Goal: Task Accomplishment & Management: Manage account settings

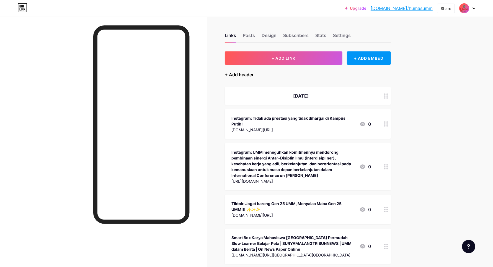
click at [248, 77] on div "+ Add header" at bounding box center [239, 74] width 29 height 7
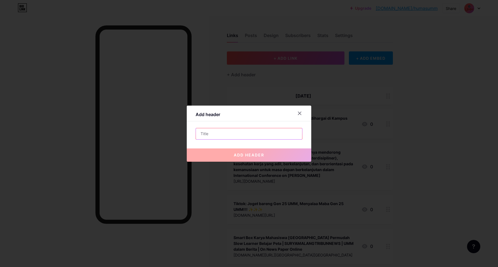
click at [245, 137] on input "text" at bounding box center [249, 133] width 106 height 11
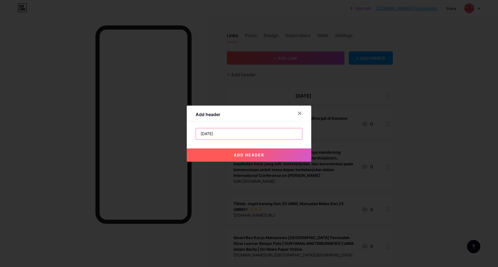
type input "[DATE]"
click at [284, 157] on button "add header" at bounding box center [249, 155] width 125 height 13
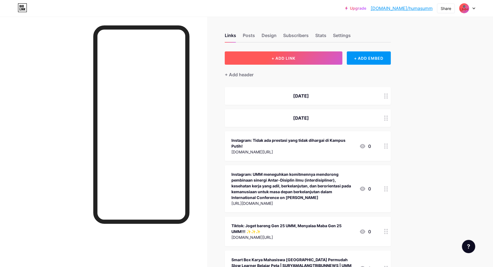
click at [295, 59] on span "+ ADD LINK" at bounding box center [284, 58] width 24 height 5
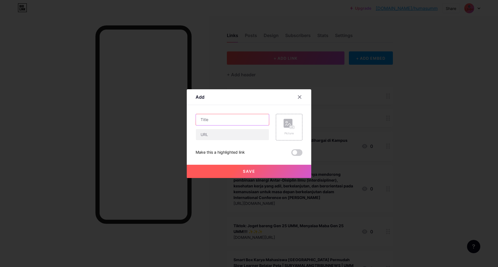
click at [212, 117] on input "text" at bounding box center [232, 119] width 73 height 11
click at [302, 98] on icon at bounding box center [300, 97] width 4 height 4
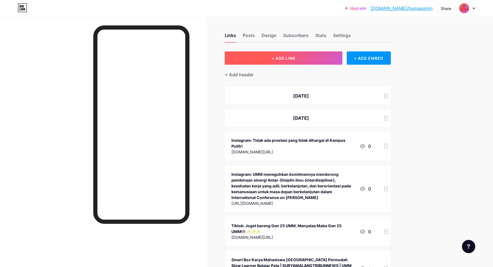
click at [301, 60] on button "+ ADD LINK" at bounding box center [284, 58] width 118 height 13
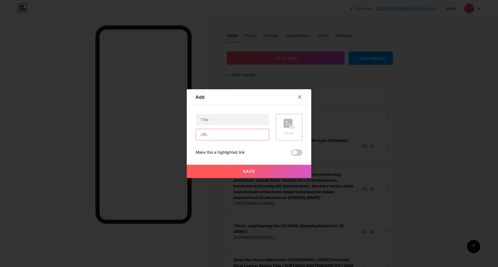
paste input "[URL][DOMAIN_NAME]"
type input "[URL][DOMAIN_NAME]"
click at [232, 116] on input "text" at bounding box center [232, 119] width 73 height 11
type input "Tabebuya di UMM"
click at [264, 170] on button "Save" at bounding box center [249, 171] width 125 height 13
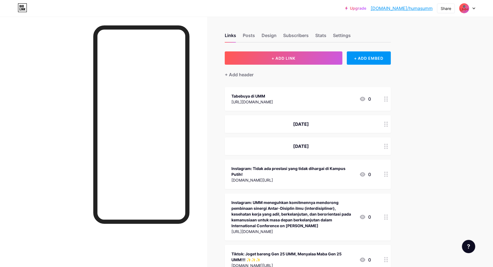
drag, startPoint x: 387, startPoint y: 98, endPoint x: 386, endPoint y: 101, distance: 3.2
click at [386, 101] on div at bounding box center [386, 99] width 9 height 24
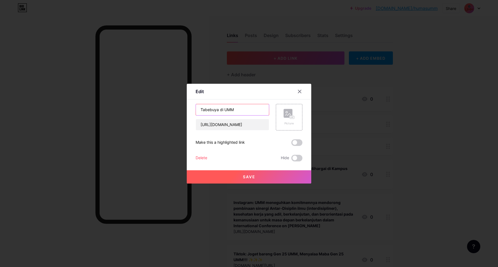
click at [200, 111] on input "Tabebuya di UMM" at bounding box center [232, 109] width 73 height 11
type input "Tiktok: Tabebuya di UMM"
click at [268, 180] on button "Save" at bounding box center [249, 177] width 125 height 13
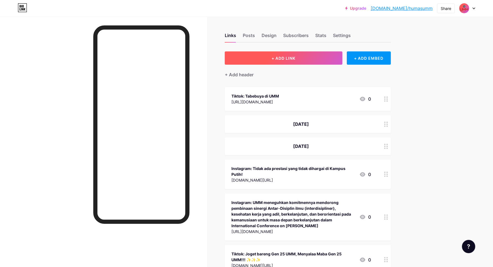
click at [314, 60] on button "+ ADD LINK" at bounding box center [284, 58] width 118 height 13
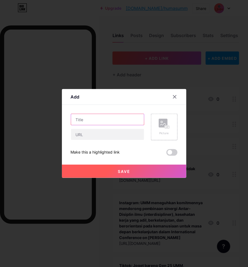
click at [86, 119] on input "text" at bounding box center [107, 119] width 73 height 11
drag, startPoint x: 86, startPoint y: 119, endPoint x: 95, endPoint y: 119, distance: 8.6
click at [93, 119] on input "text" at bounding box center [107, 119] width 73 height 11
paste input "47 Mahasiswa dari 21 Negara Resmi Gabung UMM, Perkuat Status Kampus Global"
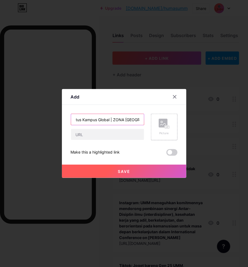
click at [111, 120] on input "47 Mahasiswa dari 21 Negara Resmi Gabung UMM, Perkuat Status Kampus Global | ZO…" at bounding box center [107, 119] width 73 height 11
click at [123, 121] on input "47 Mahasiswa dari 21 Negara Resmi Gabung UMM, Perkuat Status Kampus Global |ZON…" at bounding box center [107, 119] width 73 height 11
click at [113, 121] on input "47 Mahasiswa dari 21 Negara Resmi Gabung UMM, Perkuat Status Kampus Global |ZON…" at bounding box center [107, 119] width 73 height 11
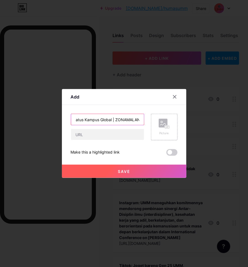
click at [137, 121] on input "47 Mahasiswa dari 21 Negara Resmi Gabung UMM, Perkuat Status Kampus Global | ZO…" at bounding box center [107, 119] width 73 height 11
click at [141, 122] on input "47 Mahasiswa dari 21 Negara Resmi Gabung UMM, Perkuat Status Kampus Global | ZO…" at bounding box center [107, 119] width 73 height 11
click at [139, 121] on input "47 Mahasiswa dari 21 Negara Resmi Gabung UMM, Perkuat Status Kampus Global | ZO…" at bounding box center [107, 119] width 73 height 11
click at [140, 121] on input "47 Mahasiswa dari 21 Negara Resmi Gabung UMM, Perkuat Status Kampus Global | ZO…" at bounding box center [107, 119] width 73 height 11
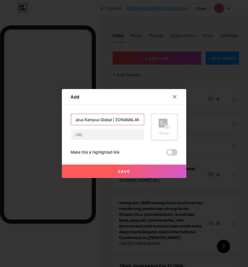
click at [139, 121] on input "47 Mahasiswa dari 21 Negara Resmi Gabung UMM, Perkuat Status Kampus Global | ZO…" at bounding box center [107, 119] width 73 height 11
click at [141, 118] on input "47 Mahasiswa dari 21 Negara Resmi Gabung UMM, Perkuat Status Kampus Global | ZO…" at bounding box center [107, 119] width 73 height 11
click at [138, 120] on input "47 Mahasiswa dari 21 Negara Resmi Gabung UMM, Perkuat Status Kampus Global | ZO…" at bounding box center [107, 119] width 73 height 11
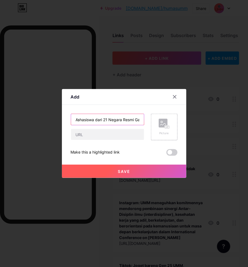
drag, startPoint x: 139, startPoint y: 120, endPoint x: 120, endPoint y: 117, distance: 19.7
click at [119, 117] on input "47 Mahasiswa dari 21 Negara Resmi Gabung UMM, Perkuat Status Kampus Global | ZO…" at bounding box center [107, 119] width 73 height 11
click at [139, 121] on input "47 Mahasiswa dari 21 Negara Resmi Gabung UMM, Perkuat Status Kampus Global | ZO…" at bounding box center [107, 119] width 73 height 11
click at [141, 121] on input "47 Mahasiswa dari 21 Negara Resmi Gabung UMM, Perkuat Status Kampus Global | ZO…" at bounding box center [107, 119] width 73 height 11
click at [139, 120] on input "47 Mahasiswa dari 21 Negara Resmi Gabung UMM, Perkuat Status Kampus Global | ZO…" at bounding box center [107, 119] width 73 height 11
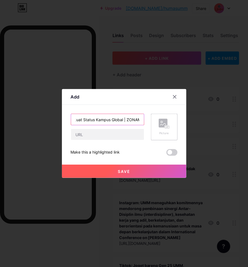
scroll to position [0, 117]
paste input "UMM dalam Berita | On News Paper Online"
type input "47 Mahasiswa dari 21 Negara Resmi Gabung UMM, Perkuat Status Kampus Global | ZO…"
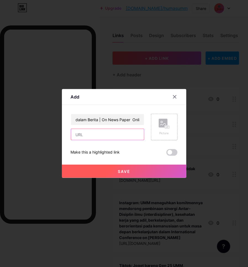
click at [110, 138] on input "text" at bounding box center [107, 134] width 73 height 11
click at [86, 137] on input "text" at bounding box center [107, 134] width 73 height 11
paste input "[URL][DOMAIN_NAME]"
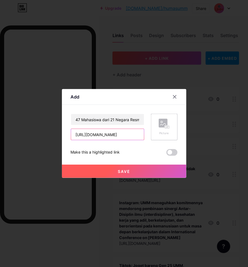
type input "[URL][DOMAIN_NAME]"
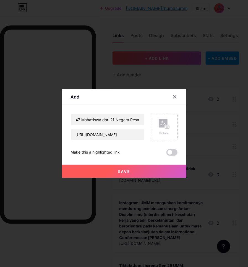
click at [119, 174] on button "Save" at bounding box center [124, 171] width 125 height 13
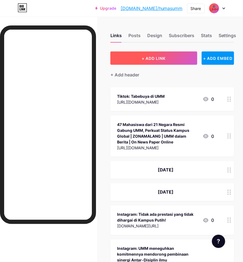
click at [145, 60] on button "+ ADD LINK" at bounding box center [153, 58] width 87 height 13
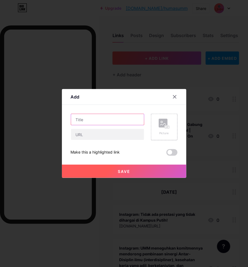
click at [78, 125] on input "text" at bounding box center [107, 119] width 73 height 11
paste input "PPK Ormawa HMPS Teknologi Pangan UMM Latih Warga Desa Tambakasri Kembangkan Kop…"
click at [133, 120] on input "PPK Ormawa HMPS Teknologi Pangan UMM Latih Warga Desa Tambakasri Kembangkan Kop…" at bounding box center [107, 119] width 73 height 11
click at [118, 120] on input "PPK Ormawa HMPS Teknologi Pangan UMM Latih Warga Desa Tambakasri Kembangkan Kop…" at bounding box center [107, 119] width 73 height 11
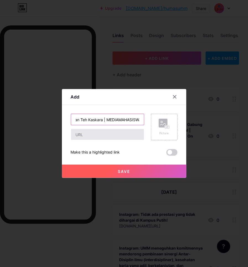
scroll to position [0, 200]
click at [140, 119] on input "PPK Ormawa HMPS Teknologi Pangan UMM Latih Warga Desa Tambakasri Kembangkan Kop…" at bounding box center [107, 119] width 73 height 11
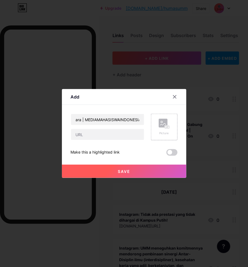
scroll to position [0, 0]
click at [136, 118] on input "PPK Ormawa HMPS Teknologi Pangan UMM Latih Warga Desa Tambakasri Kembangkan Kop…" at bounding box center [107, 119] width 73 height 11
paste input "UMM dalam Berita | On News Paper Online"
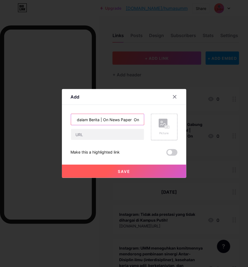
click at [90, 122] on input "PPK Ormawa HMPS Teknologi Pangan UMM Latih Warga Desa Tambakasri Kembangkan Kop…" at bounding box center [107, 119] width 73 height 11
type input "PPK Ormawa HMPS Teknologi Pangan UMM Latih Warga Desa Tambakasri Kembangkan Kop…"
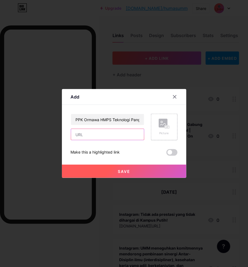
click at [94, 137] on input "text" at bounding box center [107, 134] width 73 height 11
paste input "[URL][DOMAIN_NAME]"
type input "[URL][DOMAIN_NAME]"
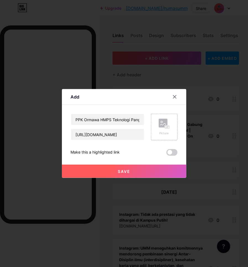
click at [119, 170] on span "Save" at bounding box center [124, 171] width 12 height 5
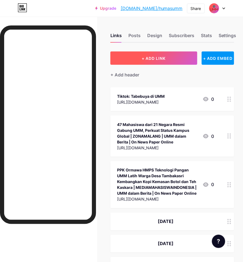
click at [149, 59] on span "+ ADD LINK" at bounding box center [154, 58] width 24 height 5
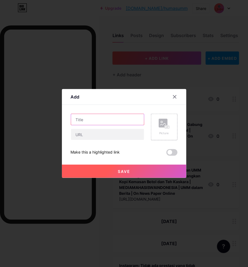
click at [86, 125] on input "text" at bounding box center [107, 119] width 73 height 11
paste input "Limbah Kulit Kopi Disulap Jadi Briket, PPK Ormawa HMPS Teknologi Pangan UMM Dam…"
click at [131, 121] on input "Limbah Kulit Kopi Disulap Jadi Briket, PPK Ormawa HMPS Teknologi Pangan UMM Dam…" at bounding box center [107, 119] width 73 height 11
paste input "UMM dalam Berita | On News Paper Online"
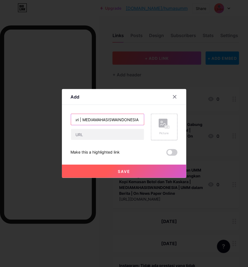
scroll to position [0, 295]
type input "Limbah Kulit Kopi Disulap Jadi Briket, PPK Ormawa HMPS Teknologi Pangan UMM Dam…"
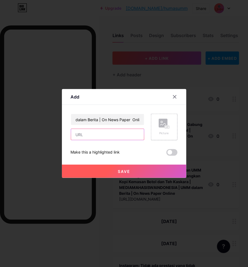
drag, startPoint x: 126, startPoint y: 133, endPoint x: 132, endPoint y: 132, distance: 5.7
click at [126, 133] on input "text" at bounding box center [107, 134] width 73 height 11
click at [82, 135] on input "text" at bounding box center [107, 134] width 73 height 11
paste input "[URL][DOMAIN_NAME][GEOGRAPHIC_DATA]"
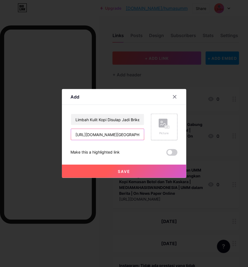
scroll to position [0, 216]
type input "[URL][DOMAIN_NAME][GEOGRAPHIC_DATA]"
click at [148, 169] on button "Save" at bounding box center [124, 171] width 125 height 13
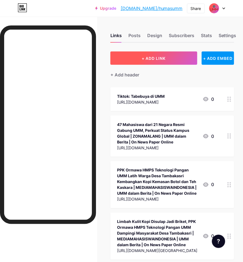
click at [145, 61] on button "+ ADD LINK" at bounding box center [153, 58] width 87 height 13
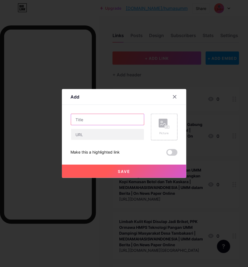
click at [117, 121] on input "text" at bounding box center [107, 119] width 73 height 11
paste input "FH UMM Resmikan Ruang Simulasi Digital Praktikum Hukum Pertama di [GEOGRAPHIC_D…"
drag, startPoint x: 140, startPoint y: 119, endPoint x: 140, endPoint y: 123, distance: 4.4
click at [140, 120] on input "FH UMM Resmikan Ruang Simulasi Digital Praktikum Hukum Pertama di [GEOGRAPHIC_D…" at bounding box center [107, 119] width 73 height 11
click at [137, 120] on input "FH UMM Resmikan Ruang Simulasi Digital Praktikum Hukum Pertama di [GEOGRAPHIC_D…" at bounding box center [107, 119] width 73 height 11
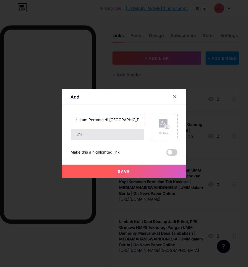
scroll to position [0, 112]
paste input "UMM dalam Berita | On News Paper Online"
type input "FH UMM Resmikan Ruang Simulasi Digital Praktikum Hukum Pertama di [GEOGRAPHIC_D…"
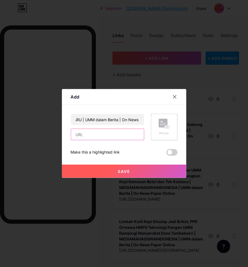
click at [120, 138] on input "text" at bounding box center [107, 134] width 73 height 11
click at [78, 132] on input "text" at bounding box center [107, 134] width 73 height 11
paste input "[URL][DOMAIN_NAME][GEOGRAPHIC_DATA]"
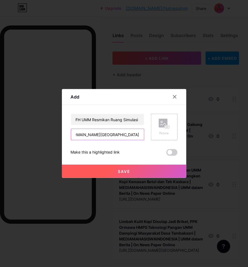
type input "[URL][DOMAIN_NAME][GEOGRAPHIC_DATA]"
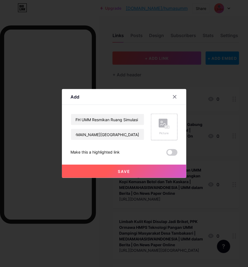
click at [142, 171] on button "Save" at bounding box center [124, 171] width 125 height 13
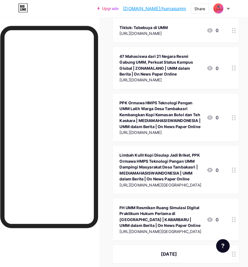
scroll to position [0, 0]
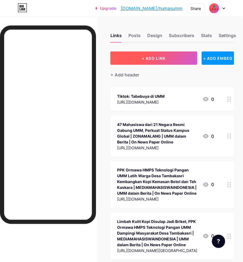
click at [153, 59] on span "+ ADD LINK" at bounding box center [154, 58] width 24 height 5
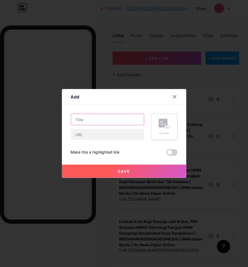
click at [92, 124] on input "text" at bounding box center [107, 119] width 73 height 11
paste input "Dirjen Riset dan Pengembangan RI di UMM: Sinergi Lintas Disiplin Kunci Masa Dep…"
click at [130, 121] on input "Dirjen Riset dan Pengembangan RI di UMM: Sinergi Lintas Disiplin Kunci Masa Dep…" at bounding box center [107, 119] width 73 height 11
paste input "UMM dalam Berita | On News Paper Online"
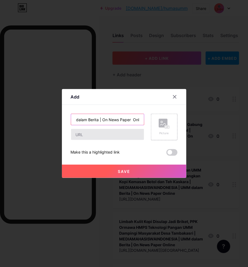
type input "Dirjen Riset dan Pengembangan RI di UMM: Sinergi Lintas Disiplin Kunci Masa Dep…"
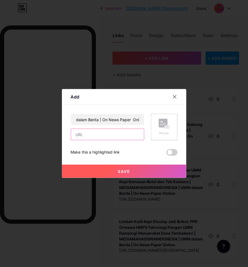
click at [119, 133] on input "text" at bounding box center [107, 134] width 73 height 11
click at [87, 134] on input "text" at bounding box center [107, 134] width 73 height 11
paste input "[URL][DOMAIN_NAME]"
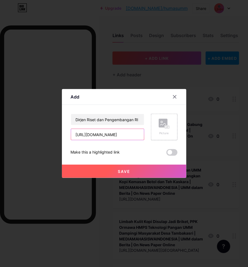
type input "[URL][DOMAIN_NAME]"
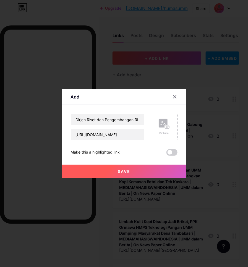
click at [114, 172] on button "Save" at bounding box center [124, 171] width 125 height 13
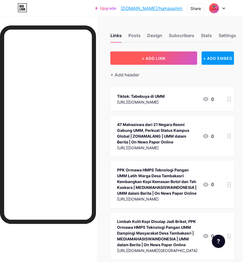
click at [178, 56] on button "+ ADD LINK" at bounding box center [153, 58] width 87 height 13
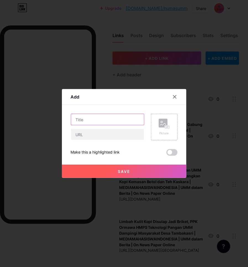
click at [112, 117] on input "text" at bounding box center [107, 119] width 73 height 11
paste input "Solusi Kesulitan Belajar Slow Learner, Mahasiswa UMM Ciptakan Smart Box"
click at [139, 118] on input "Solusi Kesulitan Belajar Slow Learner, Mahasiswa UMM Ciptakan Smart Box | MALAN…" at bounding box center [107, 119] width 73 height 11
paste input "UMM dalam Berita | On News Paper Online"
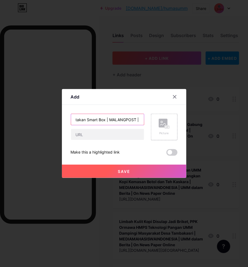
scroll to position [0, 182]
type input "Solusi Kesulitan Belajar Slow Learner, Mahasiswa UMM Ciptakan Smart Box | MALAN…"
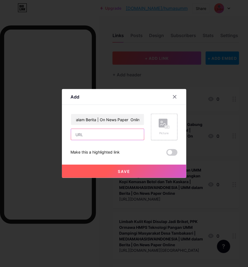
click at [122, 135] on input "text" at bounding box center [107, 134] width 73 height 11
click at [99, 137] on input "text" at bounding box center [107, 134] width 73 height 11
paste input "[URL][DOMAIN_NAME]"
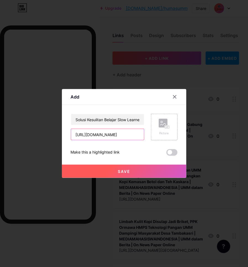
type input "[URL][DOMAIN_NAME]"
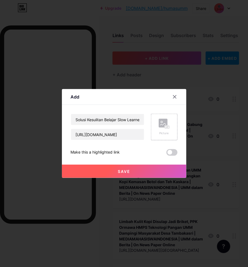
click at [141, 170] on button "Save" at bounding box center [124, 171] width 125 height 13
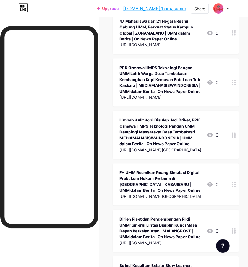
scroll to position [0, 0]
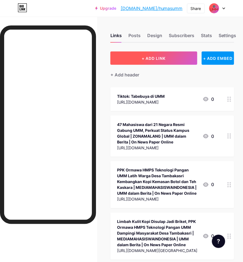
click at [157, 61] on button "+ ADD LINK" at bounding box center [153, 58] width 87 height 13
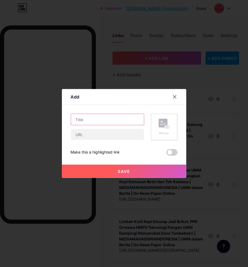
click at [96, 119] on input "text" at bounding box center [107, 119] width 73 height 11
paste input "UMM dan [GEOGRAPHIC_DATA] Sabah Gelar ICAS 2025, Perkuat Jejaring Mahasiswa Asia"
click at [124, 119] on input "UMM dan [GEOGRAPHIC_DATA] Sabah Gelar ICAS 2025, Perkuat Jejaring Mahasiswa Asi…" at bounding box center [107, 119] width 73 height 11
paste input "UMM dalam Berita | On News Paper Online"
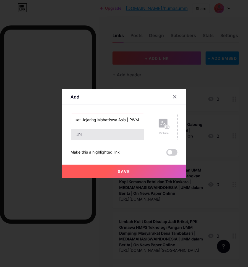
scroll to position [0, 189]
type input "UMM dan [GEOGRAPHIC_DATA] Sabah Gelar ICAS 2025, Perkuat Jejaring Mahasiswa Asi…"
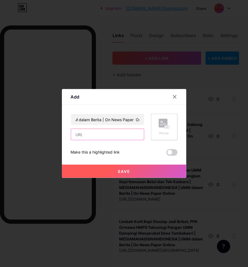
click at [137, 133] on input "text" at bounding box center [107, 134] width 73 height 11
click at [76, 132] on input "text" at bounding box center [107, 134] width 73 height 11
paste input "[URL][DOMAIN_NAME][GEOGRAPHIC_DATA][GEOGRAPHIC_DATA]"
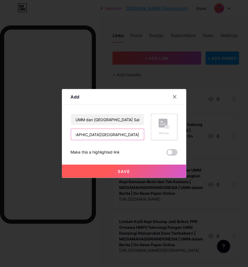
type input "[URL][DOMAIN_NAME][GEOGRAPHIC_DATA][GEOGRAPHIC_DATA]"
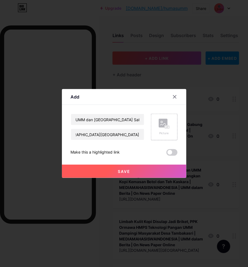
click at [123, 175] on button "Save" at bounding box center [124, 171] width 125 height 13
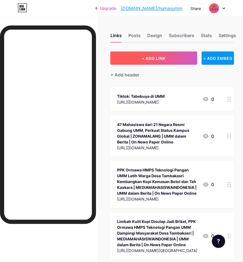
click at [151, 56] on span "+ ADD LINK" at bounding box center [154, 58] width 24 height 5
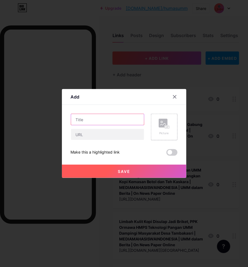
click at [111, 118] on input "text" at bounding box center [107, 119] width 73 height 11
paste input "Dari [GEOGRAPHIC_DATA] untuk [GEOGRAPHIC_DATA]: UMM Gelar ICAS 2025 Bersama UMS"
click at [137, 120] on input "Dari [GEOGRAPHIC_DATA] untuk [GEOGRAPHIC_DATA]: UMM Gelar ICAS 2025 Bersama UMS…" at bounding box center [107, 119] width 73 height 11
paste input "UMM dalam Berita | On News Paper Online"
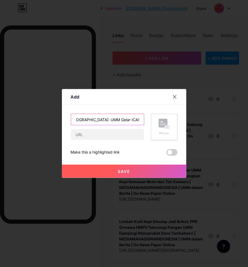
scroll to position [0, 143]
type input "Dari [GEOGRAPHIC_DATA] untuk [GEOGRAPHIC_DATA]: UMM Gelar ICAS 2025 Bersama UMS…"
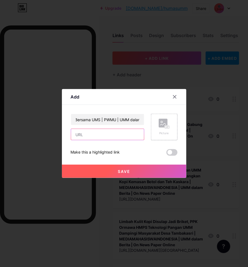
click at [83, 137] on input "text" at bounding box center [107, 134] width 73 height 11
click at [89, 138] on input "text" at bounding box center [107, 134] width 73 height 11
paste input "[URL][DOMAIN_NAME][GEOGRAPHIC_DATA]"
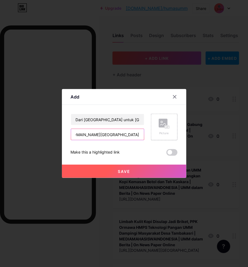
type input "[URL][DOMAIN_NAME][GEOGRAPHIC_DATA]"
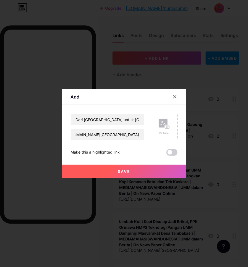
click at [120, 169] on span "Save" at bounding box center [124, 171] width 12 height 5
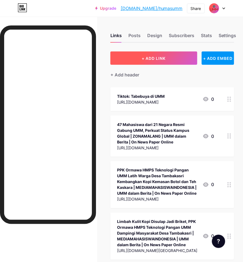
click at [142, 63] on button "+ ADD LINK" at bounding box center [153, 58] width 87 height 13
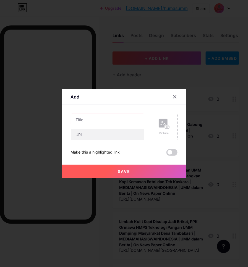
click at [87, 122] on input "text" at bounding box center [107, 119] width 73 height 11
paste input "Sinkhole Kembali Muncul di [GEOGRAPHIC_DATA] [GEOGRAPHIC_DATA] Baca artikel det…"
type input "Sinkhole Kembali Muncul di [GEOGRAPHIC_DATA] [GEOGRAPHIC_DATA] Baca artikel det…"
click at [134, 120] on input "Sinkhole Kembali Muncul di [GEOGRAPHIC_DATA] [GEOGRAPHIC_DATA] Baca artikel det…" at bounding box center [107, 119] width 73 height 11
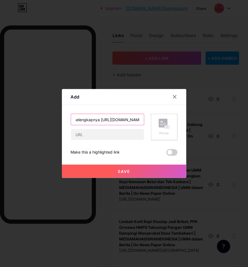
scroll to position [0, 0]
drag, startPoint x: 138, startPoint y: 120, endPoint x: 51, endPoint y: 119, distance: 86.9
click at [51, 119] on div "Add Content YouTube Play YouTube video without leaving your page. ADD Vimeo Pla…" at bounding box center [124, 133] width 248 height 267
click at [103, 122] on input "text" at bounding box center [107, 119] width 73 height 11
paste input "Sinkhole Kembali Muncul di [GEOGRAPHIC_DATA] [GEOGRAPHIC_DATA] Baca artikel det…"
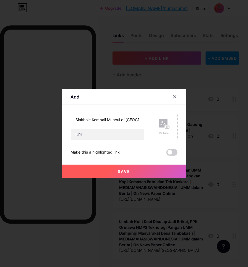
click at [136, 117] on input "Sinkhole Kembali Muncul di [GEOGRAPHIC_DATA] [GEOGRAPHIC_DATA] Baca artikel det…" at bounding box center [107, 119] width 73 height 11
paste input "UMM dalam Berita | On News Paper Online"
click at [89, 118] on input "Sinkhole Kembali Muncul di [GEOGRAPHIC_DATA] [GEOGRAPHIC_DATA] Baca artikel det…" at bounding box center [107, 119] width 73 height 11
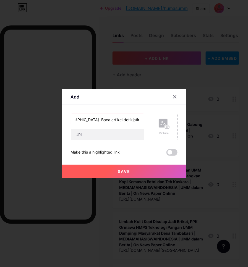
scroll to position [0, 102]
click at [121, 120] on input "Sinkhole Kembali Muncul di [GEOGRAPHIC_DATA] [GEOGRAPHIC_DATA] Baca artikel det…" at bounding box center [107, 119] width 73 height 11
click at [138, 121] on input "Sinkhole Kembali Muncul di [GEOGRAPHIC_DATA] [GEOGRAPHIC_DATA] [GEOGRAPHIC_DATA…" at bounding box center [107, 119] width 73 height 11
type input "Sinkhole Kembali Muncul di [GEOGRAPHIC_DATA] [GEOGRAPHIC_DATA] [GEOGRAPHIC_DATA…"
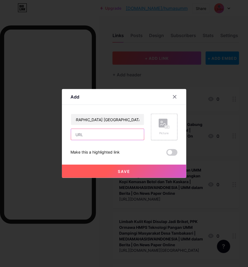
click at [117, 132] on input "text" at bounding box center [107, 134] width 73 height 11
click at [84, 135] on input "text" at bounding box center [107, 134] width 73 height 11
paste input "[URL][DOMAIN_NAME][GEOGRAPHIC_DATA][GEOGRAPHIC_DATA]"
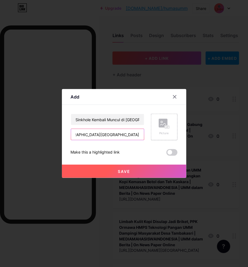
type input "[URL][DOMAIN_NAME][GEOGRAPHIC_DATA][GEOGRAPHIC_DATA]"
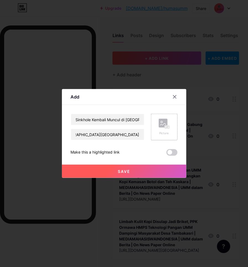
click at [142, 168] on button "Save" at bounding box center [124, 171] width 125 height 13
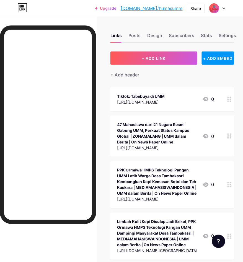
scroll to position [0, 5]
click at [155, 33] on div "Design" at bounding box center [154, 37] width 15 height 10
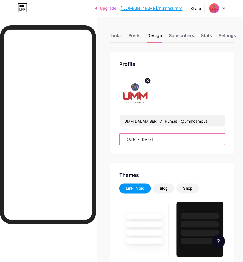
click at [176, 140] on input "[DATE] - [DATE]" at bounding box center [172, 139] width 105 height 11
click at [177, 141] on input "[DATE] - [DATE]" at bounding box center [172, 139] width 105 height 11
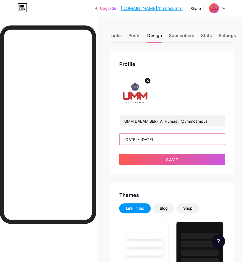
click at [183, 142] on input "[DATE] - [DATE]" at bounding box center [172, 139] width 105 height 11
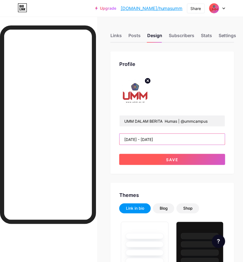
type input "[DATE] - [DATE]"
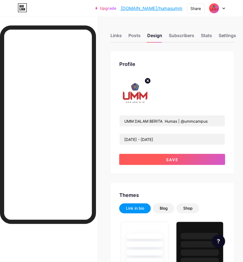
click at [199, 160] on button "Save" at bounding box center [172, 159] width 106 height 11
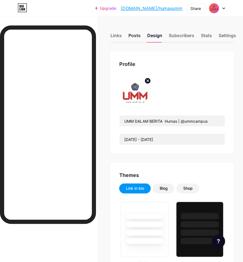
click at [140, 37] on div "Posts" at bounding box center [134, 37] width 12 height 10
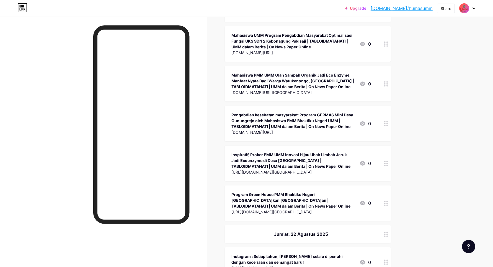
scroll to position [13549, 0]
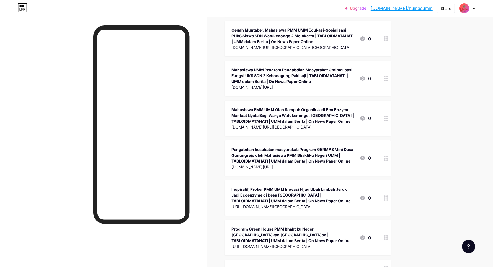
click at [388, 260] on div at bounding box center [386, 269] width 9 height 18
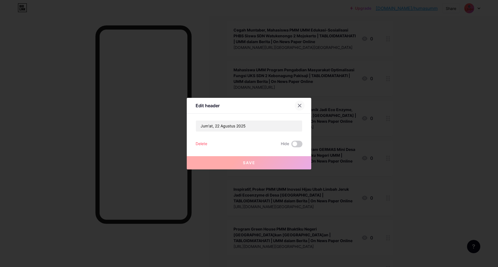
click at [302, 105] on div at bounding box center [300, 106] width 10 height 10
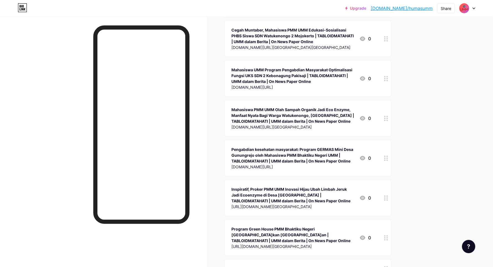
drag, startPoint x: 381, startPoint y: 144, endPoint x: 373, endPoint y: 151, distance: 10.4
click at [373, 260] on div "Jum'at, 22 Agustus 2025" at bounding box center [308, 269] width 166 height 18
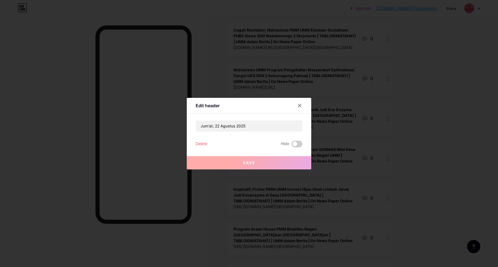
click at [202, 145] on div "Delete" at bounding box center [202, 144] width 12 height 7
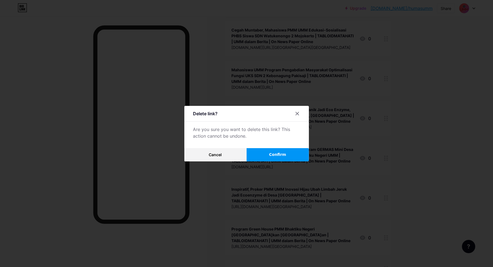
click at [286, 152] on span "Confirm" at bounding box center [277, 155] width 17 height 6
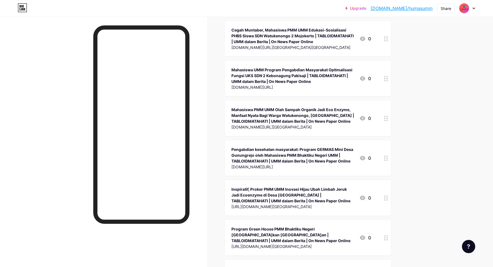
drag, startPoint x: 345, startPoint y: 143, endPoint x: 338, endPoint y: 154, distance: 13.2
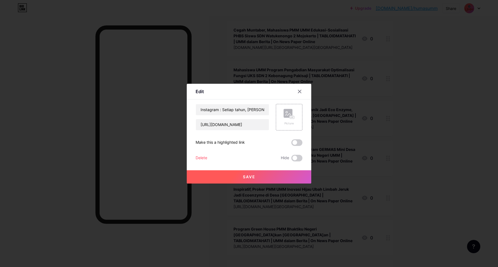
click at [207, 158] on div "Delete Hide" at bounding box center [249, 158] width 107 height 7
click at [205, 159] on div "Delete" at bounding box center [202, 158] width 12 height 7
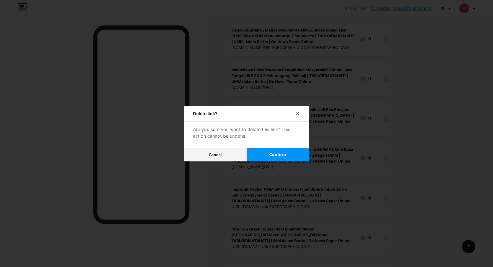
click at [264, 156] on button "Confirm" at bounding box center [278, 154] width 62 height 13
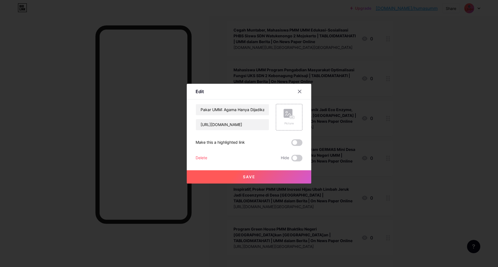
click at [207, 157] on div "Delete" at bounding box center [202, 158] width 12 height 7
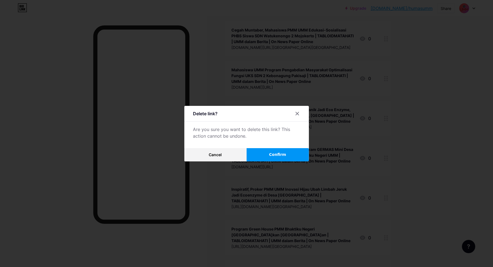
click at [263, 159] on button "Confirm" at bounding box center [278, 154] width 62 height 13
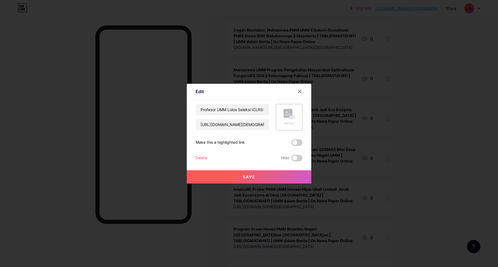
click at [207, 158] on div "Delete" at bounding box center [202, 158] width 12 height 7
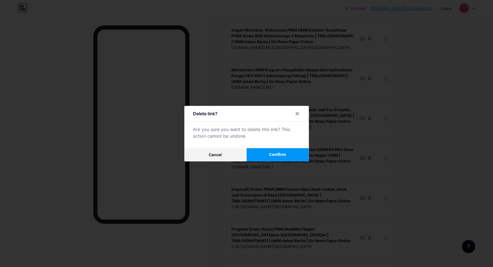
click at [258, 153] on button "Confirm" at bounding box center [278, 154] width 62 height 13
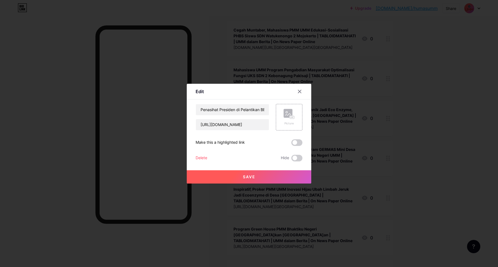
click at [204, 158] on div "Delete" at bounding box center [202, 158] width 12 height 7
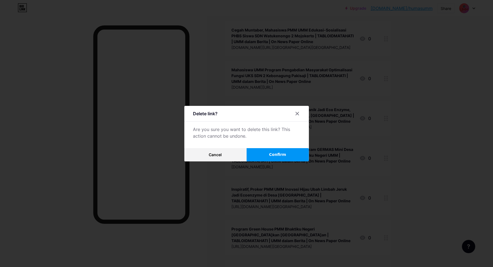
click at [261, 155] on button "Confirm" at bounding box center [278, 154] width 62 height 13
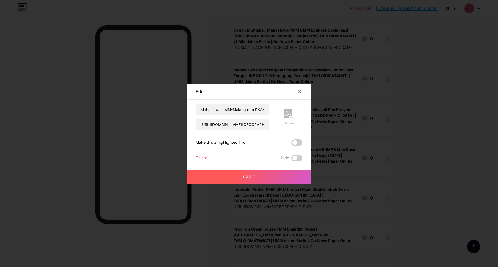
click at [199, 157] on div "Delete" at bounding box center [202, 158] width 12 height 7
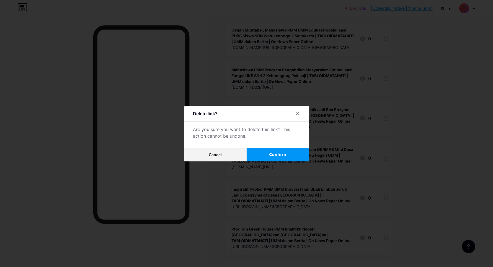
click at [272, 156] on button "Confirm" at bounding box center [278, 154] width 62 height 13
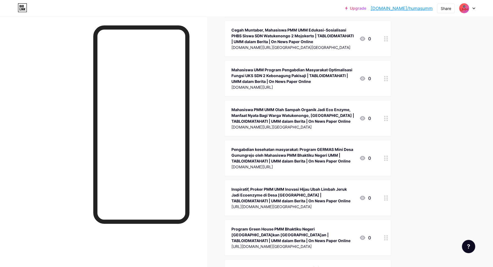
drag, startPoint x: 266, startPoint y: 184, endPoint x: 263, endPoint y: 184, distance: 3.3
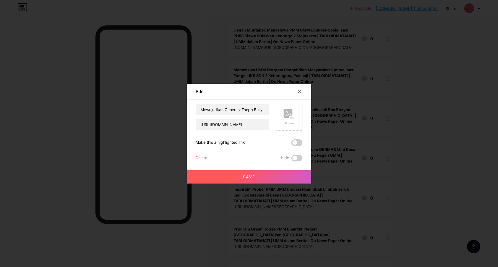
click at [201, 158] on div "Delete" at bounding box center [202, 158] width 12 height 7
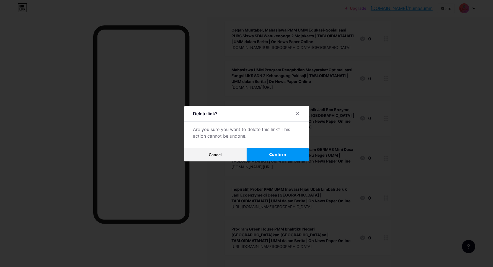
click at [263, 158] on button "Confirm" at bounding box center [278, 154] width 62 height 13
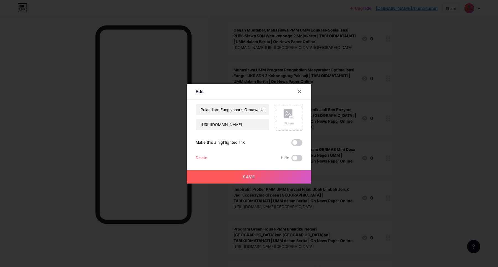
click at [209, 159] on div "Delete Hide" at bounding box center [249, 158] width 107 height 7
click at [207, 159] on div "Delete" at bounding box center [202, 158] width 12 height 7
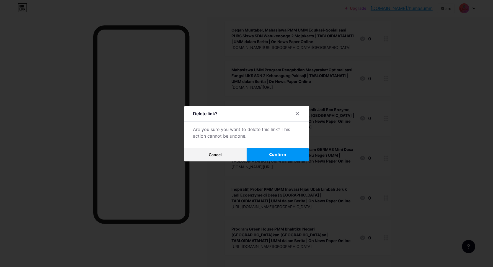
click at [257, 156] on button "Confirm" at bounding box center [278, 154] width 62 height 13
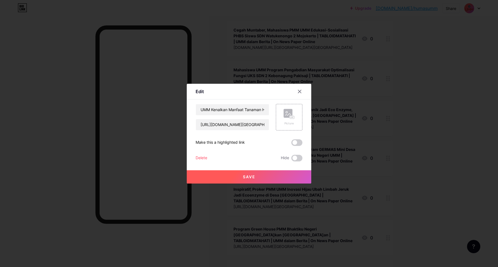
click at [206, 158] on div "Delete" at bounding box center [202, 158] width 12 height 7
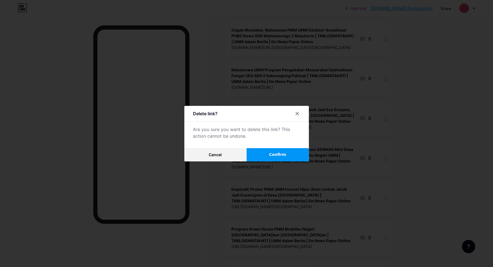
click at [261, 155] on button "Confirm" at bounding box center [278, 154] width 62 height 13
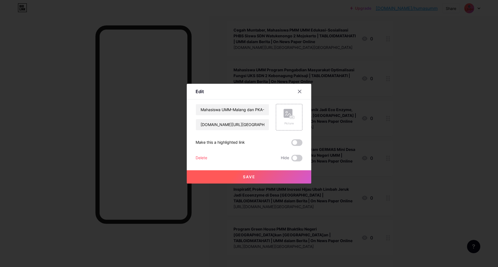
click at [207, 158] on div "Delete" at bounding box center [202, 158] width 12 height 7
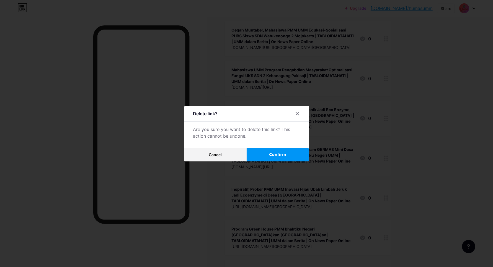
click at [257, 159] on button "Confirm" at bounding box center [278, 154] width 62 height 13
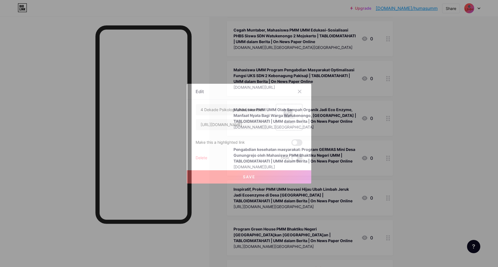
click at [210, 158] on div "Delete Hide" at bounding box center [249, 158] width 107 height 7
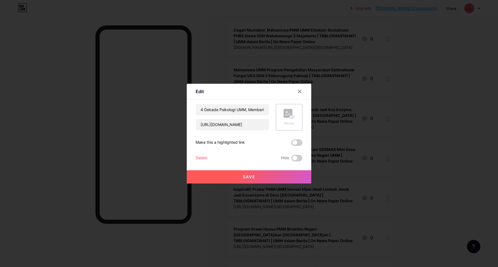
click at [205, 158] on div "Delete" at bounding box center [202, 158] width 12 height 7
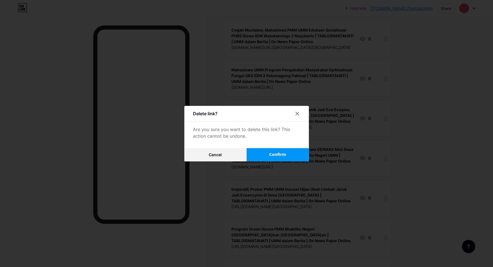
click at [258, 156] on button "Confirm" at bounding box center [278, 154] width 62 height 13
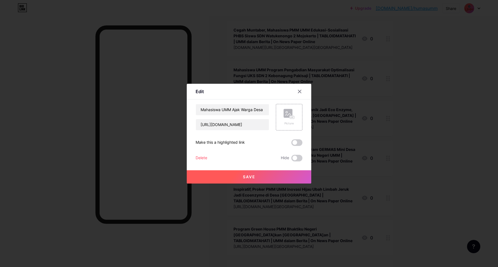
click at [205, 156] on div "Delete" at bounding box center [202, 158] width 12 height 7
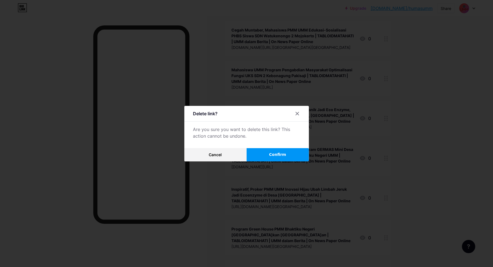
click at [252, 156] on button "Confirm" at bounding box center [278, 154] width 62 height 13
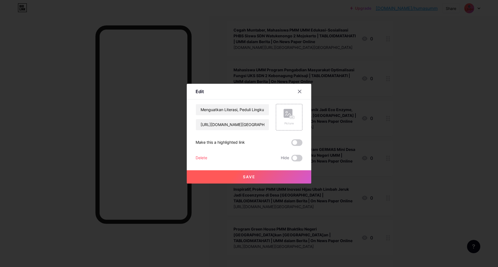
click at [209, 159] on div "Delete Hide" at bounding box center [249, 158] width 107 height 7
click at [203, 158] on div "Delete" at bounding box center [202, 158] width 12 height 7
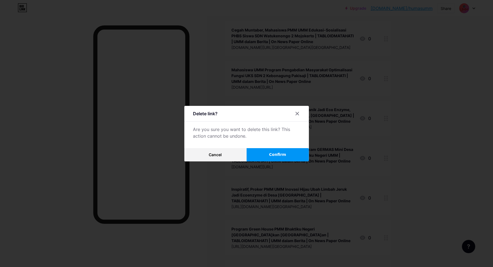
click at [256, 156] on button "Confirm" at bounding box center [278, 154] width 62 height 13
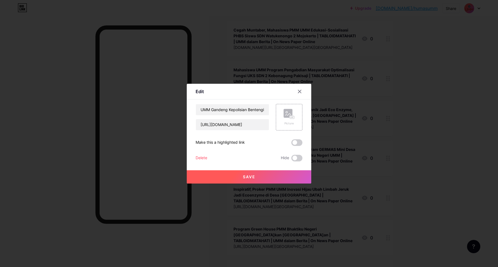
click at [204, 159] on div "Delete" at bounding box center [202, 158] width 12 height 7
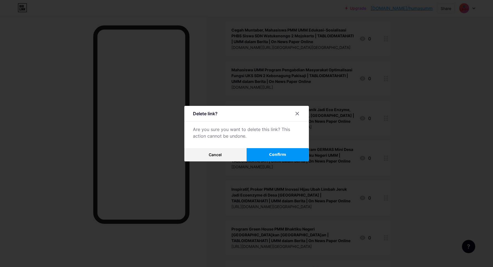
click at [264, 161] on div at bounding box center [246, 133] width 493 height 267
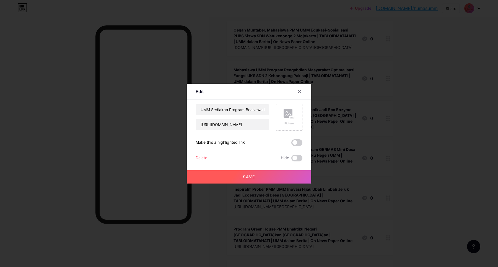
click at [202, 157] on div "Delete" at bounding box center [202, 158] width 12 height 7
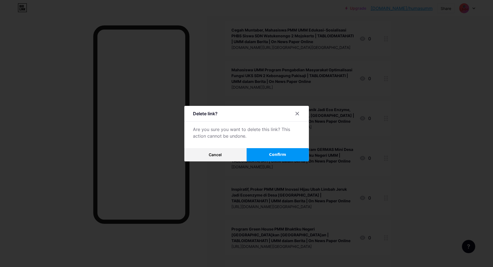
click at [258, 152] on button "Confirm" at bounding box center [278, 154] width 62 height 13
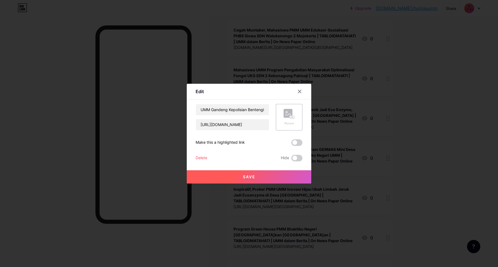
click at [203, 157] on div "Delete" at bounding box center [202, 158] width 12 height 7
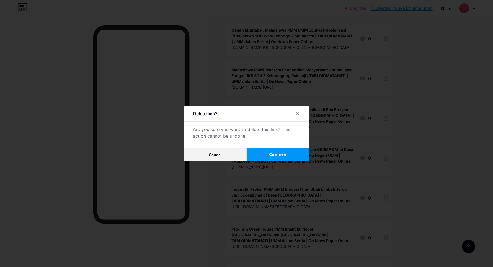
click at [266, 156] on button "Confirm" at bounding box center [278, 154] width 62 height 13
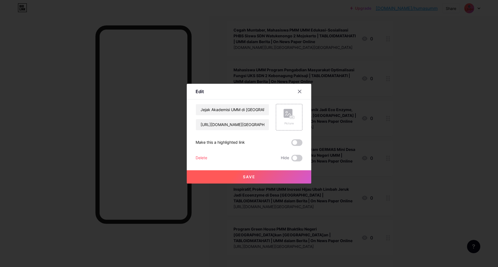
click at [201, 157] on div "Delete" at bounding box center [202, 158] width 12 height 7
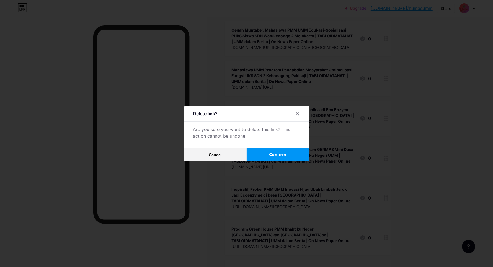
click at [279, 150] on button "Confirm" at bounding box center [278, 154] width 62 height 13
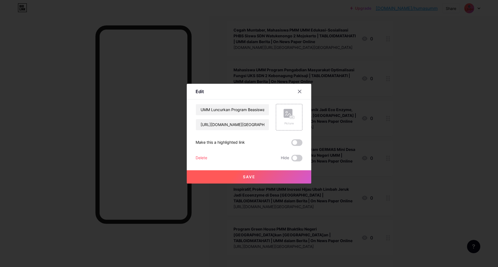
click at [199, 162] on div "Save" at bounding box center [249, 173] width 125 height 22
click at [200, 159] on div "Delete" at bounding box center [202, 158] width 12 height 7
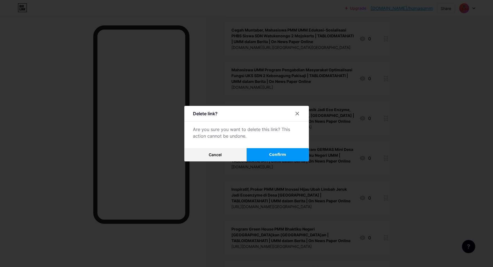
click at [258, 157] on button "Confirm" at bounding box center [278, 154] width 62 height 13
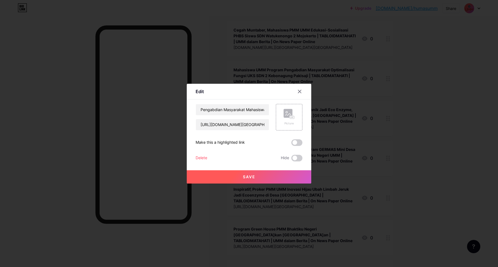
click at [206, 160] on div "Delete" at bounding box center [202, 158] width 12 height 7
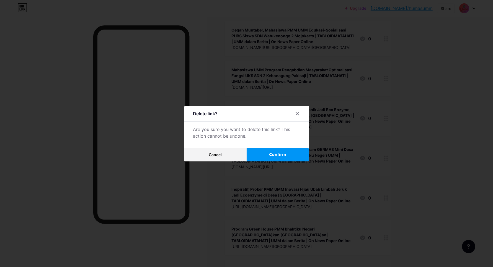
click at [262, 155] on button "Confirm" at bounding box center [278, 154] width 62 height 13
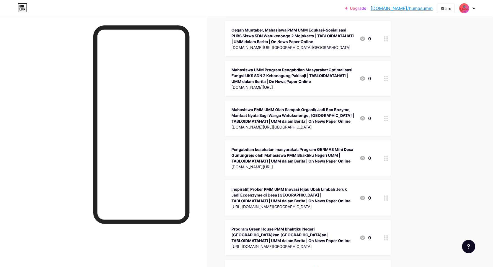
click at [259, 266] on div "Tiktok : Menyala Mabaku,Menyala UMMku 🔥🔥" at bounding box center [276, 269] width 90 height 6
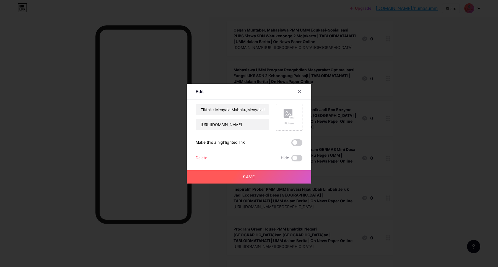
click at [207, 155] on div "Delete" at bounding box center [202, 158] width 12 height 7
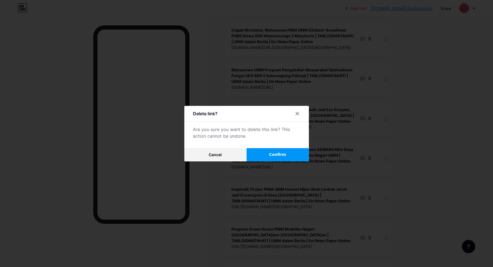
click at [268, 155] on button "Confirm" at bounding box center [278, 154] width 62 height 13
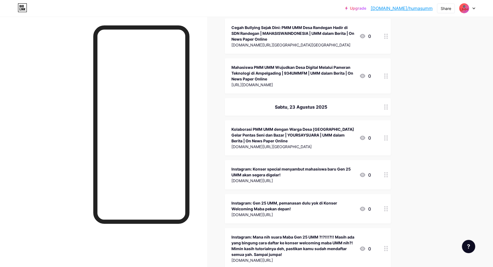
scroll to position [12088, 0]
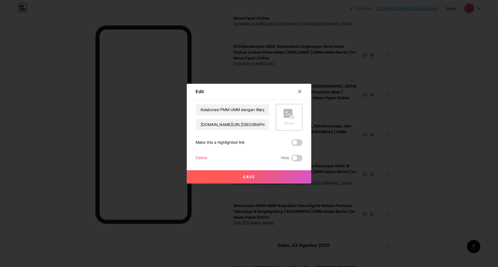
click at [201, 153] on div "Kolaborasi PMM UMM dengan Warga Desa Sumberagung Gelar Pentas Seni dan Bazar | …" at bounding box center [249, 133] width 107 height 58
click at [204, 156] on div "Delete" at bounding box center [202, 158] width 12 height 7
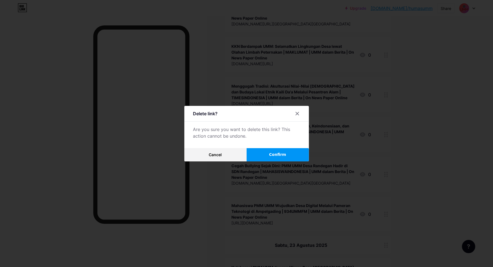
click at [263, 153] on button "Confirm" at bounding box center [278, 154] width 62 height 13
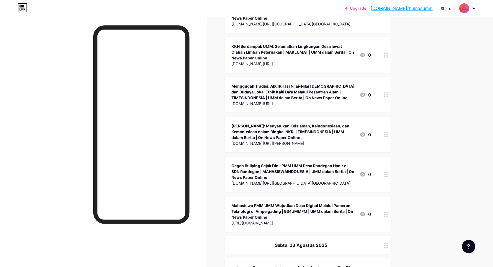
click at [261, 265] on div "Instagram: Konser special menyambut mahasiswa baru Gen 25 UMM akan segera digel…" at bounding box center [292, 271] width 123 height 12
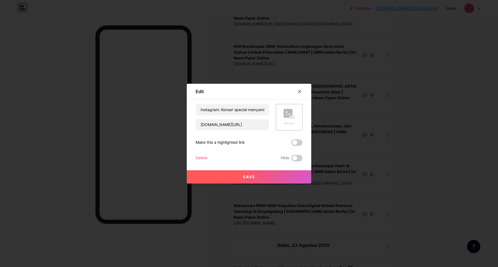
click at [204, 157] on div "Delete" at bounding box center [202, 158] width 12 height 7
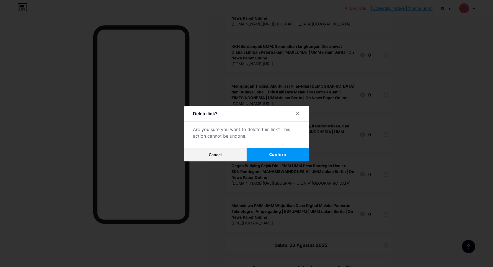
click at [267, 153] on button "Confirm" at bounding box center [278, 154] width 62 height 13
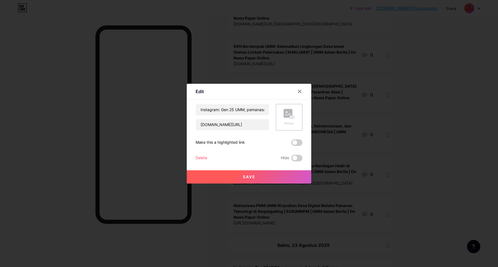
click at [207, 158] on div "Delete" at bounding box center [202, 158] width 12 height 7
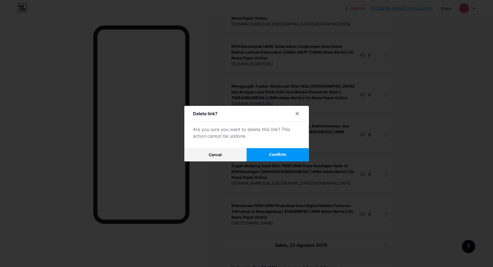
click at [258, 152] on button "Confirm" at bounding box center [278, 154] width 62 height 13
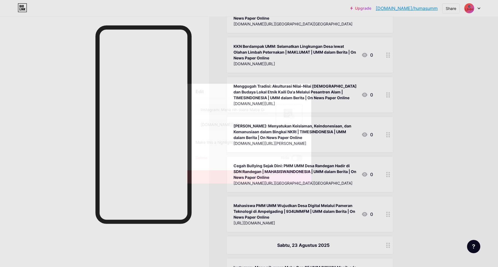
click at [204, 158] on div "Delete" at bounding box center [202, 158] width 12 height 7
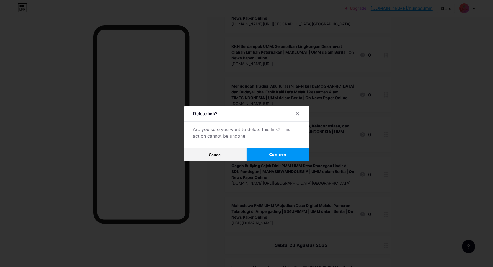
click at [259, 154] on button "Confirm" at bounding box center [278, 154] width 62 height 13
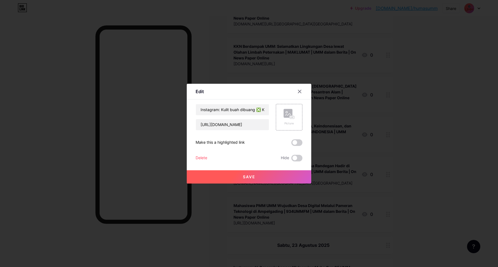
click at [205, 158] on div "Delete" at bounding box center [202, 158] width 12 height 7
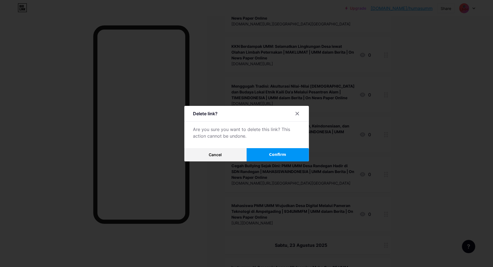
click at [260, 156] on button "Confirm" at bounding box center [278, 154] width 62 height 13
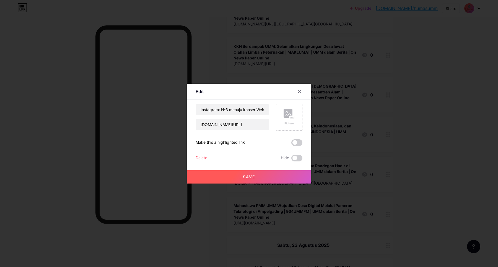
click at [204, 155] on div "Delete" at bounding box center [202, 158] width 12 height 7
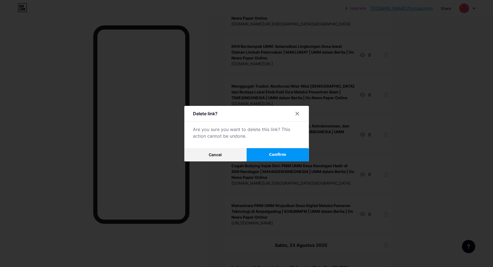
click at [267, 156] on button "Confirm" at bounding box center [278, 154] width 62 height 13
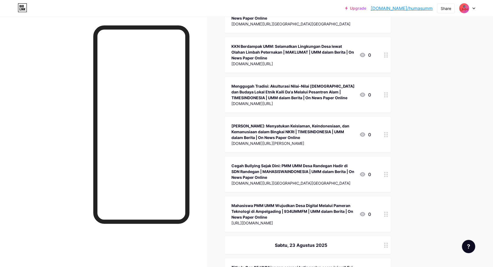
click at [264, 265] on div "Titkok: Gen 25 UMM jangan sampai ketinggalan acara ini ya!! Fyi, ini baru peman…" at bounding box center [292, 271] width 123 height 12
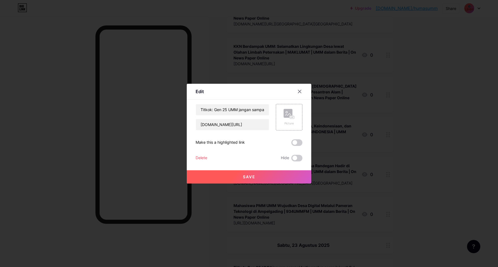
click at [202, 157] on div "Delete" at bounding box center [202, 158] width 12 height 7
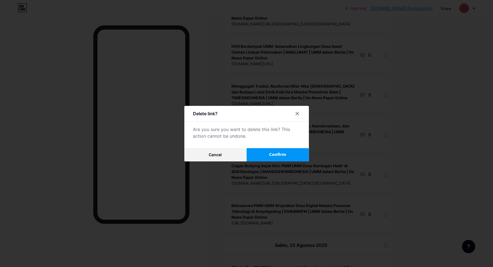
click at [259, 155] on button "Confirm" at bounding box center [278, 154] width 62 height 13
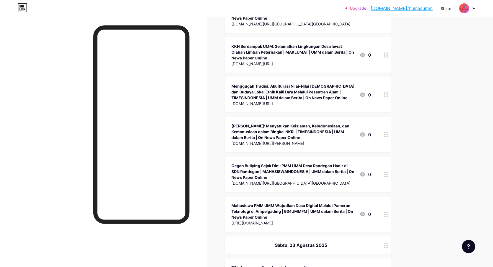
drag, startPoint x: 258, startPoint y: 145, endPoint x: 259, endPoint y: 139, distance: 5.4
click at [259, 264] on div "Tiktok: reng madhureh majuh ngumpol! tiktok.com/@ummcampus/video/75416455088513…" at bounding box center [268, 270] width 75 height 13
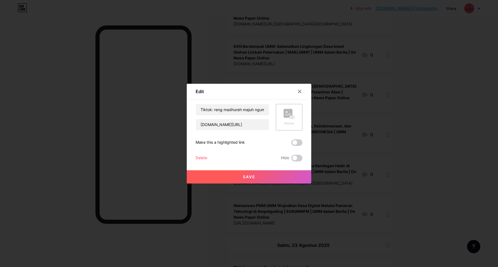
click at [205, 158] on div "Delete" at bounding box center [202, 158] width 12 height 7
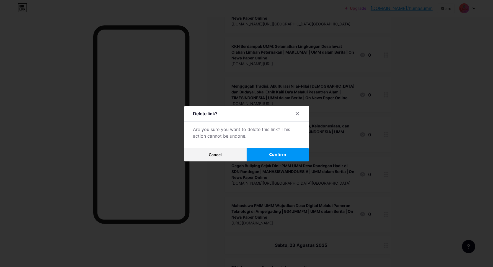
click at [266, 156] on button "Confirm" at bounding box center [278, 154] width 62 height 13
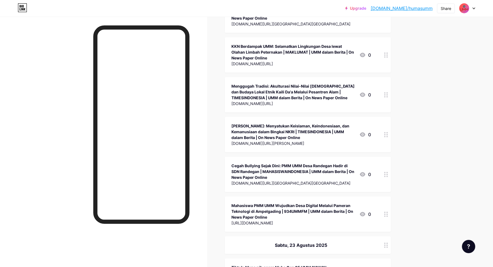
click at [260, 265] on div "Tiktok: Mana nih suara Maba Gen 25 UMM ?!?!!!?!!" at bounding box center [278, 268] width 95 height 6
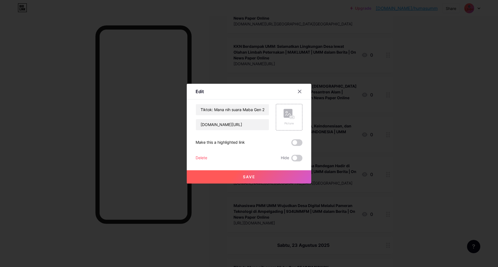
click at [207, 158] on div "Delete" at bounding box center [202, 158] width 12 height 7
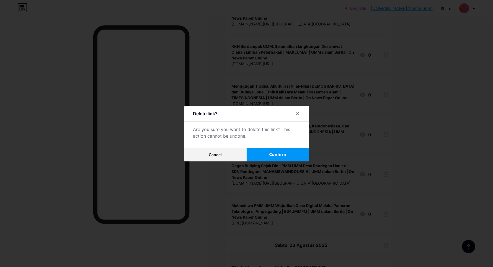
click at [257, 154] on button "Confirm" at bounding box center [278, 154] width 62 height 13
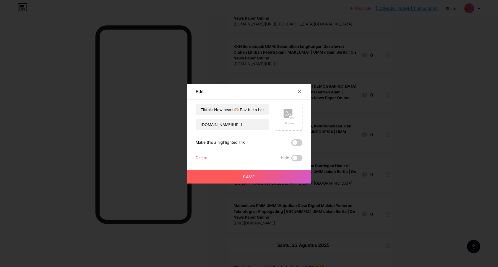
click at [205, 158] on div "Delete" at bounding box center [202, 158] width 12 height 7
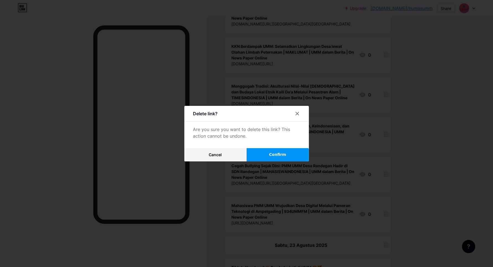
click at [263, 154] on button "Confirm" at bounding box center [278, 154] width 62 height 13
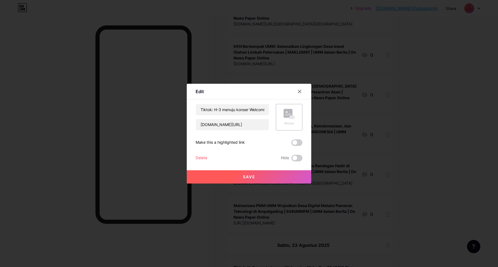
click at [207, 156] on div "Delete" at bounding box center [202, 158] width 12 height 7
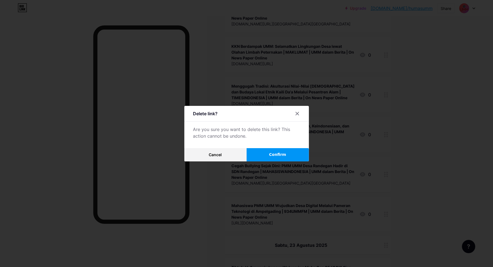
click at [272, 155] on button "Confirm" at bounding box center [278, 154] width 62 height 13
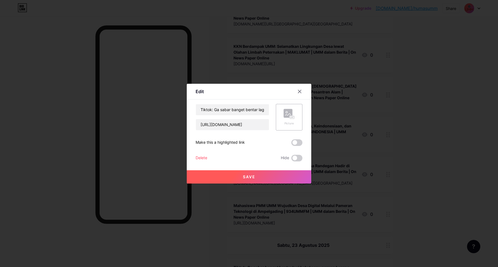
click at [210, 157] on div "Delete Hide" at bounding box center [249, 158] width 107 height 7
click at [207, 158] on div "Delete" at bounding box center [202, 158] width 12 height 7
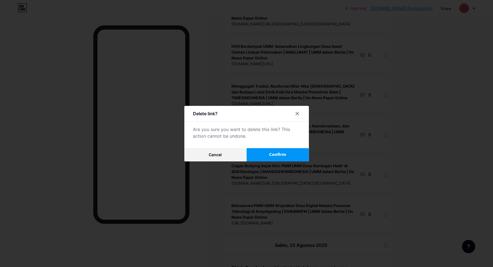
click at [267, 156] on button "Confirm" at bounding box center [278, 154] width 62 height 13
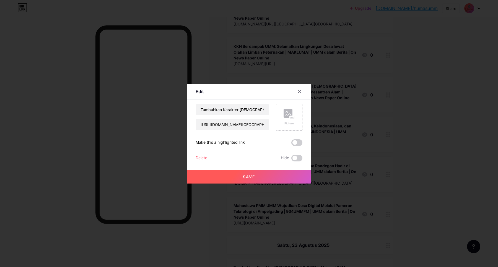
click at [208, 157] on div "Delete Hide" at bounding box center [249, 158] width 107 height 7
click at [206, 158] on div "Delete" at bounding box center [202, 158] width 12 height 7
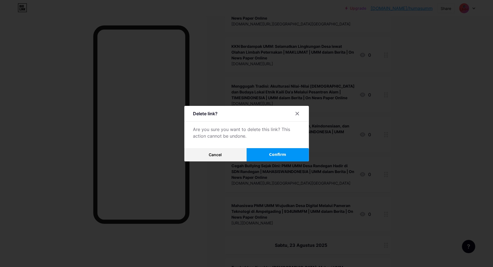
click at [269, 154] on button "Confirm" at bounding box center [278, 154] width 62 height 13
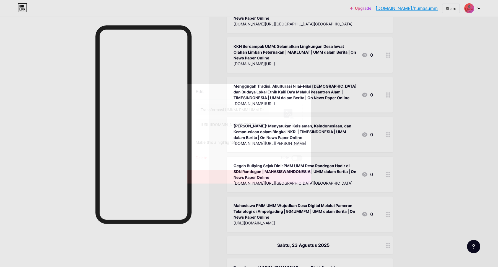
click at [196, 151] on div "Transformasi UMKM: PMM UMM Dorong Digitalisasi dan Rebranding di Komplek Baru K…" at bounding box center [249, 133] width 107 height 58
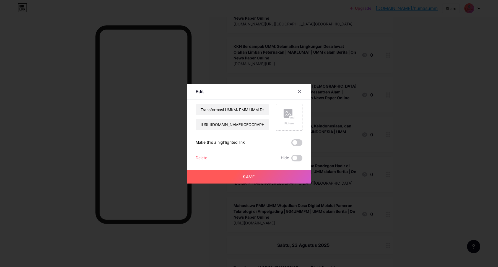
click at [207, 157] on div "Delete" at bounding box center [202, 158] width 12 height 7
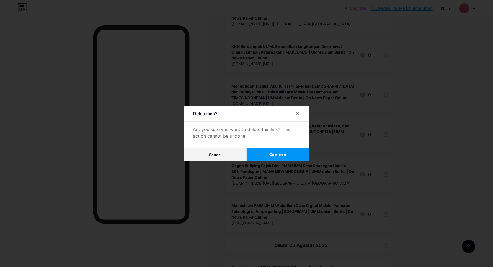
click at [257, 153] on button "Confirm" at bounding box center [278, 154] width 62 height 13
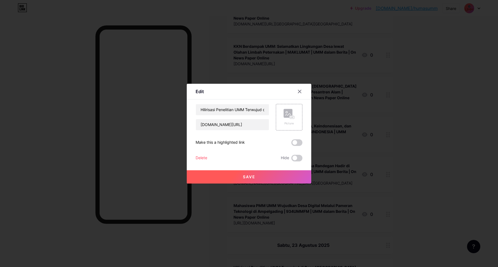
click at [204, 156] on div "Delete" at bounding box center [202, 158] width 12 height 7
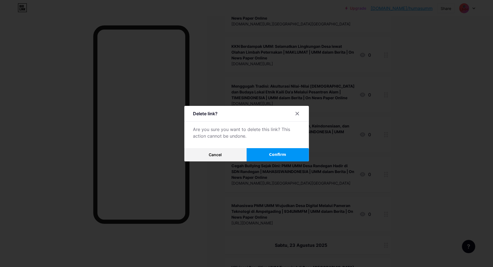
click at [259, 155] on button "Confirm" at bounding box center [278, 154] width 62 height 13
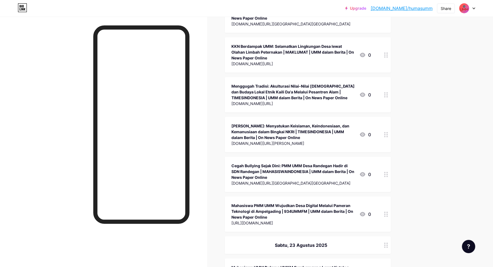
click at [242, 265] on div "Mahasiswa UMM Dukung UMKM Sumberagung Lewat Katalog Digital | JURNALPOST | UMM …" at bounding box center [292, 271] width 123 height 12
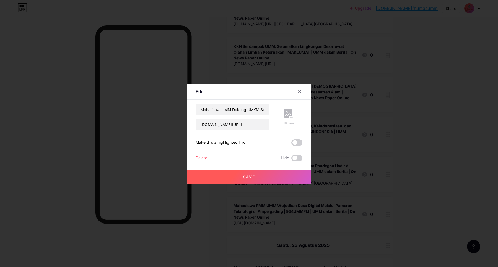
click at [203, 157] on div "Delete" at bounding box center [202, 158] width 12 height 7
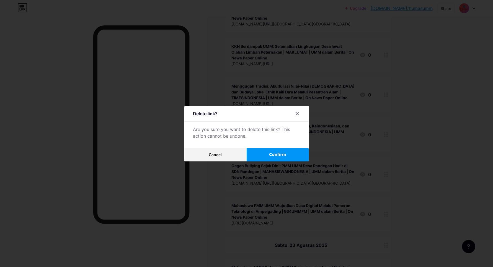
click at [260, 155] on button "Confirm" at bounding box center [278, 154] width 62 height 13
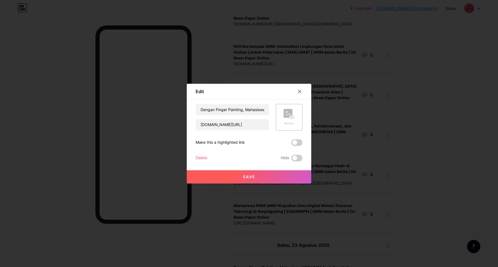
click at [204, 158] on div "Delete" at bounding box center [202, 158] width 12 height 7
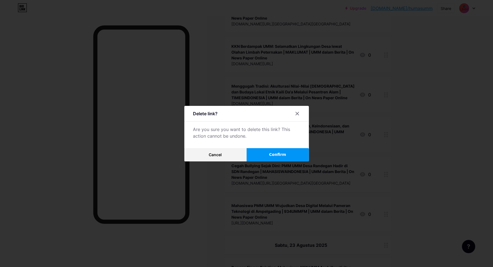
click at [263, 156] on button "Confirm" at bounding box center [278, 154] width 62 height 13
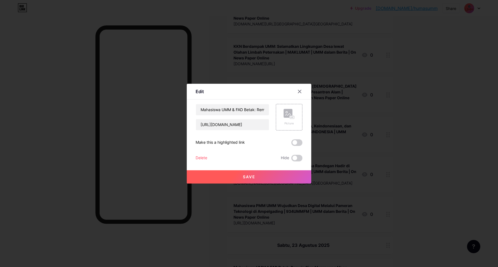
click at [204, 158] on div "Delete" at bounding box center [202, 158] width 12 height 7
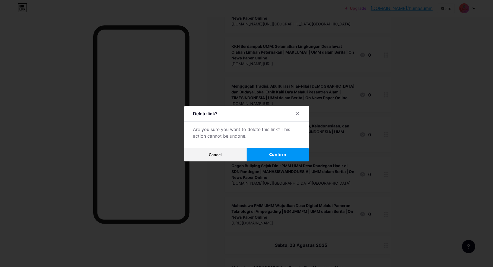
click at [263, 154] on button "Confirm" at bounding box center [278, 154] width 62 height 13
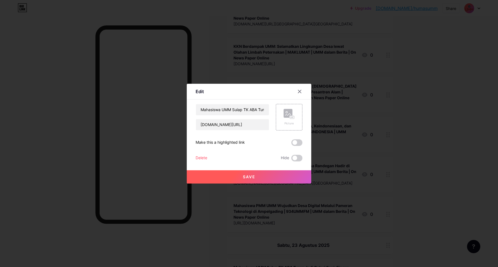
click at [209, 159] on div "Delete Hide" at bounding box center [249, 158] width 107 height 7
click at [208, 158] on div "Delete Hide" at bounding box center [249, 158] width 107 height 7
click at [204, 158] on div "Delete" at bounding box center [202, 158] width 12 height 7
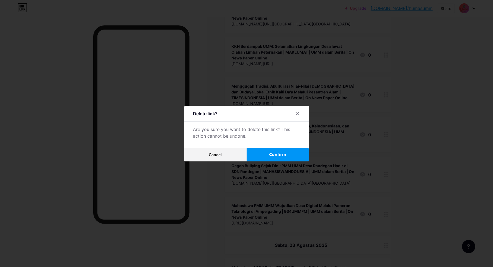
click at [266, 153] on button "Confirm" at bounding box center [278, 154] width 62 height 13
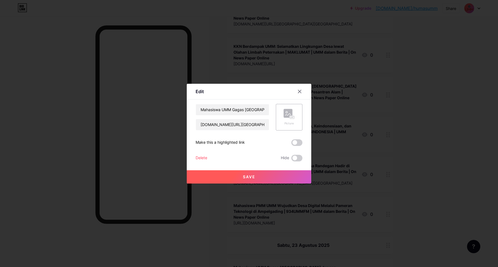
click at [208, 156] on div "Delete Hide" at bounding box center [249, 158] width 107 height 7
click at [202, 157] on div "Delete" at bounding box center [202, 158] width 12 height 7
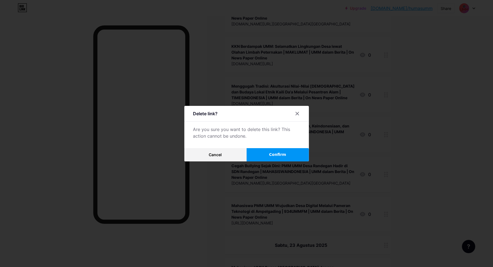
click at [267, 151] on button "Confirm" at bounding box center [278, 154] width 62 height 13
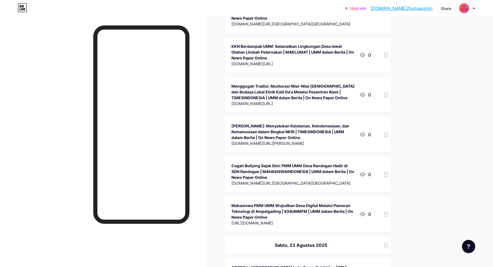
click at [242, 265] on div "AIESEC in [GEOGRAPHIC_DATA] Loka Swara Exhibition | RRI | UMM dalam Berita | On…" at bounding box center [292, 271] width 123 height 12
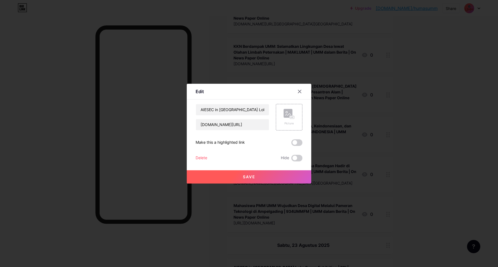
click at [202, 159] on div "Delete" at bounding box center [202, 158] width 12 height 7
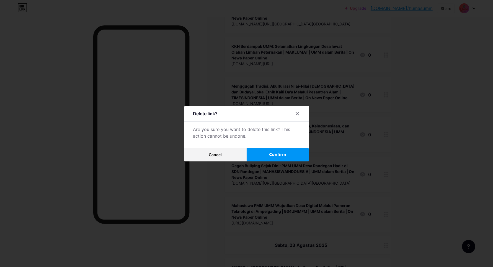
click at [263, 155] on button "Confirm" at bounding box center [278, 154] width 62 height 13
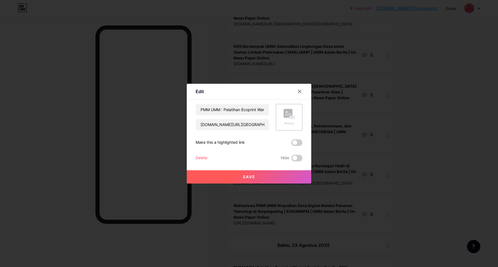
click at [206, 157] on div "Delete" at bounding box center [202, 158] width 12 height 7
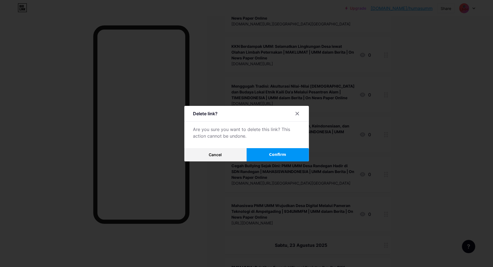
click at [268, 155] on button "Confirm" at bounding box center [278, 154] width 62 height 13
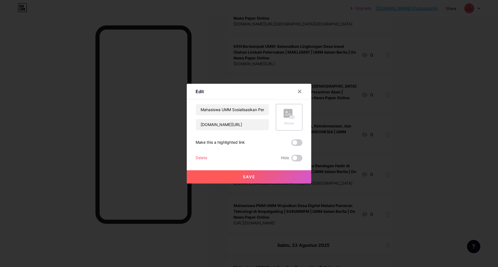
click at [209, 155] on div "Delete Hide" at bounding box center [249, 158] width 107 height 7
click at [207, 156] on div "Delete" at bounding box center [202, 158] width 12 height 7
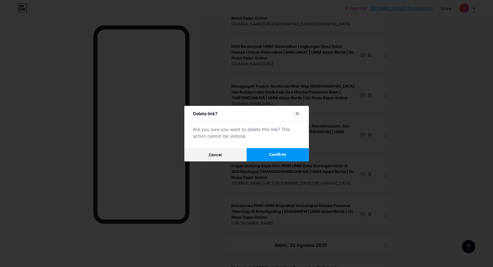
click at [256, 154] on button "Confirm" at bounding box center [278, 154] width 62 height 13
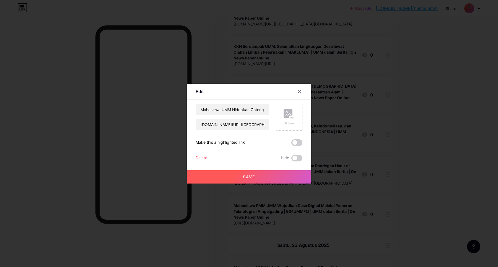
click at [204, 158] on div "Delete" at bounding box center [202, 158] width 12 height 7
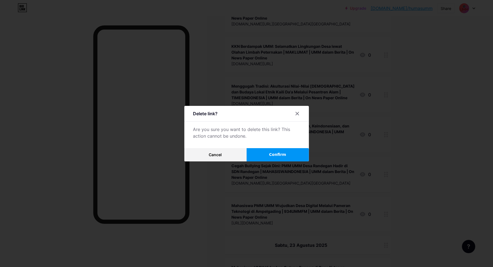
click at [262, 156] on button "Confirm" at bounding box center [278, 154] width 62 height 13
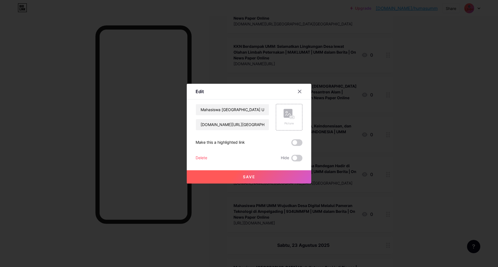
click at [196, 158] on div "Delete" at bounding box center [202, 158] width 12 height 7
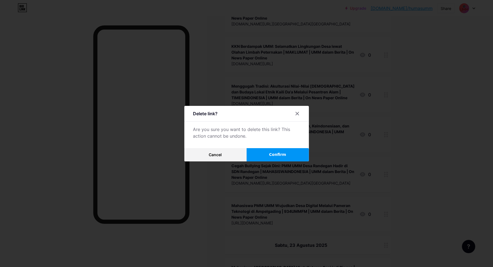
click at [259, 154] on button "Confirm" at bounding box center [278, 154] width 62 height 13
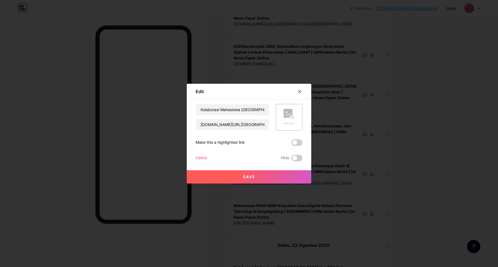
click at [203, 156] on div "Delete" at bounding box center [202, 158] width 12 height 7
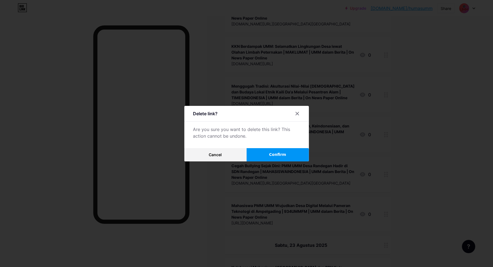
click at [269, 156] on button "Confirm" at bounding box center [278, 154] width 62 height 13
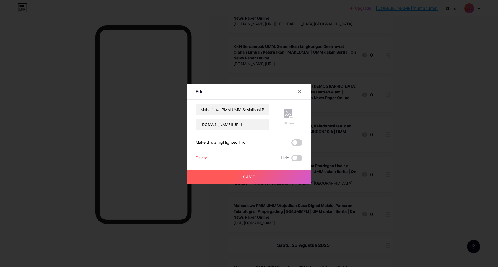
click at [205, 157] on div "Delete" at bounding box center [202, 158] width 12 height 7
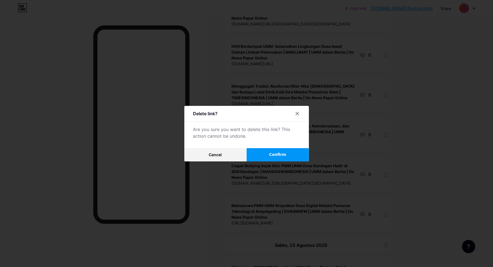
click at [269, 157] on button "Confirm" at bounding box center [278, 154] width 62 height 13
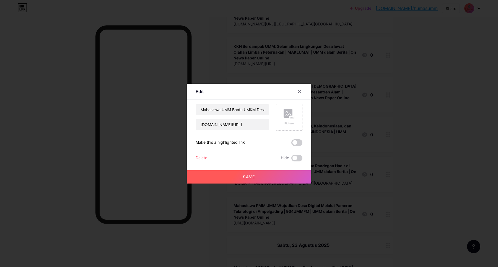
click at [203, 159] on div "Delete" at bounding box center [202, 158] width 12 height 7
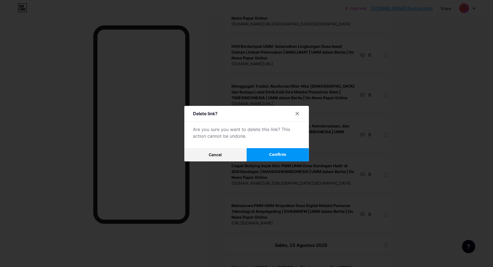
click at [258, 155] on button "Confirm" at bounding box center [278, 154] width 62 height 13
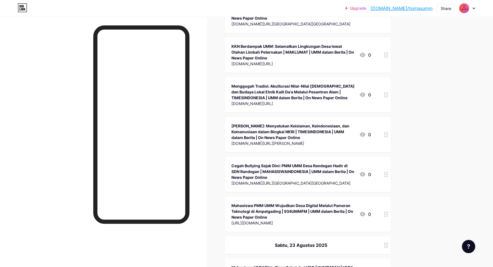
click at [251, 265] on div "Mahasiswa UMM Bikin Sirup Sehat dari VCO | KUMPARAN | UMM dalam Berita | On New…" at bounding box center [292, 271] width 123 height 12
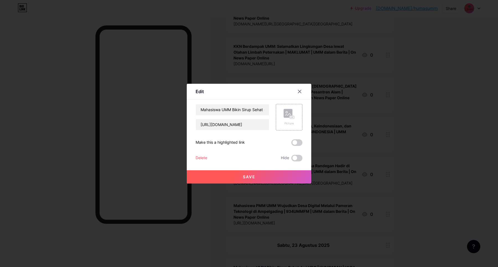
click at [203, 158] on div "Delete" at bounding box center [202, 158] width 12 height 7
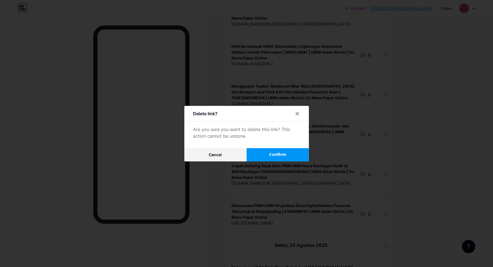
click at [273, 158] on button "Confirm" at bounding box center [278, 154] width 62 height 13
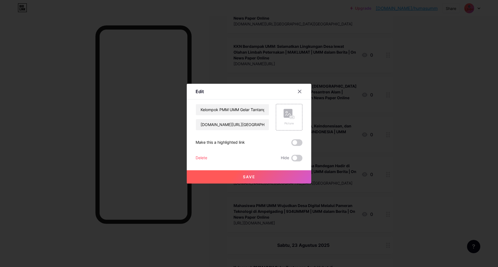
click at [204, 158] on div "Delete" at bounding box center [202, 158] width 12 height 7
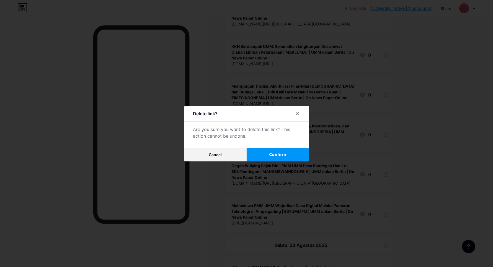
click at [263, 153] on button "Confirm" at bounding box center [278, 154] width 62 height 13
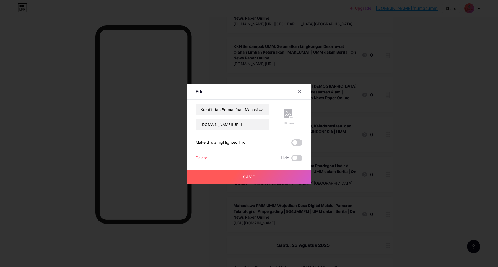
click at [206, 156] on div "Delete" at bounding box center [202, 158] width 12 height 7
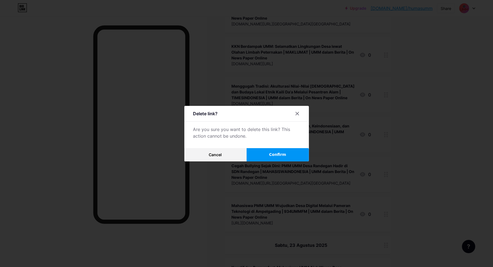
click at [268, 159] on button "Confirm" at bounding box center [278, 154] width 62 height 13
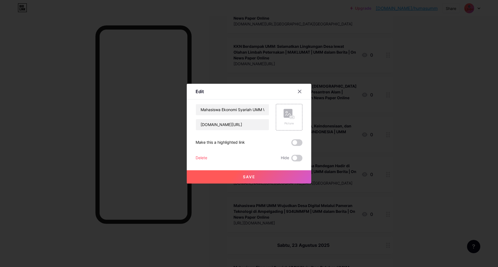
click at [202, 156] on div "Delete" at bounding box center [202, 158] width 12 height 7
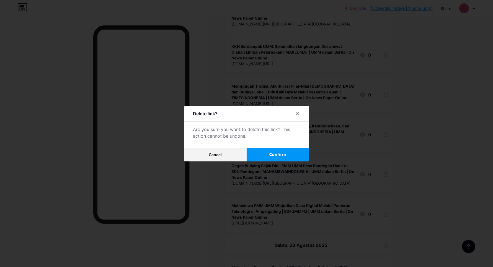
click at [258, 155] on button "Confirm" at bounding box center [278, 154] width 62 height 13
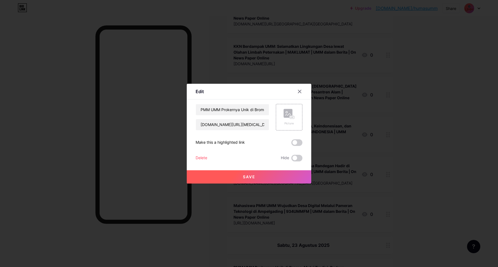
click at [209, 157] on div "Delete Hide" at bounding box center [249, 158] width 107 height 7
click at [205, 157] on div "Delete" at bounding box center [202, 158] width 12 height 7
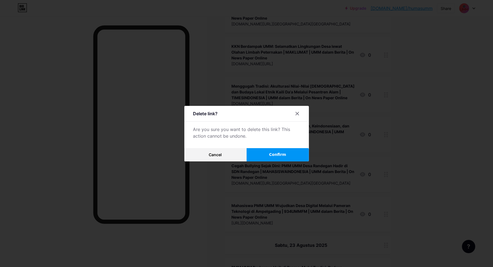
click at [257, 150] on button "Confirm" at bounding box center [278, 154] width 62 height 13
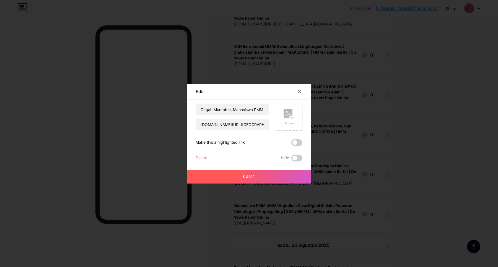
click at [204, 159] on div "Delete" at bounding box center [202, 158] width 12 height 7
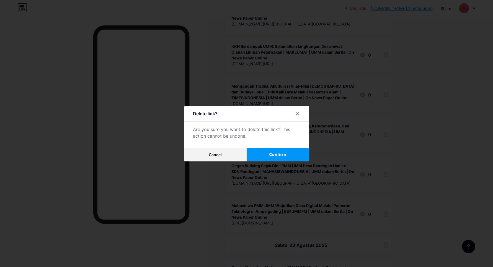
click at [254, 156] on button "Confirm" at bounding box center [278, 154] width 62 height 13
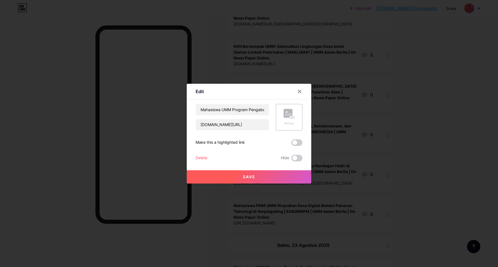
click at [204, 157] on div "Delete" at bounding box center [202, 158] width 12 height 7
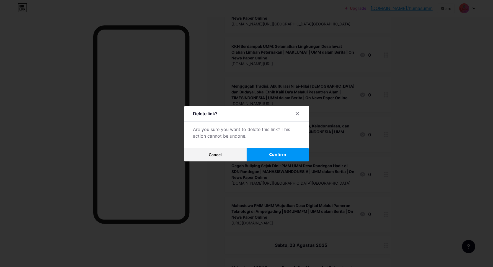
click at [256, 155] on button "Confirm" at bounding box center [278, 154] width 62 height 13
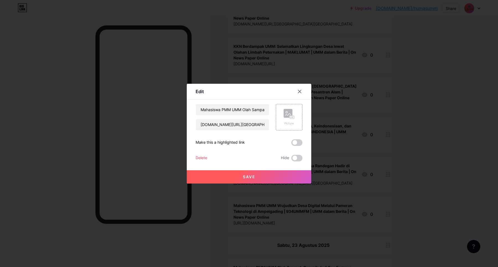
click at [201, 158] on div "Delete" at bounding box center [202, 158] width 12 height 7
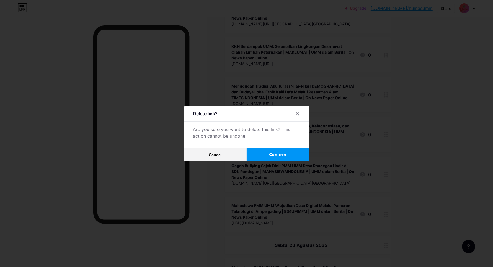
click at [254, 153] on button "Confirm" at bounding box center [278, 154] width 62 height 13
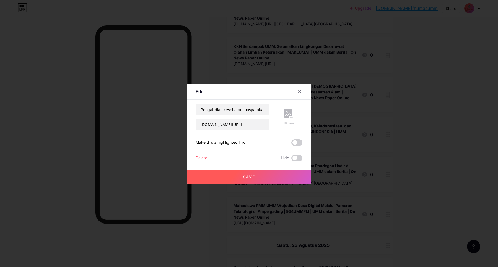
click at [204, 156] on div "Delete" at bounding box center [202, 158] width 12 height 7
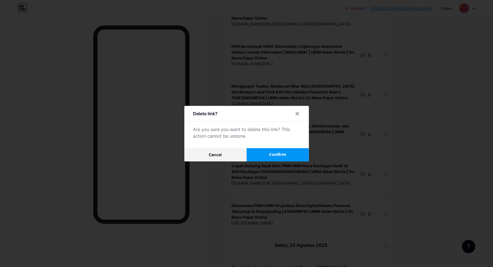
click at [276, 151] on button "Confirm" at bounding box center [278, 154] width 62 height 13
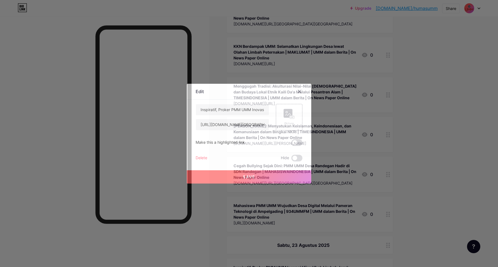
click at [205, 159] on div "Delete" at bounding box center [202, 158] width 12 height 7
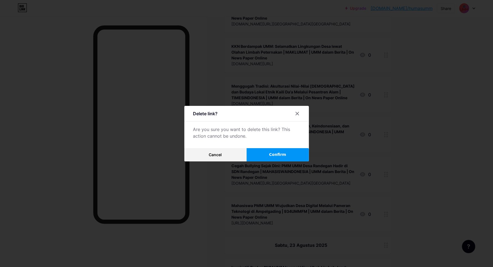
click at [260, 151] on button "Confirm" at bounding box center [278, 154] width 62 height 13
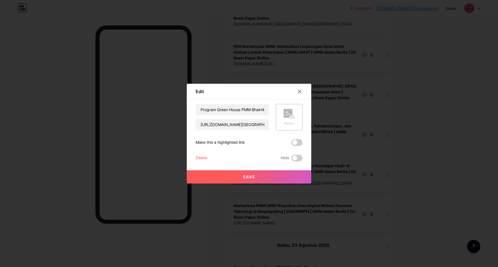
click at [206, 156] on div "Delete" at bounding box center [202, 158] width 12 height 7
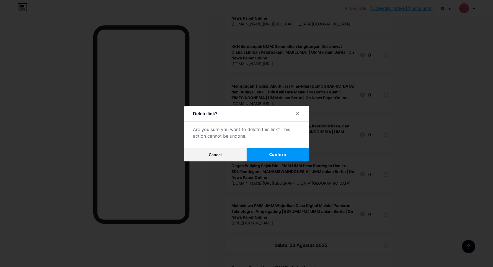
click at [260, 154] on button "Confirm" at bounding box center [278, 154] width 62 height 13
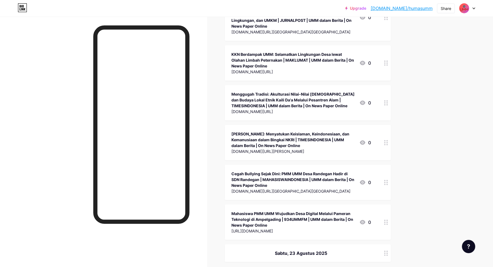
scroll to position [11977, 0]
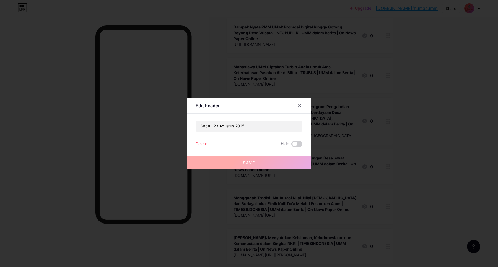
click at [200, 143] on div "Delete" at bounding box center [202, 144] width 12 height 7
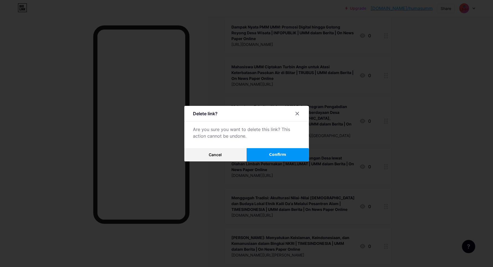
click at [255, 150] on button "Confirm" at bounding box center [278, 154] width 62 height 13
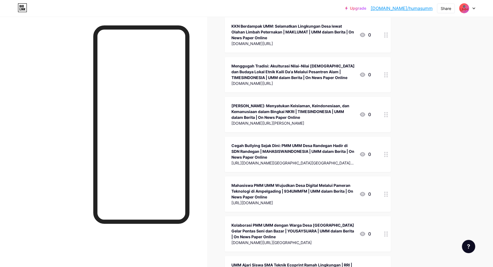
scroll to position [11319, 0]
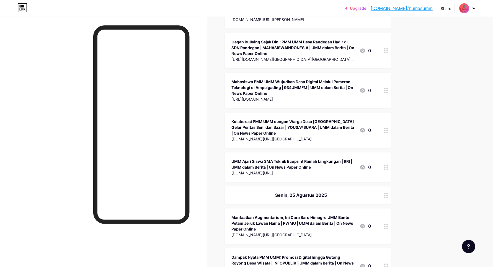
click at [263, 215] on div "Manfaatkan Augmentarium, Ini Cara Baru Himagro UMM Bantu Petani Jeruk Lawan Ham…" at bounding box center [292, 223] width 123 height 17
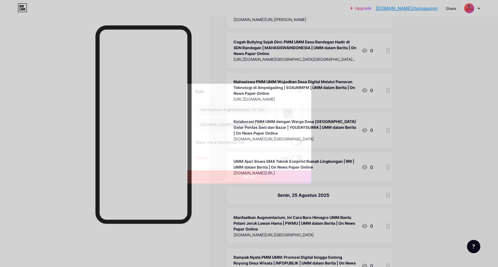
click at [204, 157] on div "Delete" at bounding box center [202, 158] width 12 height 7
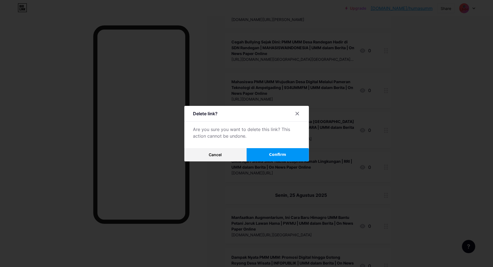
click at [261, 156] on button "Confirm" at bounding box center [278, 154] width 62 height 13
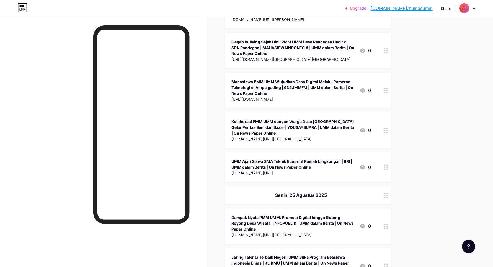
click at [254, 215] on div "Dampak Nyata PMM UMM: Promosi Digital hingga Gotong Royong Desa Wisata | INFOPU…" at bounding box center [292, 223] width 123 height 17
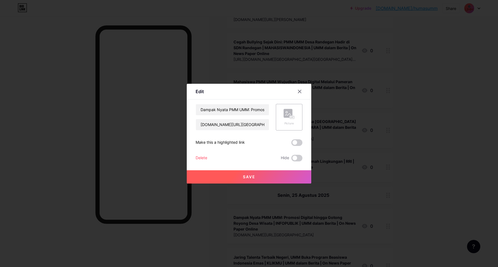
click at [201, 155] on div "Delete" at bounding box center [202, 158] width 12 height 7
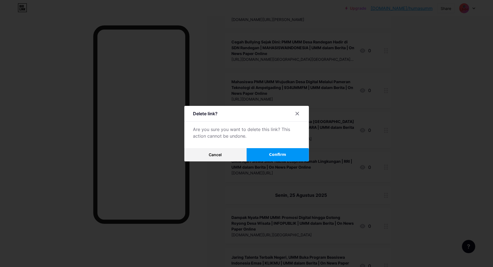
click at [263, 149] on button "Confirm" at bounding box center [278, 154] width 62 height 13
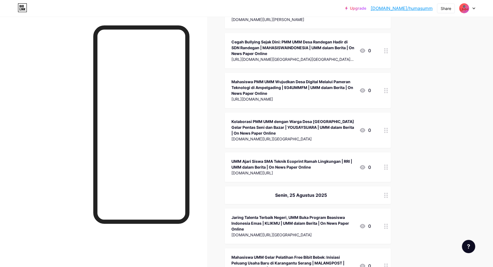
click at [247, 215] on div "Jaring Talenta Terbaik Negeri, UMM Buka Program Beasiswa Indonesia Emas | KLIKM…" at bounding box center [292, 223] width 123 height 17
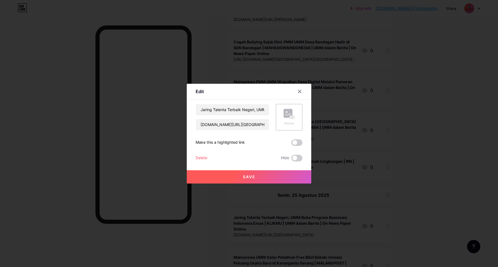
click at [197, 159] on div "Delete" at bounding box center [202, 158] width 12 height 7
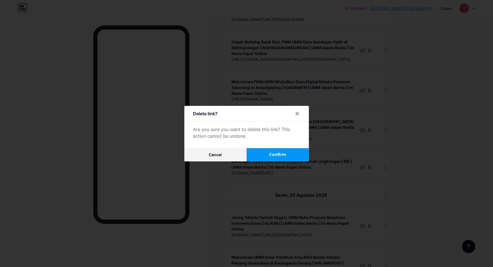
click at [271, 155] on button "Confirm" at bounding box center [278, 154] width 62 height 13
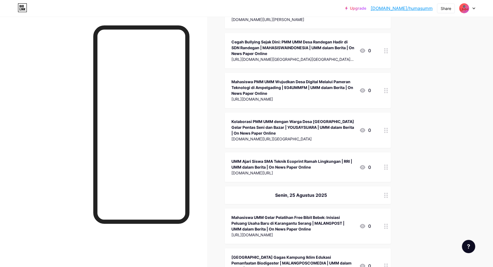
click at [253, 215] on div "Mahasiswa UMM Gelar Pelatihan Free Bibit Bebek: Inisiasi Peluang Usaha Baru di …" at bounding box center [292, 223] width 123 height 17
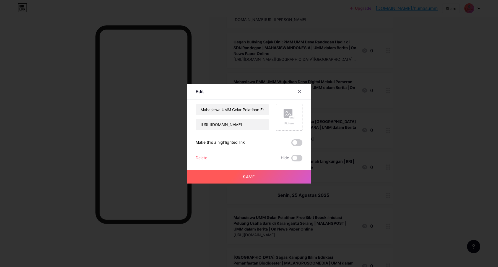
click at [202, 156] on div "Delete" at bounding box center [202, 158] width 12 height 7
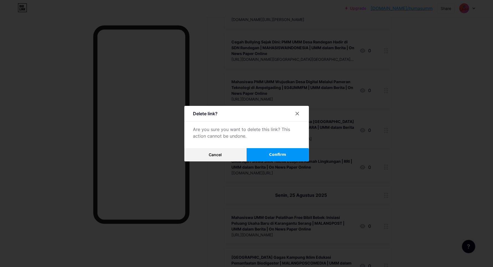
click at [270, 154] on button "Confirm" at bounding box center [278, 154] width 62 height 13
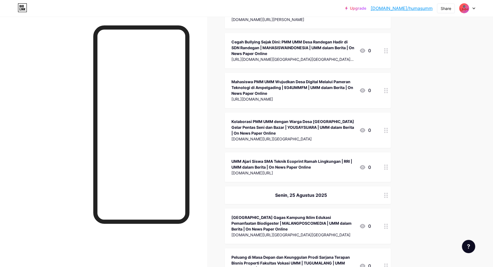
click at [258, 215] on div "[GEOGRAPHIC_DATA] Gagas Kampung Iklim Edukasi Pemanfaatan Biodigester | MALANGP…" at bounding box center [292, 223] width 123 height 17
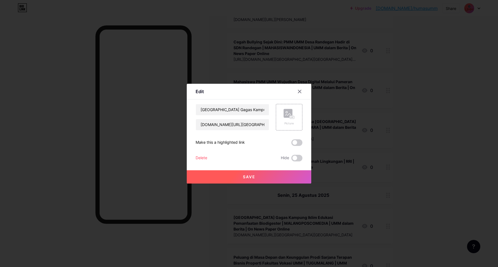
click at [207, 157] on div "Delete Hide" at bounding box center [249, 158] width 107 height 7
click at [203, 158] on div "Delete" at bounding box center [202, 158] width 12 height 7
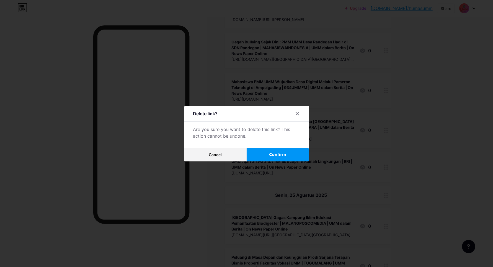
click at [269, 148] on button "Confirm" at bounding box center [278, 154] width 62 height 13
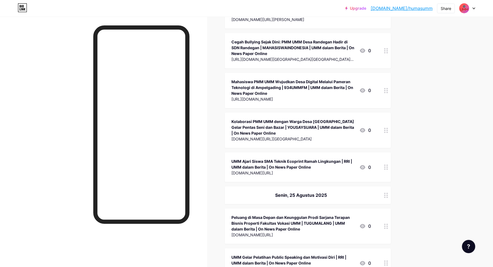
click at [266, 215] on div "Peluang di Masa Depan dan Keunggulan Prodi Sarjana Terapan Bisnis Properti Faku…" at bounding box center [292, 223] width 123 height 17
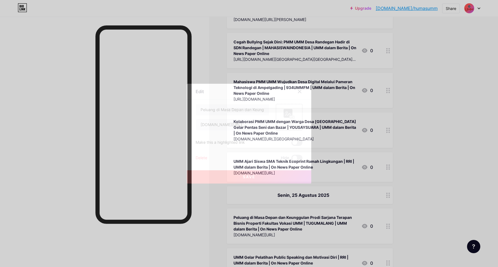
click at [208, 156] on div "Delete Hide" at bounding box center [249, 158] width 107 height 7
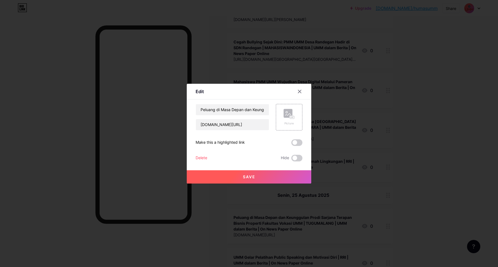
click at [207, 157] on div "Delete" at bounding box center [202, 158] width 12 height 7
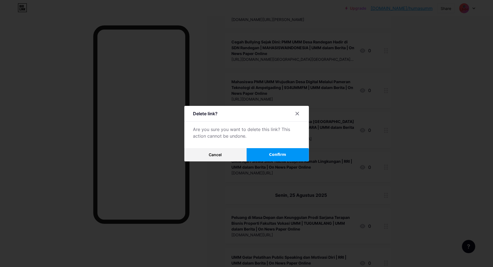
click at [261, 154] on button "Confirm" at bounding box center [278, 154] width 62 height 13
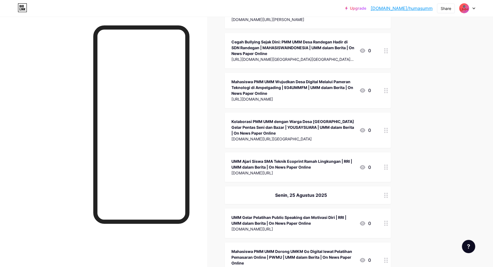
click at [250, 227] on div "[DOMAIN_NAME][URL]" at bounding box center [292, 230] width 123 height 6
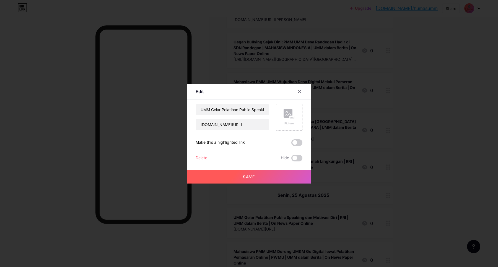
click at [203, 157] on div "Delete" at bounding box center [202, 158] width 12 height 7
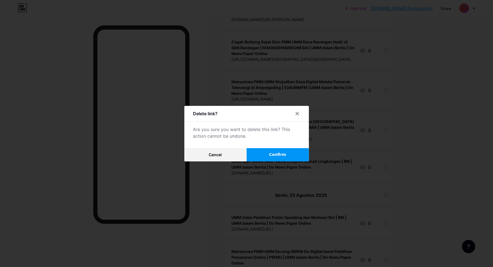
click at [277, 153] on span "Confirm" at bounding box center [277, 155] width 17 height 6
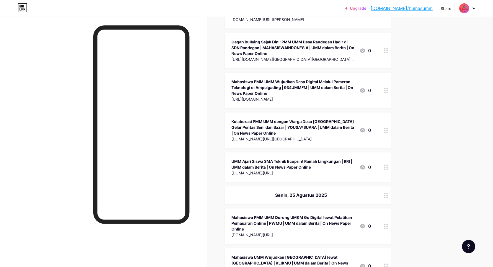
click at [251, 215] on div "Mahasiswa PMM UMM Dorong UMKM Go Digital lewat Pelatihan Pemasaran Online | PWM…" at bounding box center [292, 223] width 123 height 17
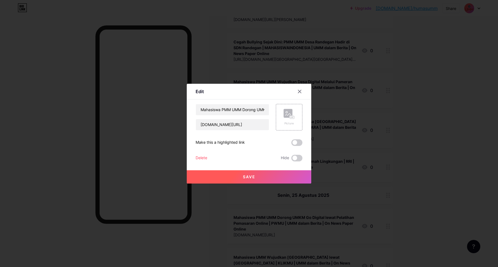
click at [199, 158] on div "Delete" at bounding box center [202, 158] width 12 height 7
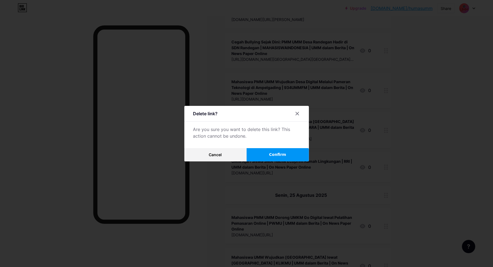
click at [279, 149] on button "Confirm" at bounding box center [278, 154] width 62 height 13
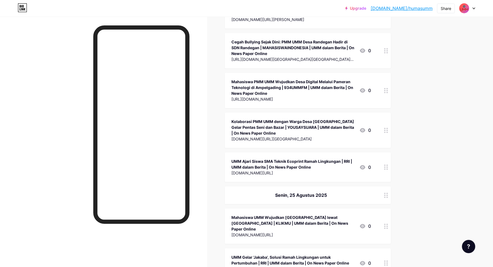
click at [248, 215] on div "Mahasiswa UMM Wujudkan [GEOGRAPHIC_DATA] lewat [GEOGRAPHIC_DATA] | KLIKMU | UMM…" at bounding box center [292, 223] width 123 height 17
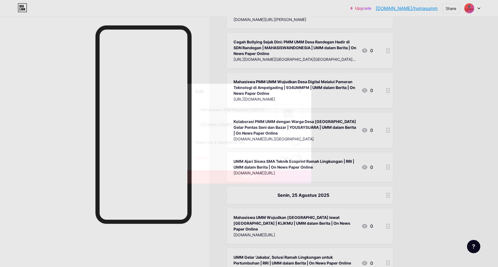
click at [200, 156] on div "Delete" at bounding box center [202, 158] width 12 height 7
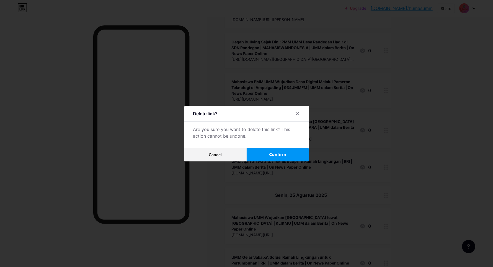
click at [271, 157] on button "Confirm" at bounding box center [278, 154] width 62 height 13
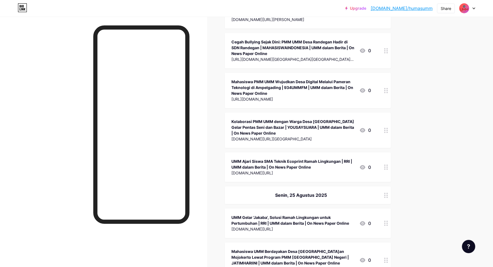
click at [262, 215] on div "UMM Gelar 'Jakaba', Solusi Ramah Lingkungan untuk Pertumbuhan | RRI | UMM dalam…" at bounding box center [292, 221] width 123 height 12
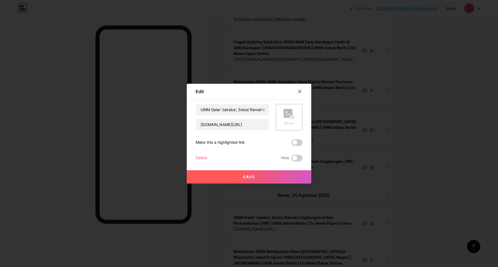
click at [205, 158] on div "Delete" at bounding box center [202, 158] width 12 height 7
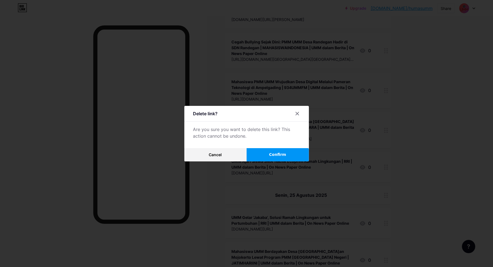
click at [280, 150] on button "Confirm" at bounding box center [278, 154] width 62 height 13
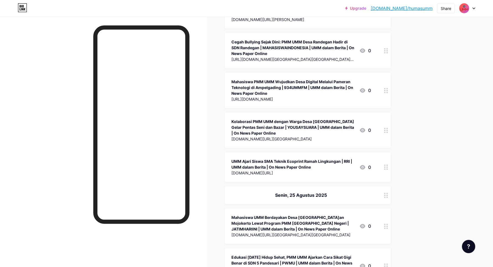
click at [260, 232] on div "[DOMAIN_NAME][URL][GEOGRAPHIC_DATA][GEOGRAPHIC_DATA]" at bounding box center [292, 235] width 123 height 6
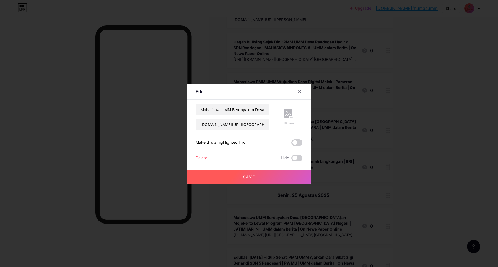
click at [204, 157] on div "Delete" at bounding box center [202, 158] width 12 height 7
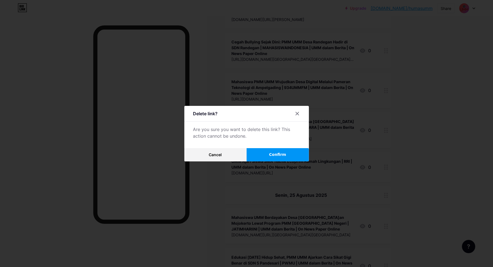
click at [279, 156] on span "Confirm" at bounding box center [277, 155] width 17 height 6
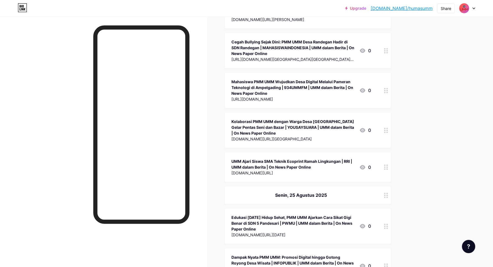
click at [257, 215] on div "Edukasi [DATE] Hidup Sehat, PMM UMM Ajarkan Cara Sikat Gigi Benar di SDN 5 Pand…" at bounding box center [292, 223] width 123 height 17
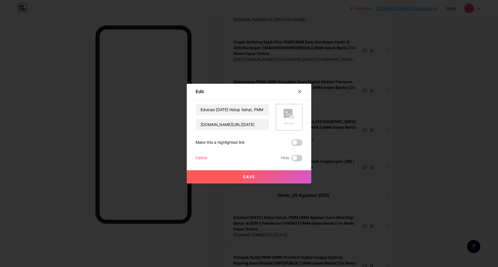
click at [221, 172] on button "Save" at bounding box center [249, 177] width 125 height 13
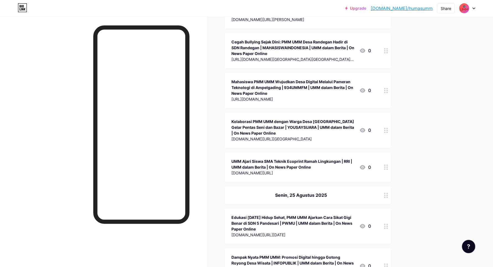
click at [252, 215] on div "Edukasi [DATE] Hidup Sehat, PMM UMM Ajarkan Cara Sikat Gigi Benar di SDN 5 Pand…" at bounding box center [292, 223] width 123 height 17
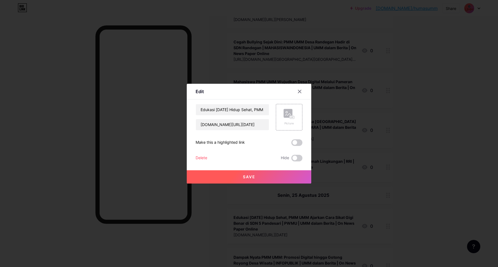
click at [201, 154] on div "Edukasi Pola Hidup Sehat, PMM UMM Ajarkan Cara Sikat Gigi Benar di SDN 5 Pandes…" at bounding box center [249, 133] width 107 height 58
click at [202, 157] on div "Delete" at bounding box center [202, 158] width 12 height 7
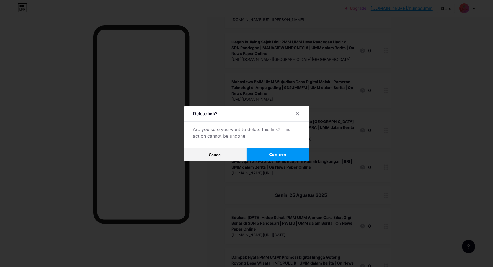
click at [269, 151] on button "Confirm" at bounding box center [278, 154] width 62 height 13
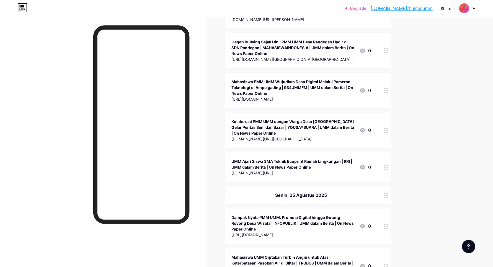
click at [246, 215] on div "Dampak Nyata PMM UMM: Promosi Digital hingga Gotong Royong Desa Wisata | INFOPU…" at bounding box center [292, 223] width 123 height 17
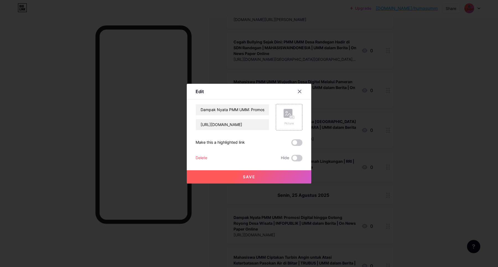
click at [201, 157] on div "Delete" at bounding box center [202, 158] width 12 height 7
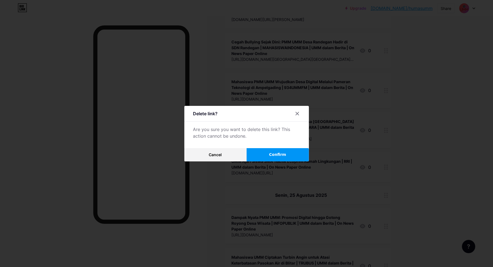
click at [271, 154] on button "Confirm" at bounding box center [278, 154] width 62 height 13
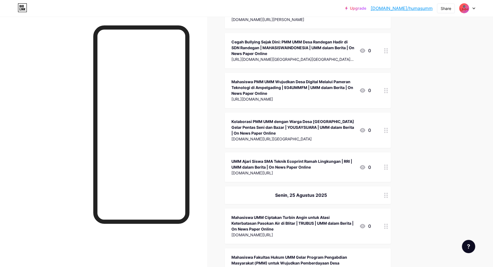
click at [241, 215] on div "Mahasiswa UMM Ciptakan Turbin Angin untuk Atasi Keterbatasan Pasokan Air di Bli…" at bounding box center [292, 223] width 123 height 17
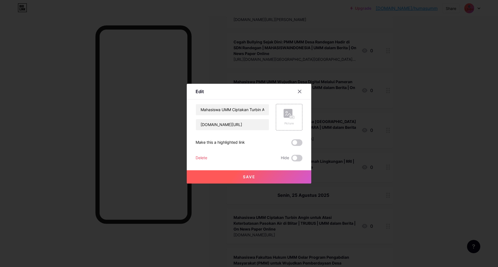
click at [204, 157] on div "Delete" at bounding box center [202, 158] width 12 height 7
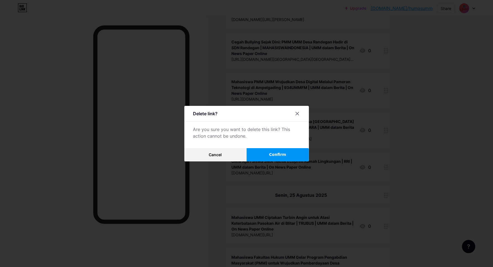
click at [269, 154] on button "Confirm" at bounding box center [278, 154] width 62 height 13
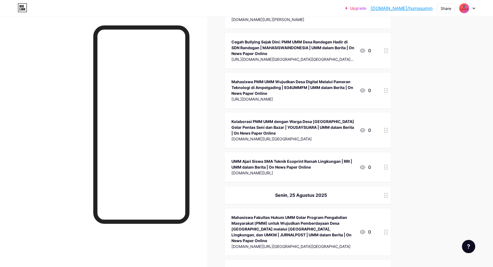
click at [256, 215] on div "Mahasiswa Fakultas Hukum UMM Gelar Program Pengabdian Masyarakat (PMM) untuk Wu…" at bounding box center [292, 229] width 123 height 29
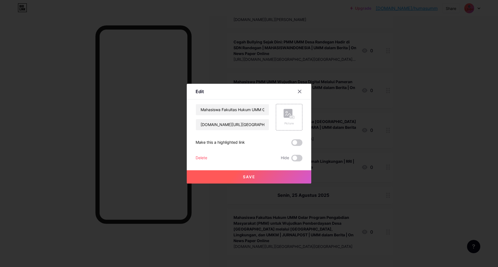
click at [208, 156] on div "Delete Hide" at bounding box center [249, 158] width 107 height 7
click at [207, 156] on div "Delete" at bounding box center [202, 158] width 12 height 7
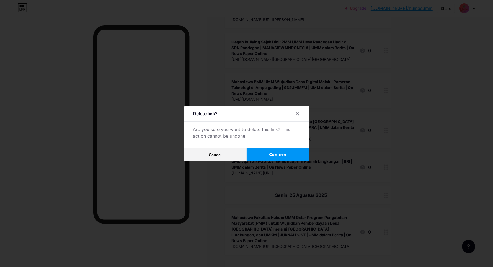
click at [268, 156] on button "Confirm" at bounding box center [278, 154] width 62 height 13
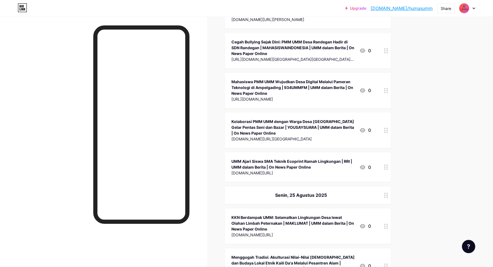
click at [243, 215] on div "KKN Berdampak UMM: Selamatkan Lingkungan Desa lewat Olahan Limbah Peternakan | …" at bounding box center [292, 223] width 123 height 17
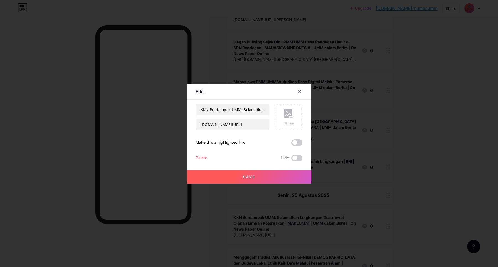
click at [204, 157] on div "Delete" at bounding box center [202, 158] width 12 height 7
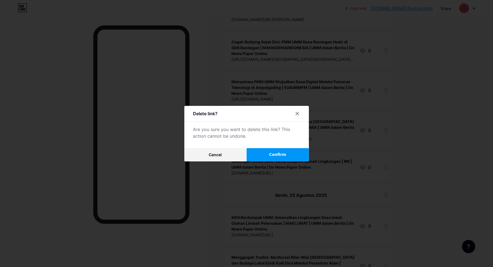
click at [274, 157] on span "Confirm" at bounding box center [277, 155] width 17 height 6
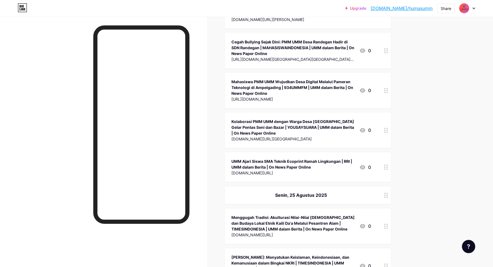
click at [242, 215] on div "Menggugah Tradisi: Akulturasi Nilai-Nilai [DEMOGRAPHIC_DATA] dan Budaya Lokal E…" at bounding box center [292, 223] width 123 height 17
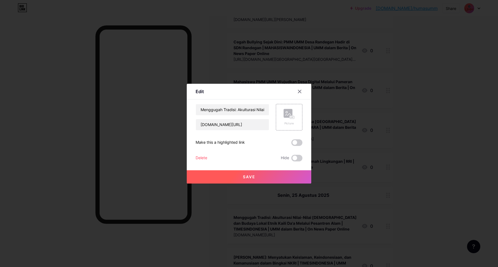
click at [208, 157] on div "Delete Hide" at bounding box center [249, 158] width 107 height 7
click at [205, 157] on div "Delete" at bounding box center [202, 158] width 12 height 7
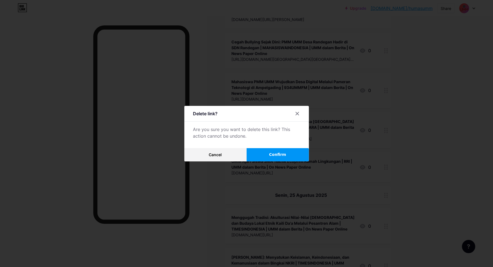
click at [266, 152] on button "Confirm" at bounding box center [278, 154] width 62 height 13
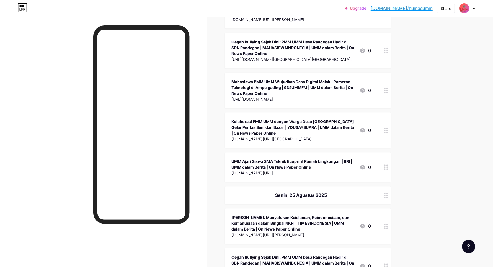
drag, startPoint x: 264, startPoint y: 106, endPoint x: 243, endPoint y: 109, distance: 20.8
drag, startPoint x: 243, startPoint y: 109, endPoint x: 234, endPoint y: 110, distance: 8.9
click at [234, 215] on div "[PERSON_NAME]: Menyatukan Keislaman, Keindonesiaan, dan Kemanusiaan dalam Bingk…" at bounding box center [292, 223] width 123 height 17
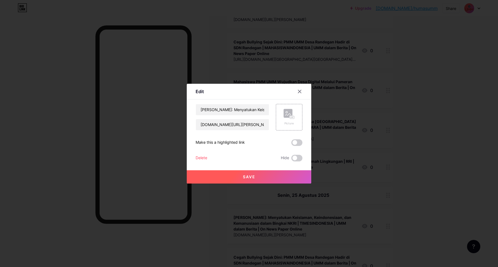
click at [202, 158] on div "Delete" at bounding box center [202, 158] width 12 height 7
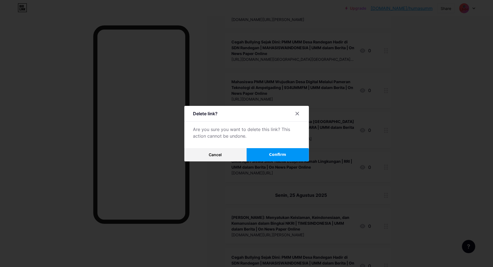
click at [272, 155] on button "Confirm" at bounding box center [278, 154] width 62 height 13
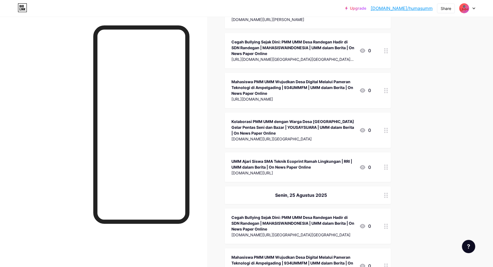
click at [240, 215] on div "Cegah Bullying Sejak Dini: PMM UMM Desa Randegan Hadir di SDN Randegan | MAHASI…" at bounding box center [292, 223] width 123 height 17
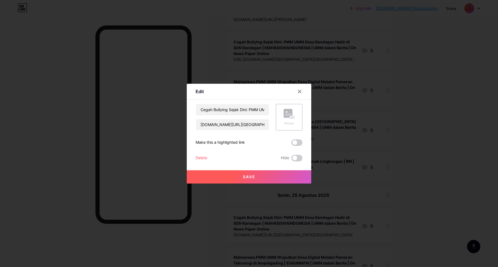
click at [207, 159] on div "Delete" at bounding box center [202, 158] width 12 height 7
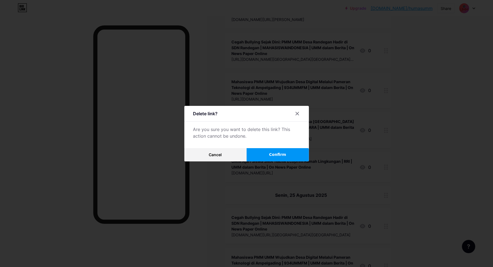
click at [278, 152] on span "Confirm" at bounding box center [277, 155] width 17 height 6
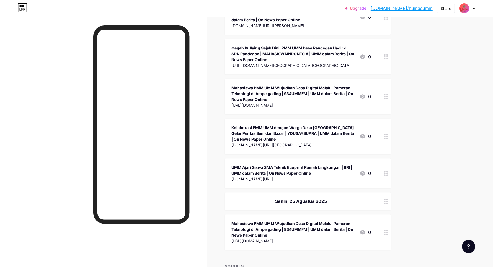
click at [243, 221] on div "Mahasiswa PMM UMM Wujudkan Desa Digital Melalui Pameran Teknologi di Ampelgadin…" at bounding box center [292, 229] width 123 height 17
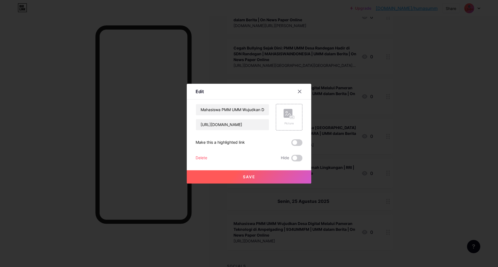
click at [199, 156] on div "Delete" at bounding box center [202, 158] width 12 height 7
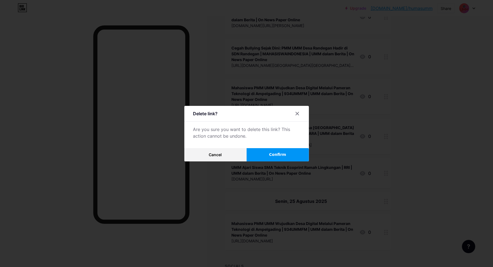
click at [269, 153] on button "Confirm" at bounding box center [278, 154] width 62 height 13
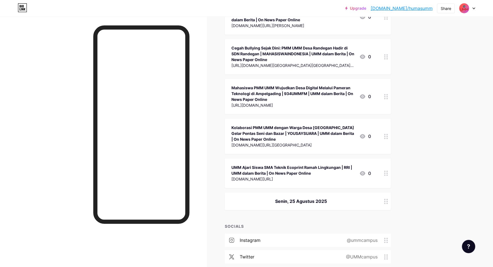
scroll to position [11273, 0]
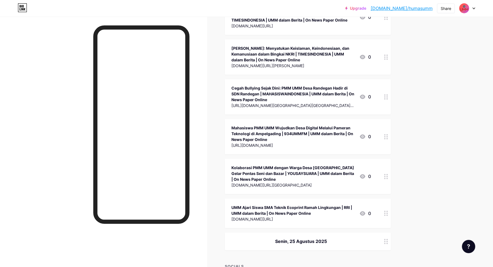
drag, startPoint x: 333, startPoint y: 128, endPoint x: 312, endPoint y: 133, distance: 21.2
click at [312, 233] on div "Senin, 25 Agustus 2025" at bounding box center [308, 242] width 166 height 18
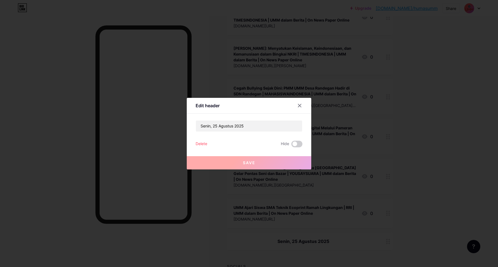
click at [204, 145] on div "Delete" at bounding box center [202, 144] width 12 height 7
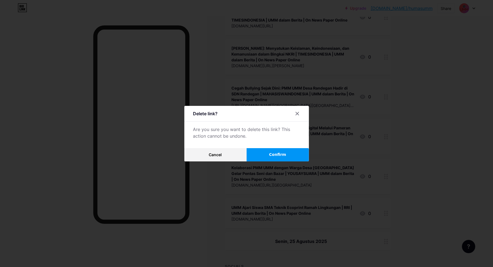
click at [271, 157] on button "Confirm" at bounding box center [278, 154] width 62 height 13
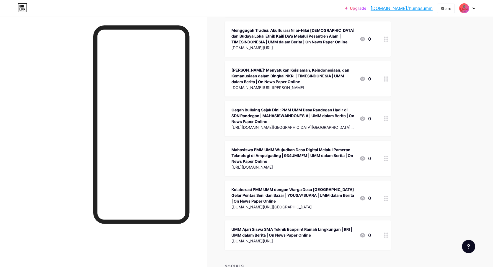
click at [281, 227] on div "UMM Ajari Siswa SMA Teknik Ecoprint Ramah Lingkungan | RRI | UMM dalam Berita |…" at bounding box center [292, 233] width 123 height 12
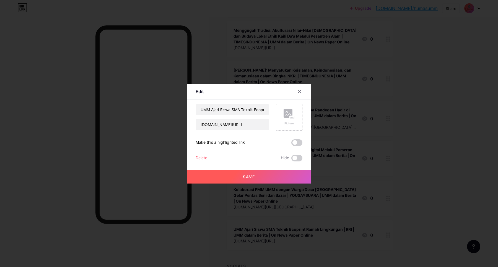
click at [204, 158] on div "Delete" at bounding box center [202, 158] width 12 height 7
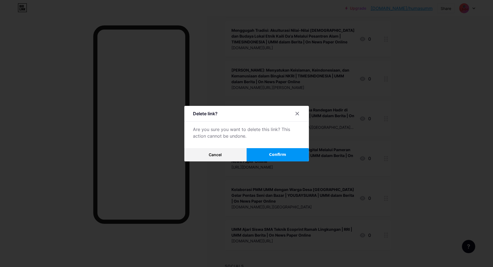
click at [262, 153] on button "Confirm" at bounding box center [278, 154] width 62 height 13
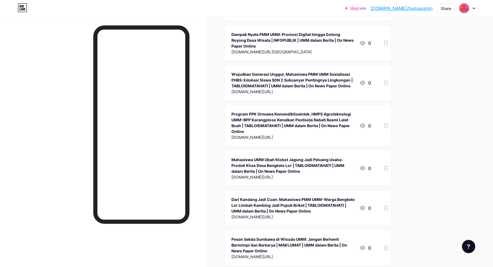
scroll to position [10663, 0]
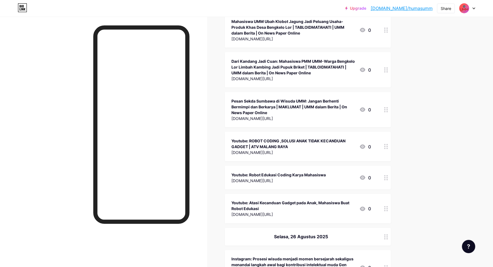
click at [286, 257] on div "Instagram: Prosesi wisuda menjadi momen bersejarah sekaligus menandai langkah a…" at bounding box center [292, 265] width 123 height 17
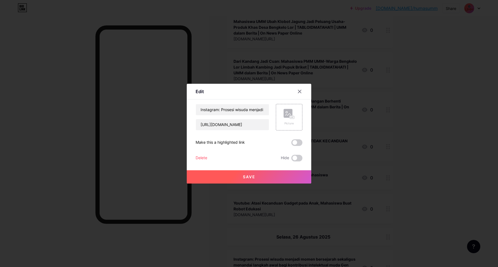
click at [204, 161] on div "Delete" at bounding box center [202, 158] width 12 height 7
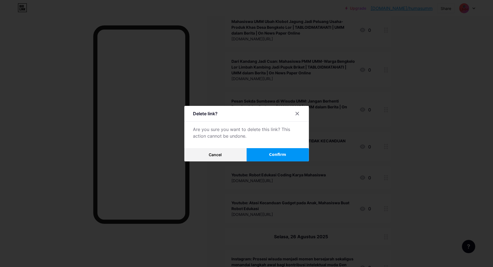
click at [263, 154] on button "Confirm" at bounding box center [278, 154] width 62 height 13
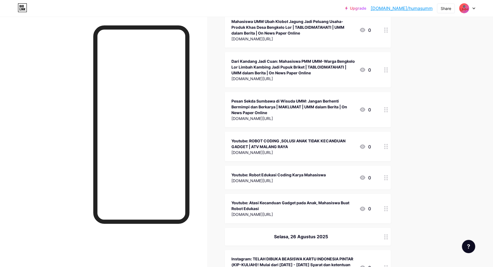
click at [258, 257] on div "Instagram: TELAH DIBUKA BEASISWA KARTU INDONESIA PINTAR (KIP-KULIAH)! Mulai dar…" at bounding box center [292, 265] width 123 height 17
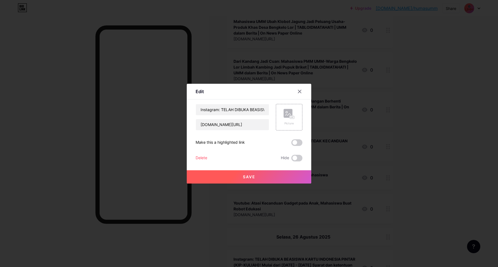
click at [205, 157] on div "Delete" at bounding box center [202, 158] width 12 height 7
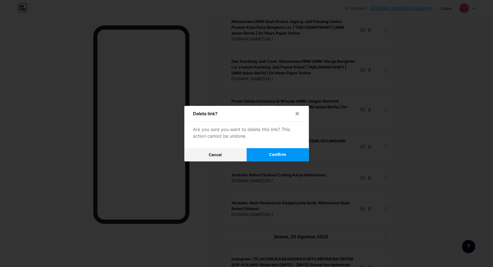
click at [271, 157] on button "Confirm" at bounding box center [278, 154] width 62 height 13
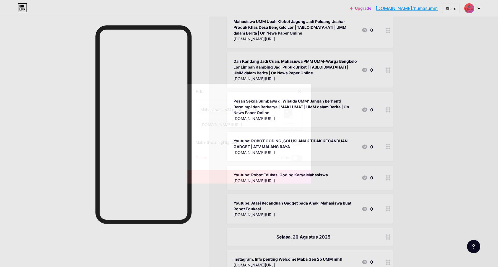
click at [204, 158] on div "Delete" at bounding box center [202, 158] width 12 height 7
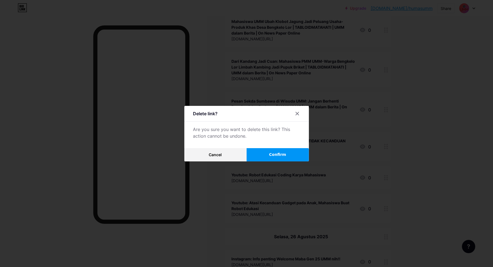
click at [264, 154] on button "Confirm" at bounding box center [278, 154] width 62 height 13
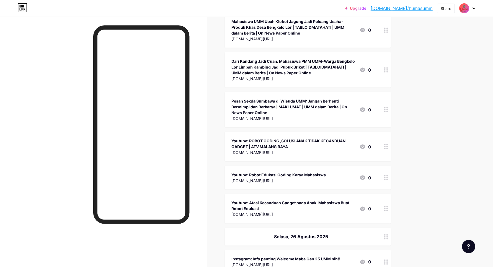
click at [287, 263] on div "[DOMAIN_NAME][URL]" at bounding box center [285, 266] width 109 height 6
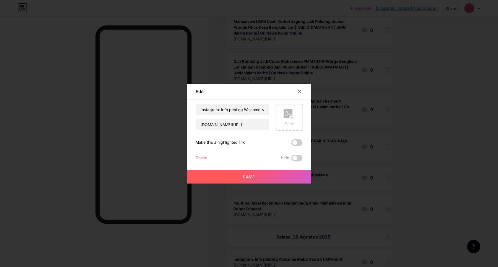
click at [200, 160] on div "Delete" at bounding box center [202, 158] width 12 height 7
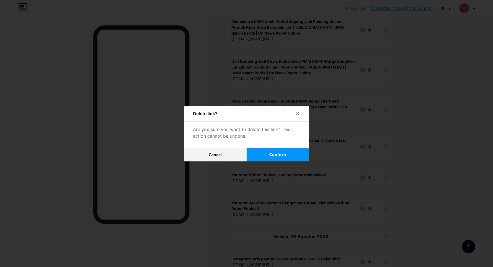
click at [281, 159] on button "Confirm" at bounding box center [278, 154] width 62 height 13
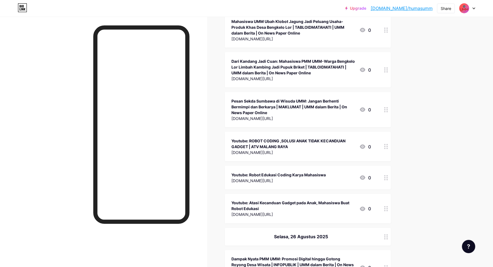
click at [258, 257] on div "Dampak Nyata PMM UMM: Promosi Digital hingga Gotong Royong Desa Wisata | INFOPU…" at bounding box center [292, 265] width 123 height 17
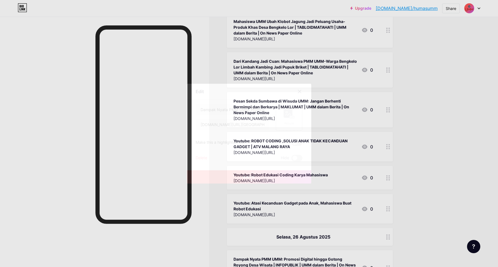
click at [199, 159] on div "Delete" at bounding box center [202, 158] width 12 height 7
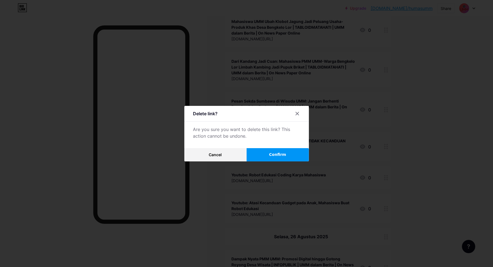
click at [261, 152] on button "Confirm" at bounding box center [278, 154] width 62 height 13
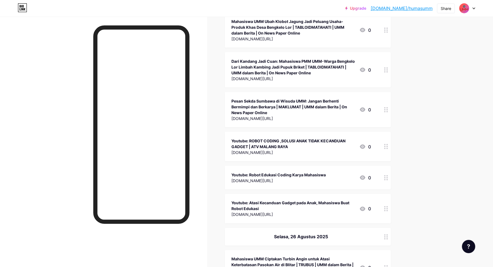
click at [262, 257] on div "Mahasiswa UMM Ciptakan Turbin Angin untuk Atasi Keterbatasan Pasokan Air di Bli…" at bounding box center [292, 265] width 123 height 17
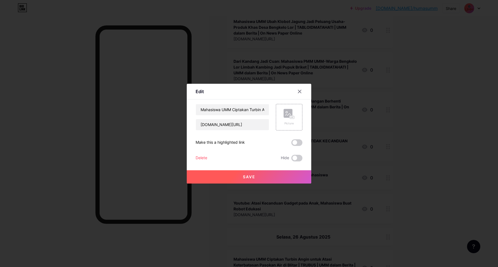
click at [208, 159] on div "Delete Hide" at bounding box center [249, 158] width 107 height 7
click at [206, 159] on div "Delete" at bounding box center [202, 158] width 12 height 7
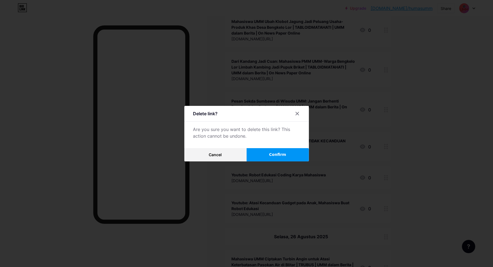
click at [263, 156] on button "Confirm" at bounding box center [278, 154] width 62 height 13
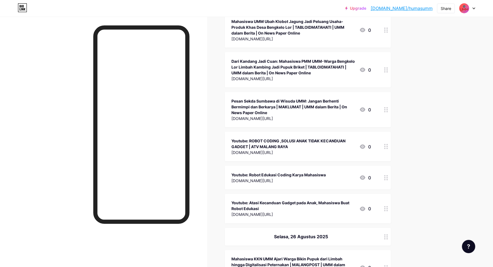
click at [254, 257] on div "Mahasiswa KKN UMM Ajari Warga Bikin Pupuk dari Limbah hingga Digitalisasi Peter…" at bounding box center [292, 265] width 123 height 17
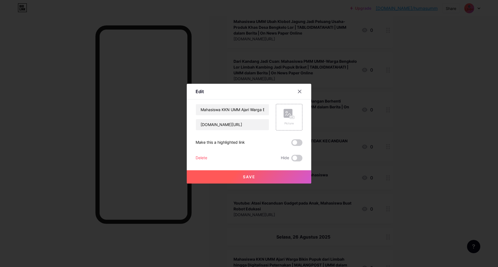
click at [201, 154] on div "Mahasiswa KKN UMM Ajari Warga Bikin Pupuk dari Limbah hingga Digitalisasi Peter…" at bounding box center [249, 133] width 107 height 58
click at [202, 160] on div "Delete" at bounding box center [202, 158] width 12 height 7
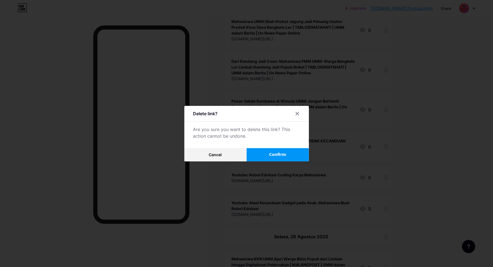
click at [270, 157] on button "Confirm" at bounding box center [278, 154] width 62 height 13
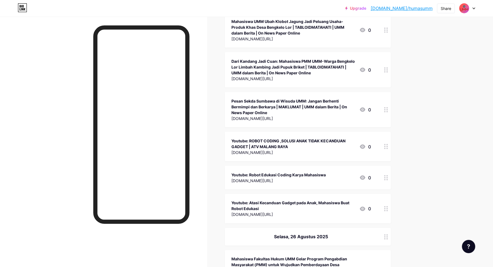
click at [258, 257] on div "Mahasiswa Fakultas Hukum UMM Gelar Program Pengabdian Masyarakat (PMM) untuk Wu…" at bounding box center [292, 271] width 123 height 29
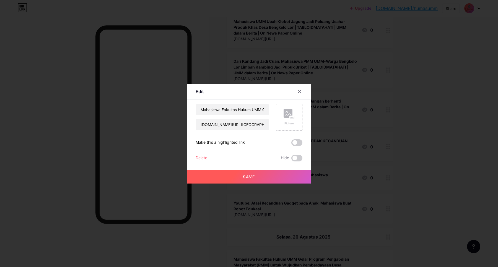
click at [204, 159] on div "Delete" at bounding box center [202, 158] width 12 height 7
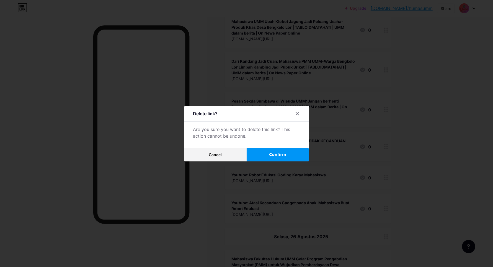
click at [273, 156] on span "Confirm" at bounding box center [277, 155] width 17 height 6
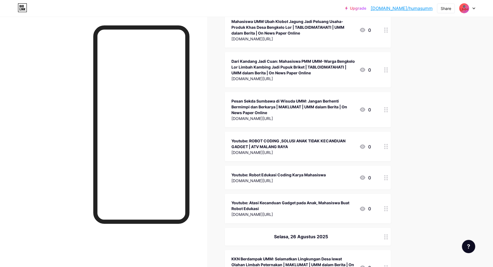
click at [251, 257] on div "KKN Berdampak UMM: Selamatkan Lingkungan Desa lewat Olahan Limbah Peternakan | …" at bounding box center [292, 265] width 123 height 17
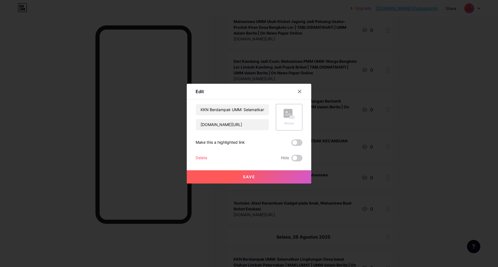
click at [204, 158] on div "Delete" at bounding box center [202, 158] width 12 height 7
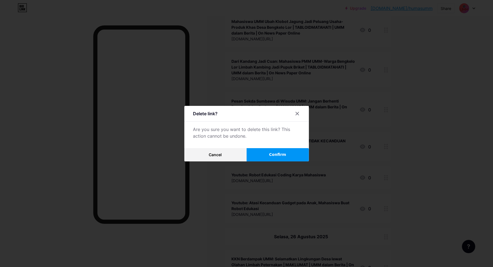
click at [259, 156] on button "Confirm" at bounding box center [278, 154] width 62 height 13
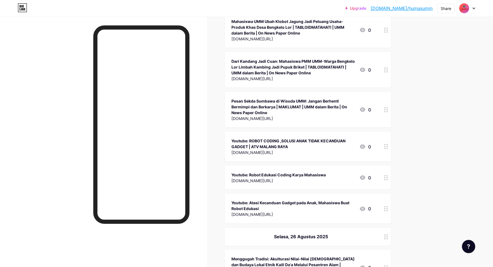
click at [251, 257] on div "Menggugah Tradisi: Akulturasi Nilai-Nilai [DEMOGRAPHIC_DATA] dan Budaya Lokal E…" at bounding box center [292, 265] width 123 height 17
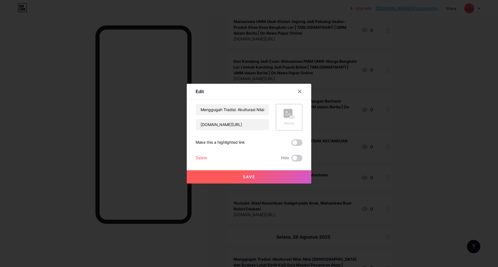
click at [198, 155] on div "Delete" at bounding box center [202, 158] width 12 height 7
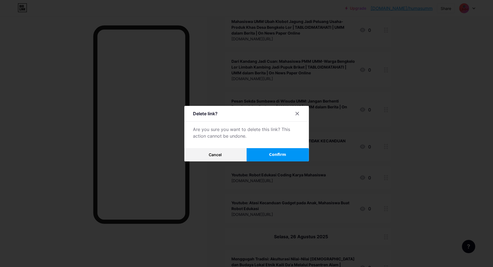
click at [261, 155] on button "Confirm" at bounding box center [278, 154] width 62 height 13
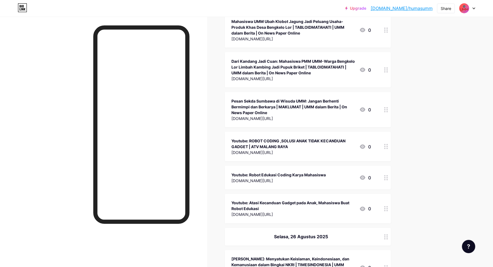
click at [250, 257] on div "[PERSON_NAME]: Menyatukan Keislaman, Keindonesiaan, dan Kemanusiaan dalam Bingk…" at bounding box center [292, 265] width 123 height 17
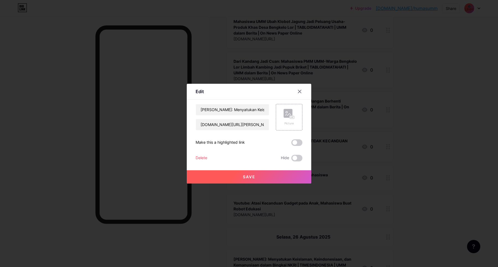
click at [204, 155] on div "Delete" at bounding box center [202, 158] width 12 height 7
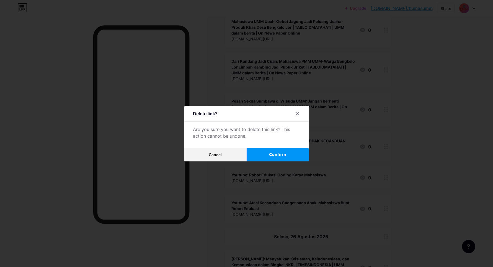
click at [272, 155] on button "Confirm" at bounding box center [278, 154] width 62 height 13
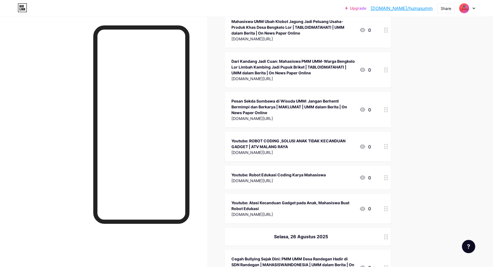
click at [261, 257] on div "Cegah Bullying Sejak Dini: PMM UMM Desa Randegan Hadir di SDN Randegan | MAHASI…" at bounding box center [292, 265] width 123 height 17
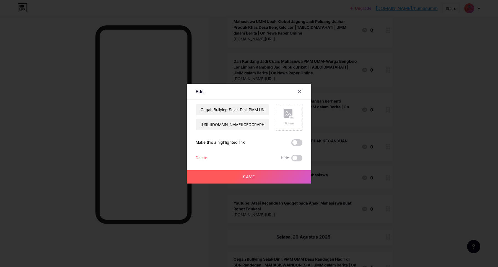
click at [199, 158] on div "Delete" at bounding box center [202, 158] width 12 height 7
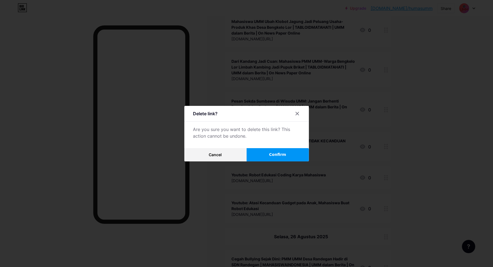
click at [264, 155] on button "Confirm" at bounding box center [278, 154] width 62 height 13
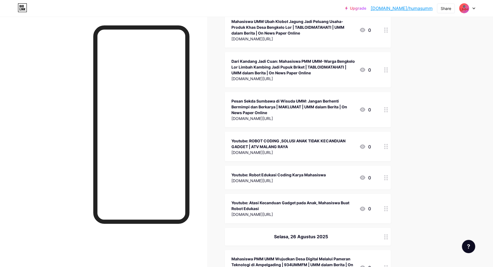
click at [263, 257] on div "Mahasiswa PMM UMM Wujudkan Desa Digital Melalui Pameran Teknologi di Ampelgadin…" at bounding box center [292, 265] width 123 height 17
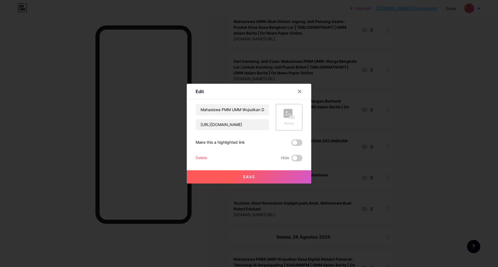
click at [207, 157] on div "Delete" at bounding box center [202, 158] width 12 height 7
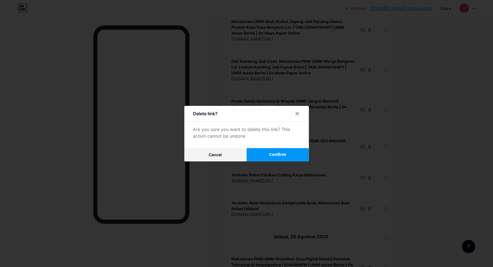
click at [276, 158] on span "Confirm" at bounding box center [277, 155] width 17 height 6
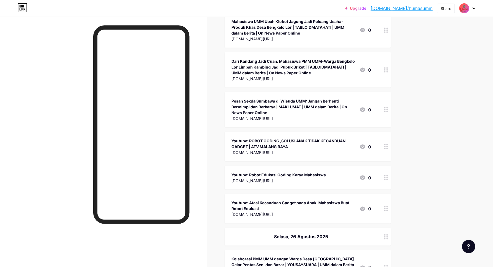
click at [246, 257] on div "Kolaborasi PMM UMM dengan Warga Desa [GEOGRAPHIC_DATA] Gelar Pentas Seni dan Ba…" at bounding box center [292, 265] width 123 height 17
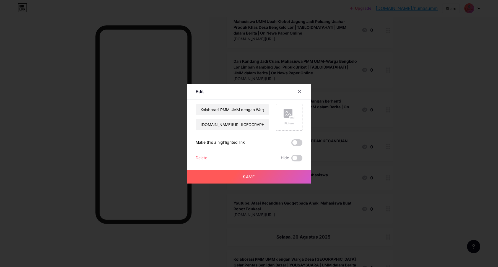
click at [206, 157] on div "Delete" at bounding box center [202, 158] width 12 height 7
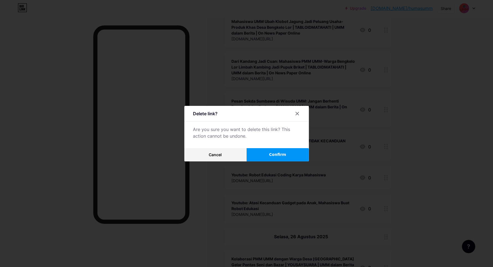
click at [273, 155] on span "Confirm" at bounding box center [277, 155] width 17 height 6
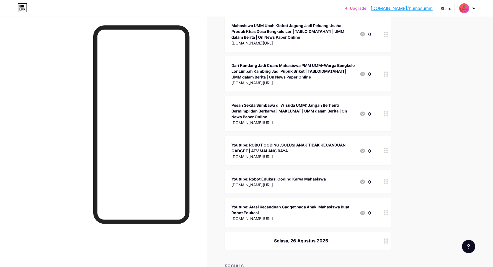
scroll to position [10589, 0]
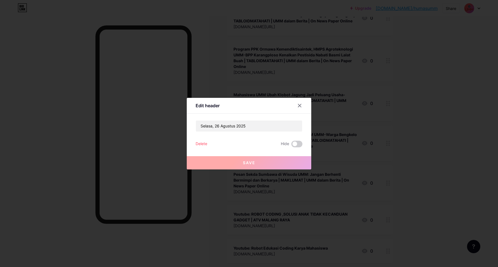
click at [205, 145] on div "Delete" at bounding box center [202, 144] width 12 height 7
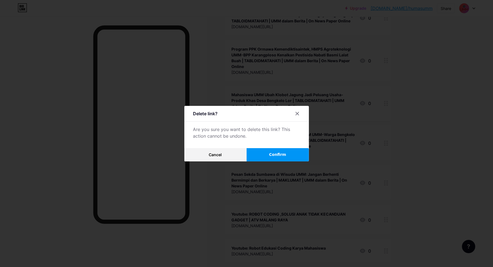
click at [271, 153] on button "Confirm" at bounding box center [278, 154] width 62 height 13
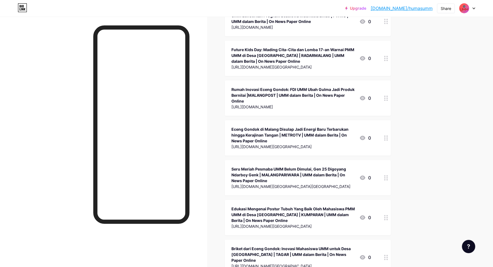
scroll to position [9793, 0]
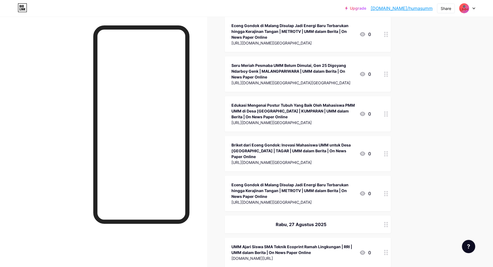
click at [260, 238] on div "UMM Ajari Siswa SMA Teknik Ecoprint Ramah Lingkungan | RRI | UMM dalam Berita |…" at bounding box center [308, 253] width 166 height 30
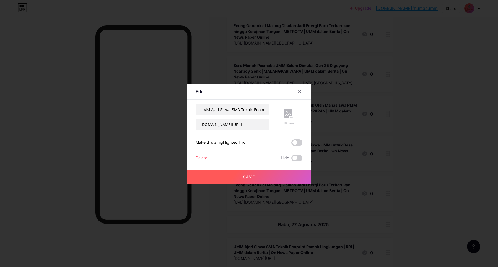
click at [205, 159] on div "Delete" at bounding box center [202, 158] width 12 height 7
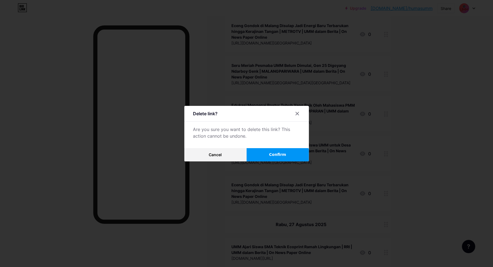
click at [281, 157] on span "Confirm" at bounding box center [277, 155] width 17 height 6
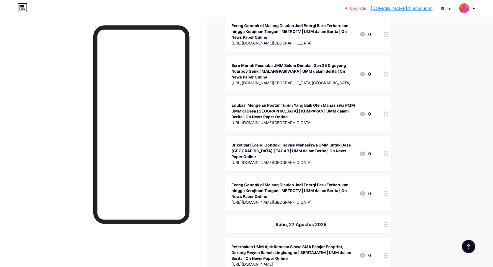
click at [270, 244] on div "Peternakan UMM Ajak Ratusan Siswa SMA Belajar Ecoprint, Dorong Fesyen Ramah Lin…" at bounding box center [292, 252] width 123 height 17
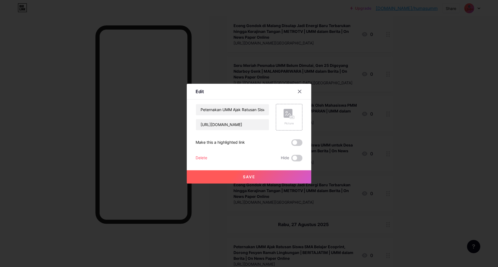
click at [205, 157] on div "Delete" at bounding box center [202, 158] width 12 height 7
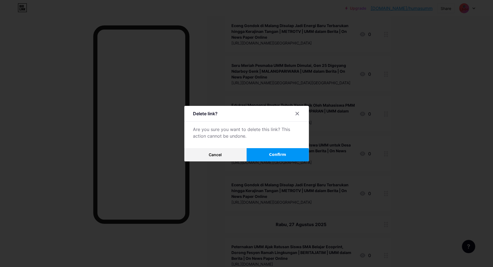
click at [274, 151] on button "Confirm" at bounding box center [278, 154] width 62 height 13
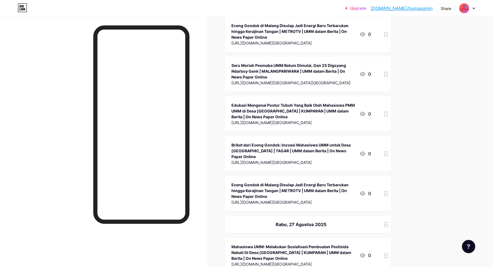
click at [267, 244] on div "Mahasiswa UMM: Melakukan Sosialisasi Pembuatan Pestisida Nabati Di Desa [GEOGRA…" at bounding box center [292, 252] width 123 height 17
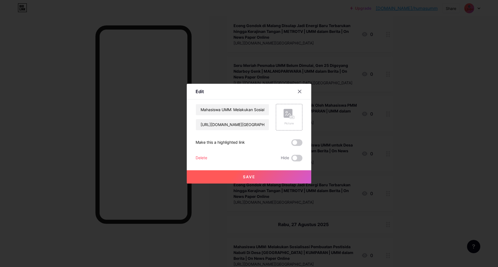
click at [205, 158] on div "Delete" at bounding box center [202, 158] width 12 height 7
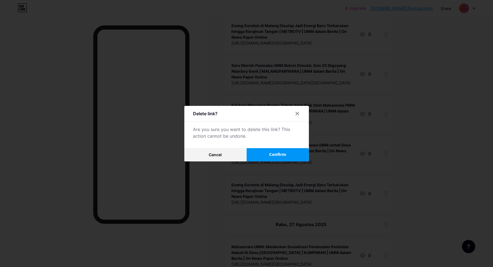
click at [272, 157] on button "Confirm" at bounding box center [278, 154] width 62 height 13
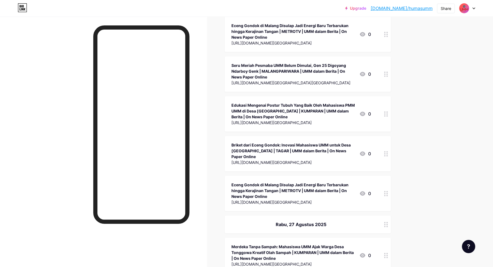
click at [264, 244] on div "Merdeka Tanpa Sampah: Mahasiswa UMM Ajak Warga Desa Tonggowa Kreatif Olah Sampa…" at bounding box center [292, 252] width 123 height 17
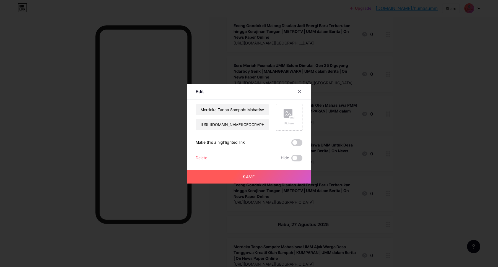
click at [201, 155] on div "Delete" at bounding box center [202, 158] width 12 height 7
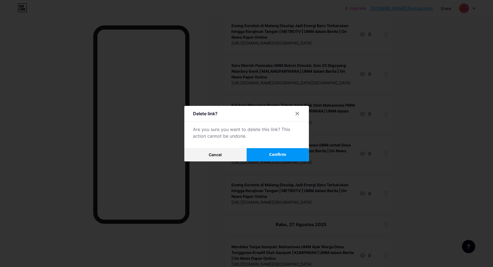
click at [266, 155] on button "Confirm" at bounding box center [278, 154] width 62 height 13
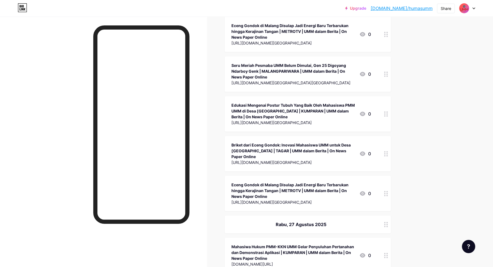
click at [261, 244] on div "Mahasiwa Hukum PMM-KKN UMM Gelar Penyuluhan Pertanahan dan Demonstrasi Aplikasi…" at bounding box center [292, 252] width 123 height 17
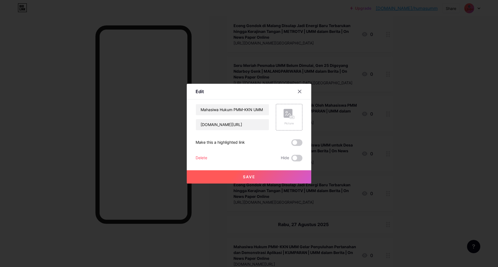
click at [202, 158] on div "Delete" at bounding box center [202, 158] width 12 height 7
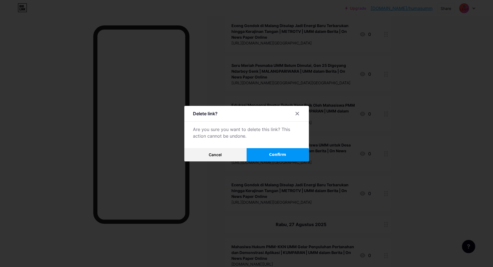
click at [269, 148] on button "Confirm" at bounding box center [278, 154] width 62 height 13
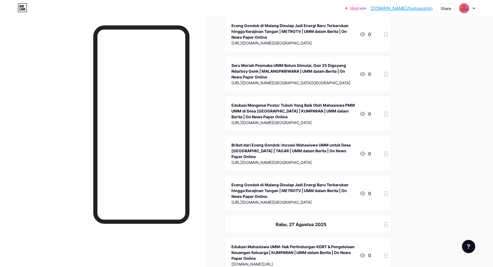
click at [259, 244] on div "Edukasi Mahasiswa UMM: Hak Perlindungan KDRT & Pengelolaan Keuangan Keluarga | …" at bounding box center [292, 252] width 123 height 17
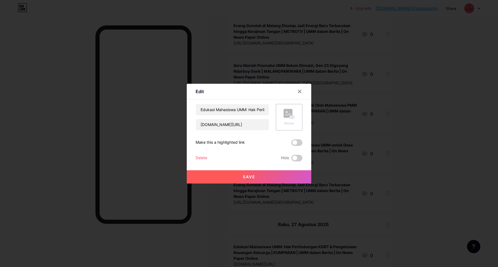
click at [200, 159] on div "Delete" at bounding box center [202, 158] width 12 height 7
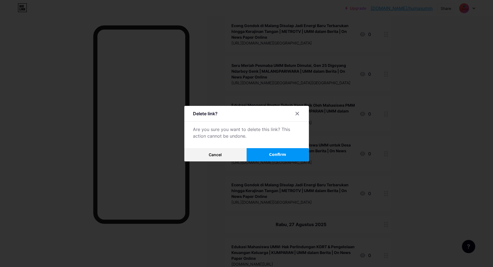
click at [265, 150] on button "Confirm" at bounding box center [278, 154] width 62 height 13
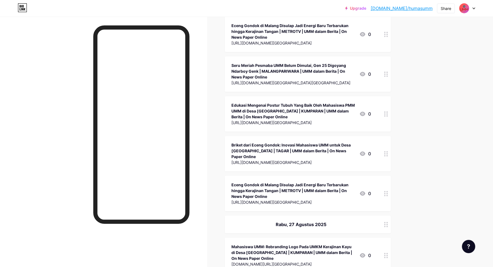
click at [266, 244] on div "Mahasiswa UMM: Rebranding Logo Pada UMKM Kerajinan Kayu di Desa [GEOGRAPHIC_DAT…" at bounding box center [292, 252] width 123 height 17
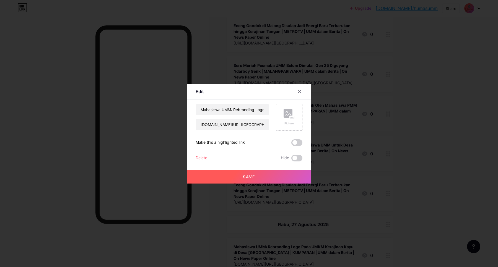
click at [214, 157] on div "Delete Hide" at bounding box center [249, 158] width 107 height 7
click at [205, 158] on div "Delete" at bounding box center [202, 158] width 12 height 7
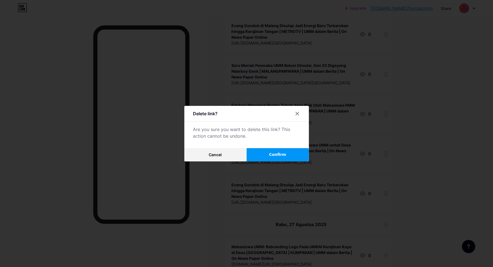
click at [256, 153] on button "Confirm" at bounding box center [278, 154] width 62 height 13
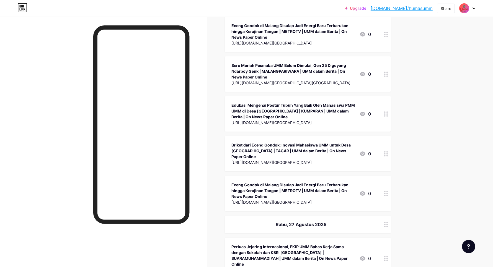
click at [274, 267] on div "[DOMAIN_NAME][URL][GEOGRAPHIC_DATA]" at bounding box center [292, 270] width 123 height 6
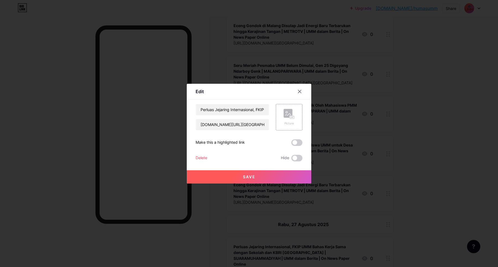
click at [208, 161] on div "Delete Hide" at bounding box center [249, 158] width 107 height 7
click at [207, 159] on div "Delete" at bounding box center [202, 158] width 12 height 7
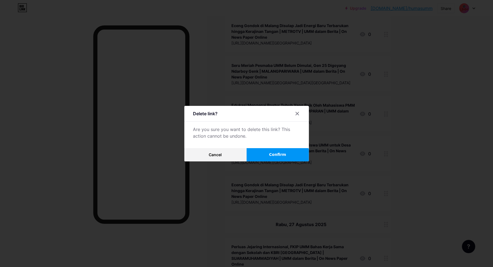
click at [260, 154] on button "Confirm" at bounding box center [278, 154] width 62 height 13
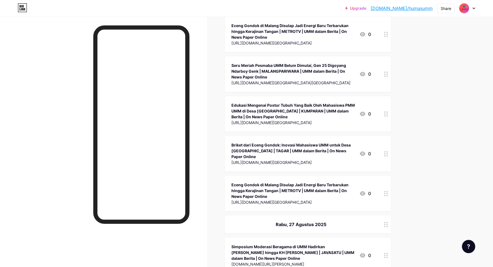
click at [244, 244] on div "Simposium Moderasi Beragama di UMM Hadirkan [PERSON_NAME] hingga KH [PERSON_NAM…" at bounding box center [292, 252] width 123 height 17
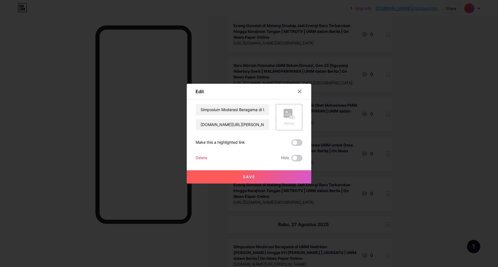
click at [208, 159] on div "Delete Hide" at bounding box center [249, 158] width 107 height 7
click at [206, 159] on div "Delete" at bounding box center [202, 158] width 12 height 7
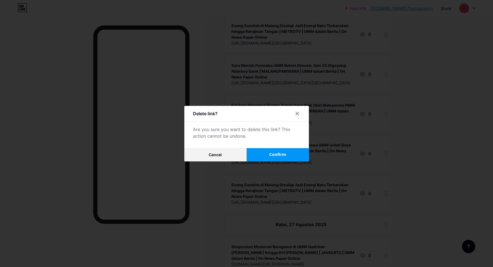
click at [256, 156] on button "Confirm" at bounding box center [278, 154] width 62 height 13
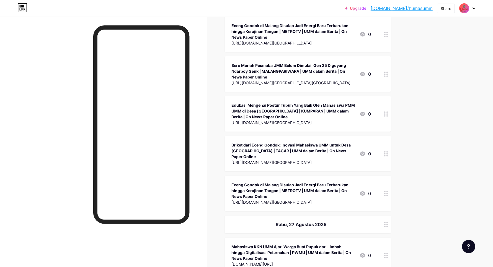
click at [255, 244] on div "Mahasiswa KKN UMM Ajari Warga Buat Pupuk dari Limbah hingga Digitalisasi Petern…" at bounding box center [292, 252] width 123 height 17
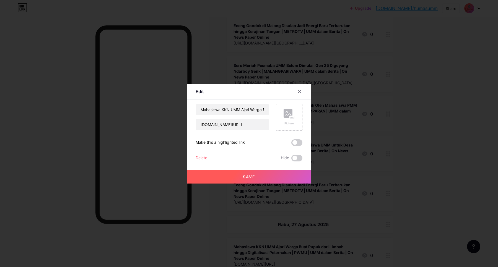
click at [210, 158] on div "Delete Hide" at bounding box center [249, 158] width 107 height 7
click at [207, 158] on div "Delete Hide" at bounding box center [249, 158] width 107 height 7
click at [205, 157] on div "Delete" at bounding box center [202, 158] width 12 height 7
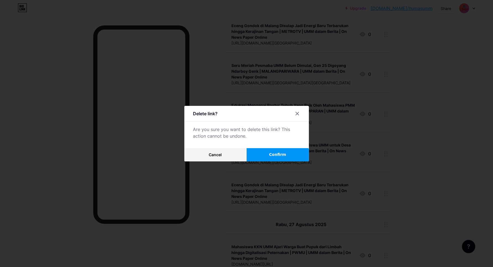
click at [271, 151] on button "Confirm" at bounding box center [278, 154] width 62 height 13
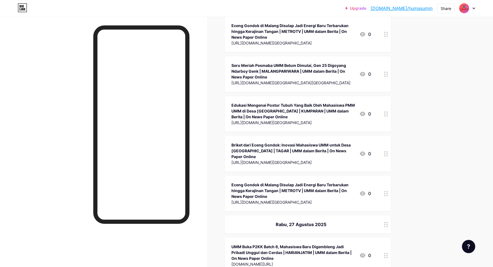
click at [250, 244] on div "UMM Buka P2KK Batch 6, Mahasiswa Baru Digembleng Jadi Pribadi Unggul dan Cerdas…" at bounding box center [292, 252] width 123 height 17
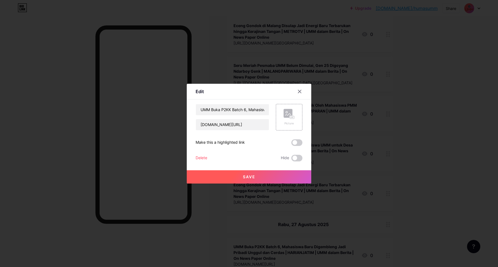
click at [204, 160] on div "Delete" at bounding box center [202, 158] width 12 height 7
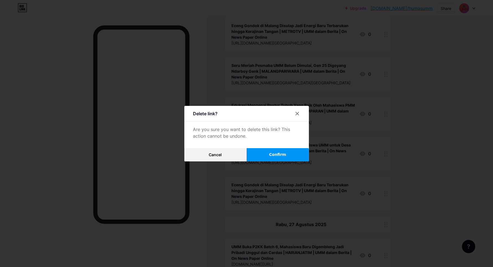
click at [267, 156] on button "Confirm" at bounding box center [278, 154] width 62 height 13
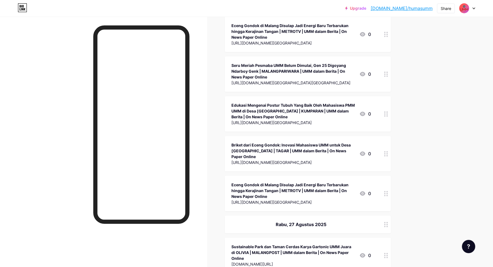
click at [244, 244] on div "Sustainable Park dan Taman Cerdas Karya Gartonic UMM Juara di OLIVIA | MALANGPO…" at bounding box center [292, 252] width 123 height 17
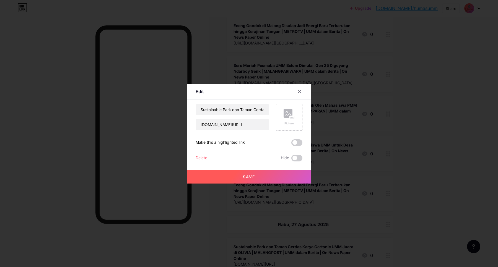
click at [202, 158] on div "Delete" at bounding box center [202, 158] width 12 height 7
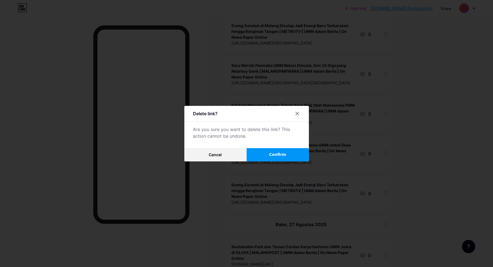
click at [265, 154] on button "Confirm" at bounding box center [278, 154] width 62 height 13
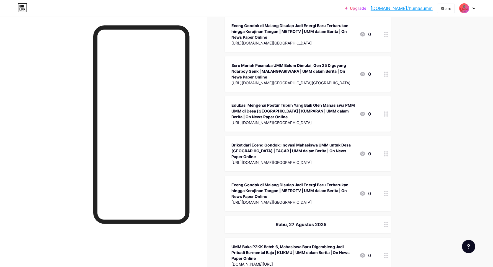
click at [269, 244] on div "UMM Buka P2KK Batch 6, Mahasiswa Baru Digembleng Jadi Pribadi Bermental Baja | …" at bounding box center [292, 252] width 123 height 17
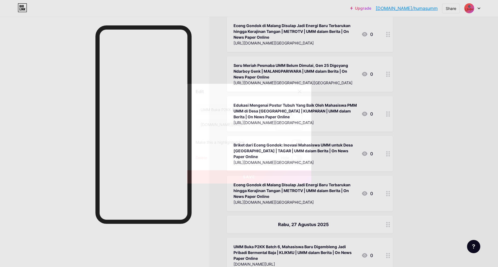
click at [206, 157] on div "Delete" at bounding box center [202, 158] width 12 height 7
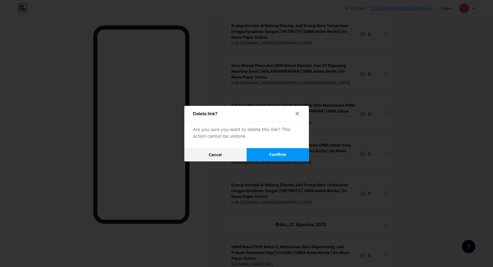
click at [275, 155] on span "Confirm" at bounding box center [277, 155] width 17 height 6
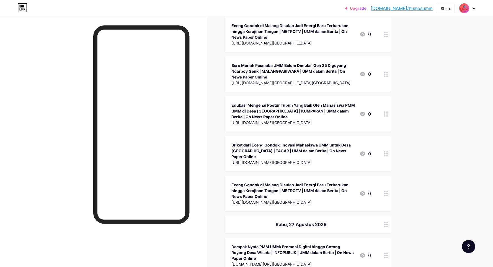
click at [248, 244] on div "Dampak Nyata PMM UMM: Promosi Digital hingga Gotong Royong Desa Wisata | INFOPU…" at bounding box center [292, 252] width 123 height 17
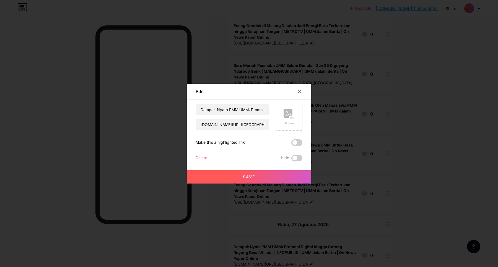
drag, startPoint x: 208, startPoint y: 158, endPoint x: 204, endPoint y: 160, distance: 4.5
click at [207, 158] on div "Delete Hide" at bounding box center [249, 158] width 107 height 7
click at [204, 160] on div "Delete" at bounding box center [202, 158] width 12 height 7
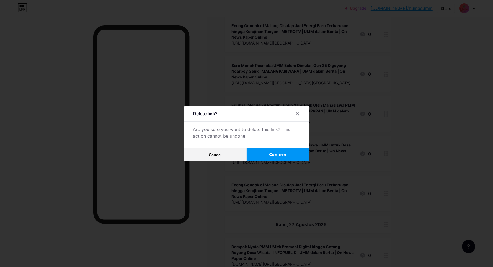
click at [270, 157] on button "Confirm" at bounding box center [278, 154] width 62 height 13
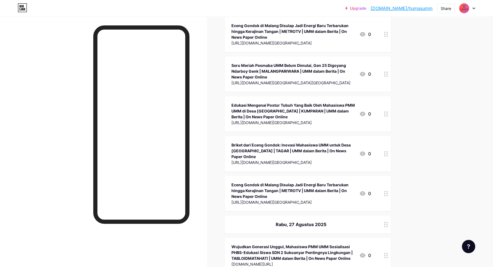
click at [259, 244] on div "Wujudkan Generasi Unggul, Mahasiswa PMM UMM Sosialisasi PHBS-Edukasi Siswa SDN …" at bounding box center [292, 252] width 123 height 17
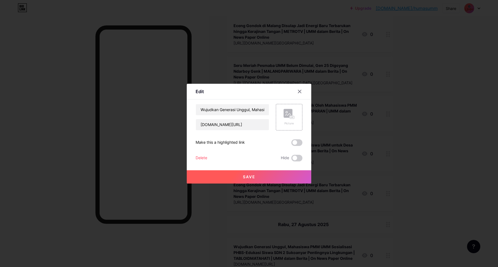
click at [202, 156] on div "Delete" at bounding box center [202, 158] width 12 height 7
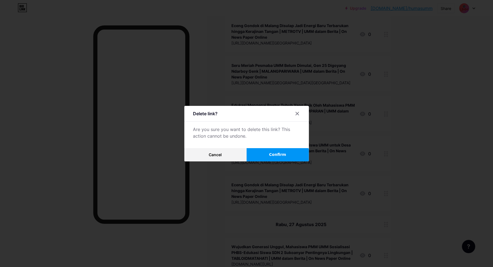
click at [261, 154] on button "Confirm" at bounding box center [278, 154] width 62 height 13
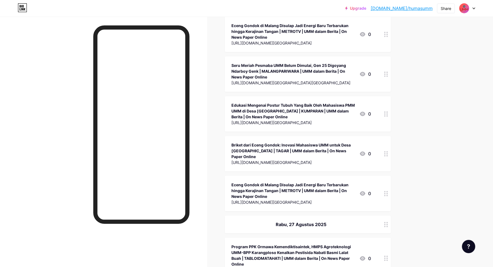
click at [252, 244] on div "Program PPK Ormawa Kemendiktisaintek, HMPS Agroteknologi UMM-BPP Karangploso Ke…" at bounding box center [292, 255] width 123 height 23
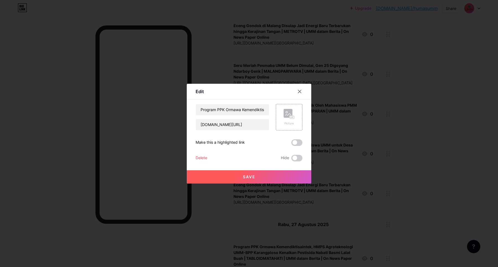
click at [204, 157] on div "Delete" at bounding box center [202, 158] width 12 height 7
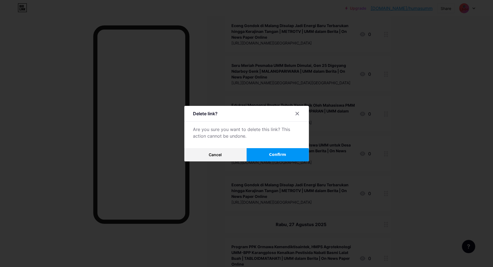
click at [273, 154] on button "Confirm" at bounding box center [278, 154] width 62 height 13
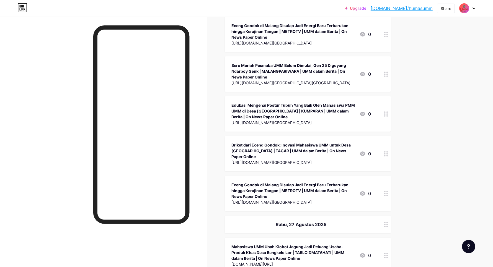
click at [261, 244] on div "Mahasiswa UMM Ubah Klobot Jagung Jadi Peluang Usaha-Produk Khas Desa Bengkelo L…" at bounding box center [292, 252] width 123 height 17
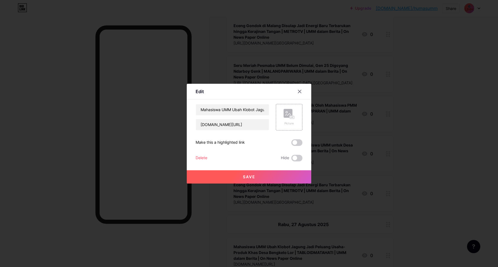
click at [204, 157] on div "Delete" at bounding box center [202, 158] width 12 height 7
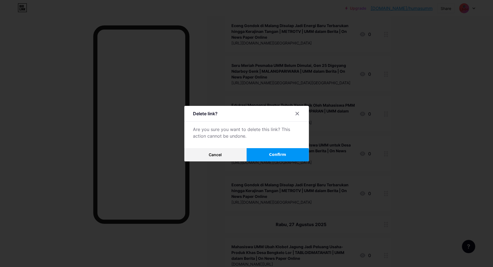
click at [271, 157] on button "Confirm" at bounding box center [278, 154] width 62 height 13
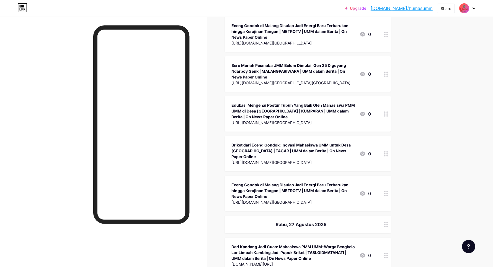
click at [256, 244] on div "Dari Kandang Jadi Cuan: Mahasiswa PMM UMM-Warga Bengkelo Lor Limbah Kambing Jad…" at bounding box center [292, 252] width 123 height 17
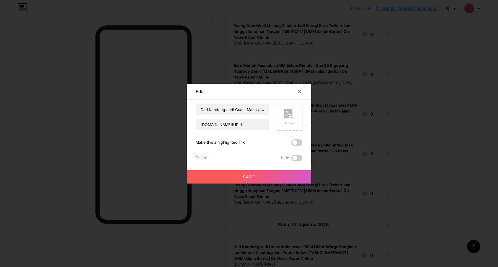
click at [199, 160] on div "Delete" at bounding box center [202, 158] width 12 height 7
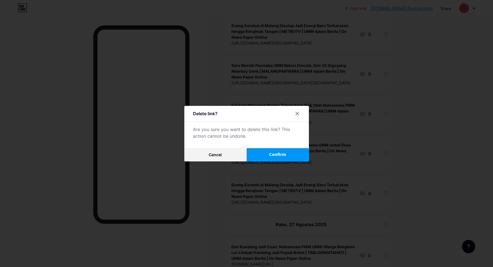
click at [279, 160] on button "Confirm" at bounding box center [278, 154] width 62 height 13
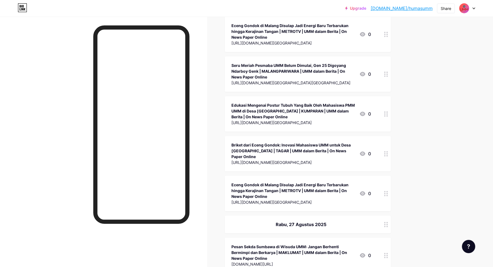
click at [269, 244] on div "Pesan Sekda Sumbawa di Wisuda UMM: Jangan Berhenti Bermimpi dan Berkarya | MAKL…" at bounding box center [292, 252] width 123 height 17
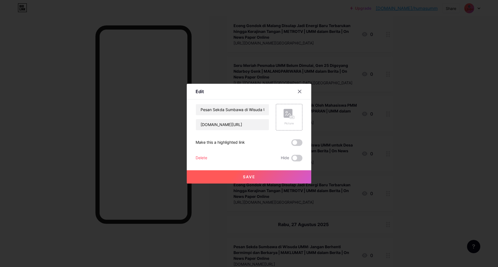
click at [204, 157] on div "Delete" at bounding box center [202, 158] width 12 height 7
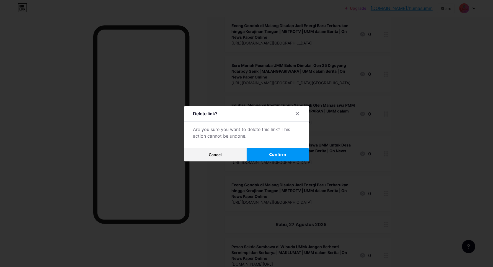
click at [280, 155] on span "Confirm" at bounding box center [277, 155] width 17 height 6
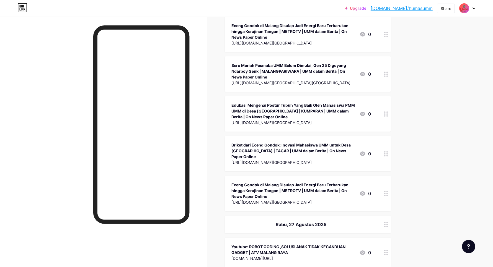
click at [263, 256] on div "[DOMAIN_NAME][URL]" at bounding box center [292, 259] width 123 height 6
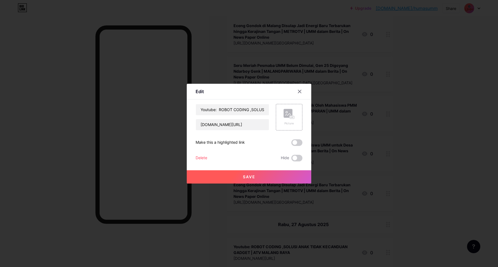
click at [207, 158] on div "Delete" at bounding box center [202, 158] width 12 height 7
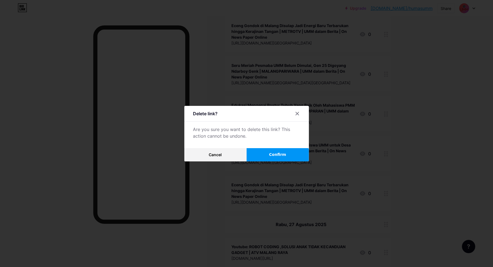
click at [272, 155] on button "Confirm" at bounding box center [278, 154] width 62 height 13
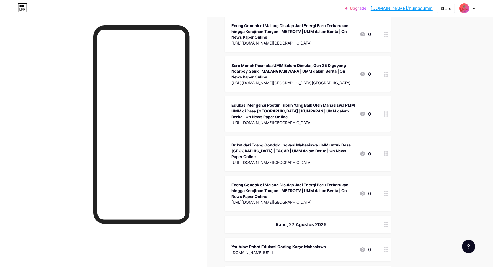
click at [258, 250] on div "[DOMAIN_NAME][URL]" at bounding box center [278, 253] width 94 height 6
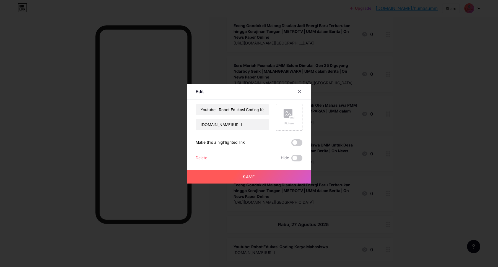
click at [206, 159] on div "Delete" at bounding box center [202, 158] width 12 height 7
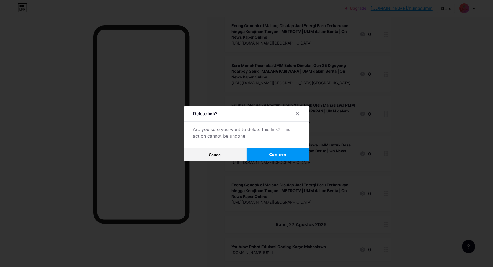
click at [267, 152] on button "Confirm" at bounding box center [278, 154] width 62 height 13
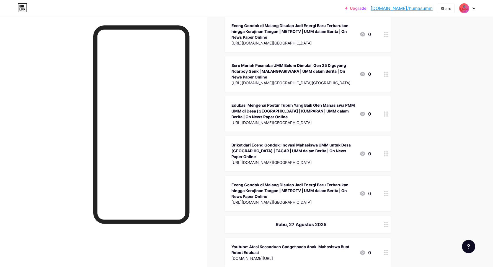
click at [249, 256] on div "[DOMAIN_NAME][URL]" at bounding box center [292, 259] width 123 height 6
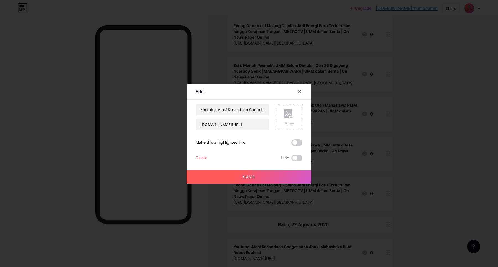
click at [207, 157] on div "Delete Hide" at bounding box center [249, 158] width 107 height 7
click at [203, 156] on div "Delete" at bounding box center [202, 158] width 12 height 7
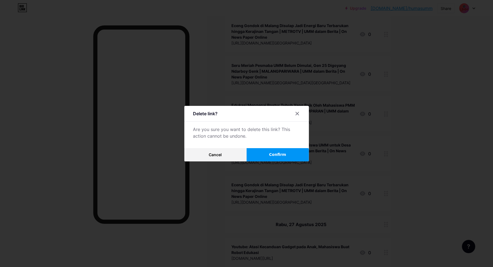
click at [272, 151] on button "Confirm" at bounding box center [278, 154] width 62 height 13
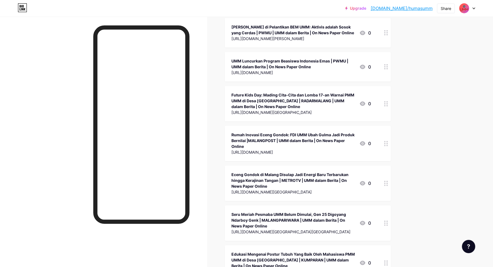
scroll to position [9748, 0]
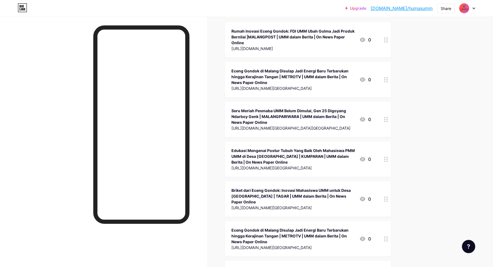
click at [285, 267] on div "Rabu, 27 Agustus 2025" at bounding box center [301, 270] width 140 height 7
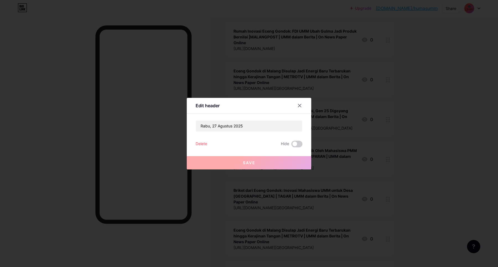
click at [199, 141] on div "Delete" at bounding box center [202, 144] width 12 height 7
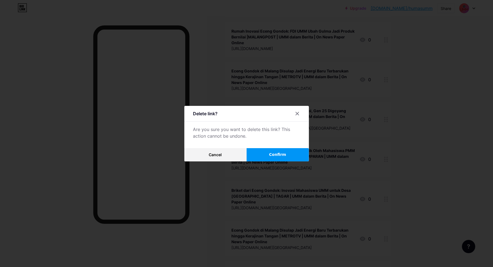
click at [279, 155] on span "Confirm" at bounding box center [277, 155] width 17 height 6
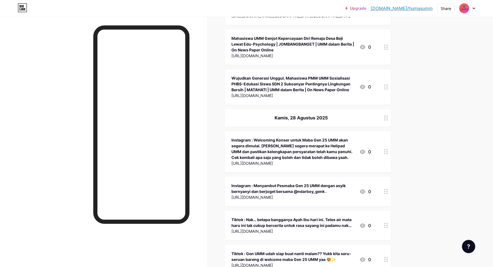
scroll to position [9159, 0]
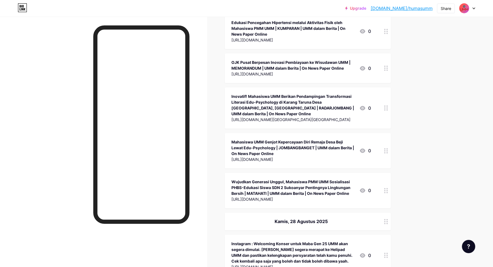
click at [295, 241] on div "Instagram : Welcoming Konser untuk Maba Gen 25 UMM akan segera dimulai. [PERSON…" at bounding box center [292, 252] width 123 height 23
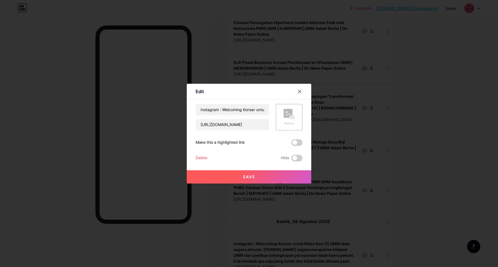
click at [201, 155] on div "Delete" at bounding box center [202, 158] width 12 height 7
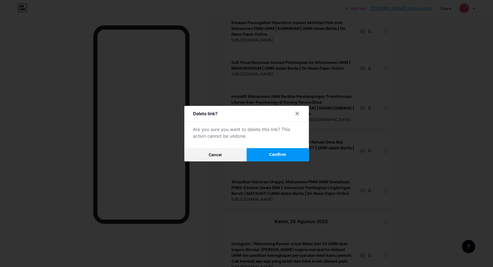
click at [267, 150] on button "Confirm" at bounding box center [278, 154] width 62 height 13
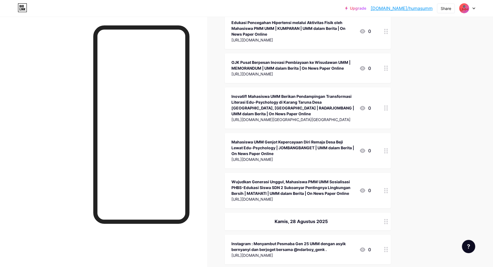
click at [267, 241] on div "Instagram : Menyambut Pesmaba Gen 25 UMM dengan asyik bernyanyi dan berjoget be…" at bounding box center [292, 247] width 123 height 12
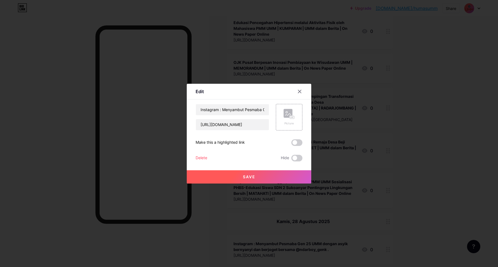
click at [208, 156] on div "Delete Hide" at bounding box center [249, 158] width 107 height 7
click at [204, 160] on div "Delete" at bounding box center [202, 158] width 12 height 7
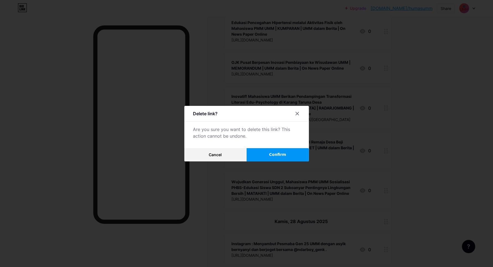
click at [266, 150] on button "Confirm" at bounding box center [278, 154] width 62 height 13
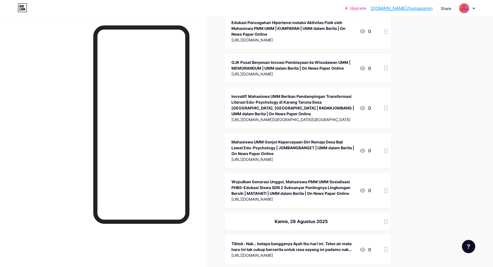
click at [270, 241] on div "Tiktok : Nak… betapa bangganya Ayah Ibu hari ini. Tetes air mata haru ini tak c…" at bounding box center [292, 247] width 123 height 12
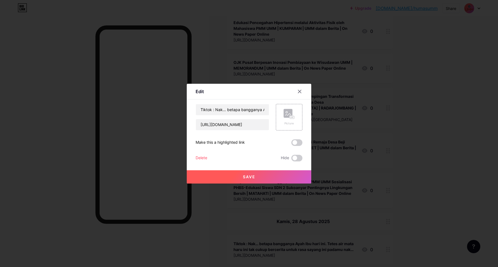
click at [202, 157] on div "Delete" at bounding box center [202, 158] width 12 height 7
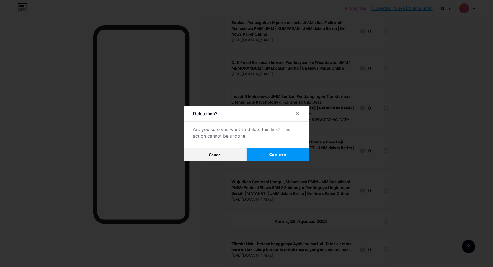
click at [271, 151] on button "Confirm" at bounding box center [278, 154] width 62 height 13
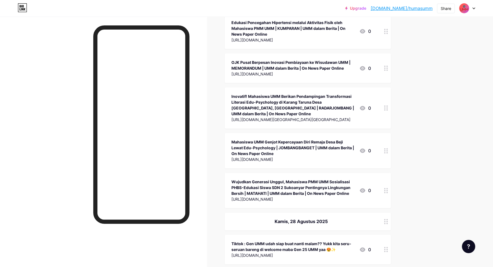
click at [268, 241] on div "Tiktok : Gen UMM udah siap buat nanti malam?? Yukk kita seru-seruan bareng di w…" at bounding box center [292, 247] width 123 height 12
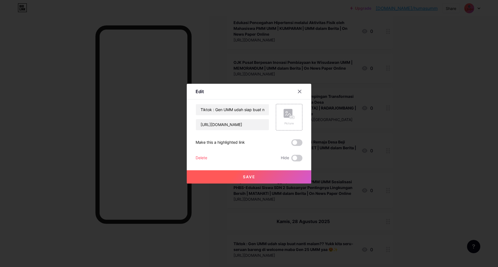
click at [205, 158] on div "Delete" at bounding box center [202, 158] width 12 height 7
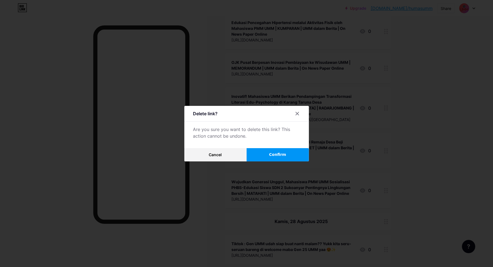
click at [271, 154] on button "Confirm" at bounding box center [278, 154] width 62 height 13
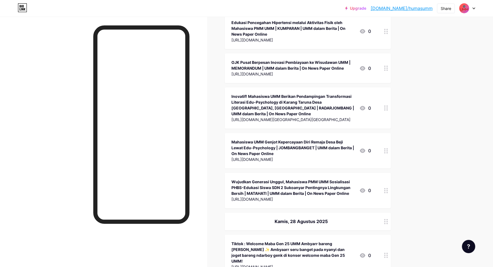
click at [271, 241] on div "Tiktok : Welcome Maba Gen 25 UMM Ambyarr bareng [PERSON_NAME] ✨ Ambyaarr seru b…" at bounding box center [292, 252] width 123 height 23
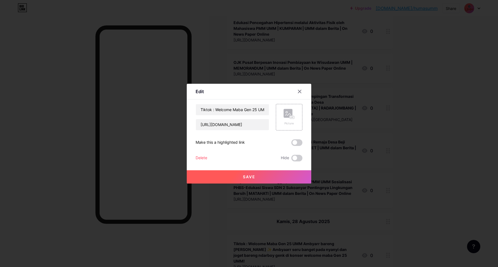
click at [205, 161] on div "Delete" at bounding box center [202, 158] width 12 height 7
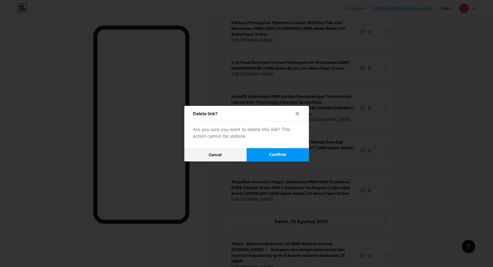
click at [269, 156] on button "Confirm" at bounding box center [278, 154] width 62 height 13
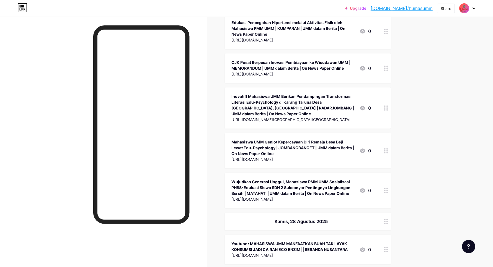
click at [272, 241] on div "Youtube : MAHASISWA UMM MANFAATKAN BUAH TAK LAYAK KONSUMSI JADI CAIRAN ECO ENZI…" at bounding box center [292, 247] width 123 height 12
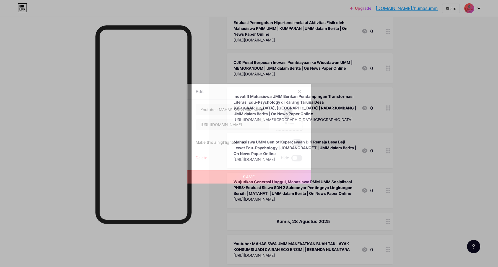
click at [204, 156] on div "Delete" at bounding box center [202, 158] width 12 height 7
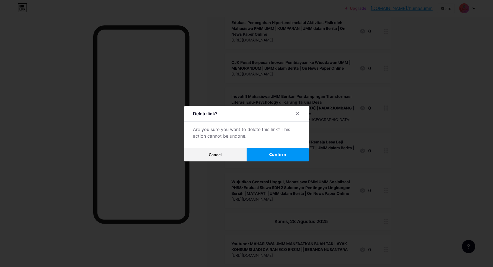
click at [281, 152] on span "Confirm" at bounding box center [277, 155] width 17 height 6
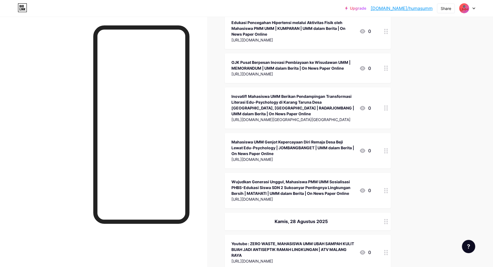
click at [261, 241] on div "Youtube : ZERO WASTE, MAHASISWA UMM UBAH SAMPAH KULIT BUAH JADI ANTISEPTIK RAMA…" at bounding box center [292, 249] width 123 height 17
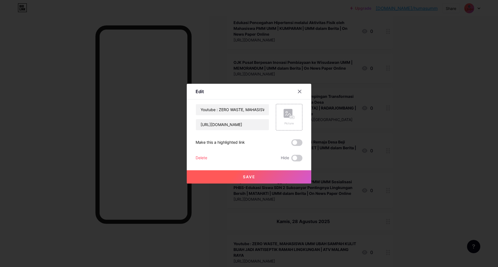
click at [204, 157] on div "Delete" at bounding box center [202, 158] width 12 height 7
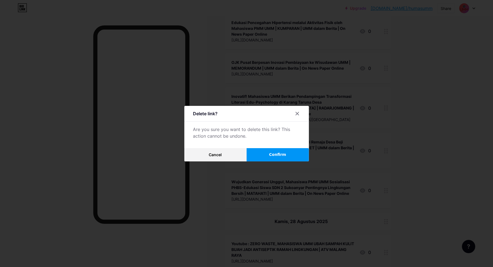
click at [271, 153] on button "Confirm" at bounding box center [278, 154] width 62 height 13
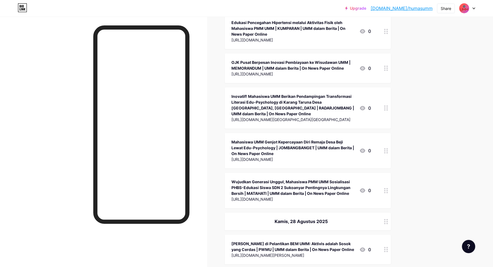
click at [264, 241] on div "[PERSON_NAME] di Pelantikan BEM UMM: Aktivis adalah Sosok yang Cerdas | PWMU | …" at bounding box center [292, 247] width 123 height 12
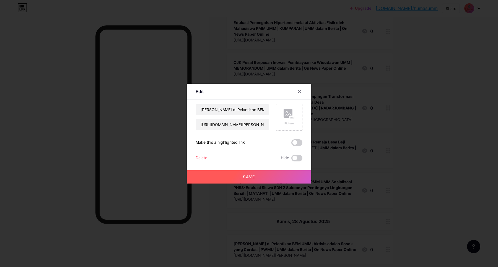
click at [204, 158] on div "Delete" at bounding box center [202, 158] width 12 height 7
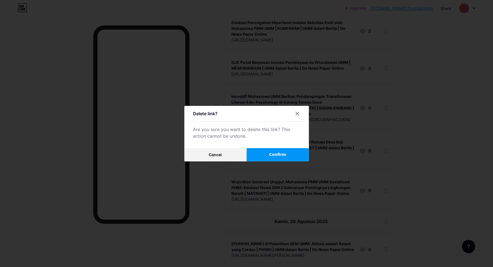
click at [288, 161] on div at bounding box center [246, 133] width 493 height 267
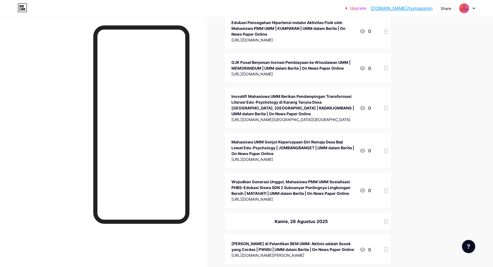
click at [282, 253] on div "[URL][DOMAIN_NAME][PERSON_NAME]" at bounding box center [292, 256] width 123 height 6
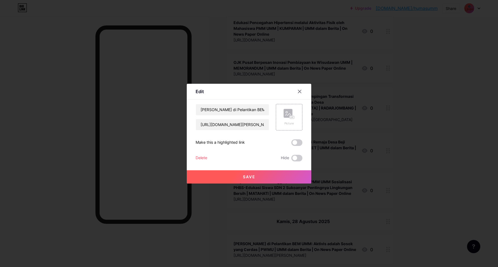
click at [200, 158] on div "Delete" at bounding box center [202, 158] width 12 height 7
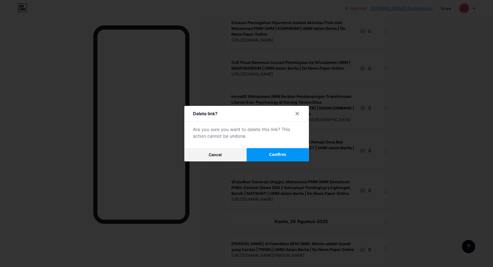
click at [282, 154] on span "Confirm" at bounding box center [277, 155] width 17 height 6
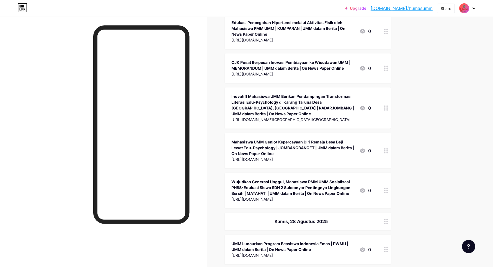
click at [285, 241] on div "UMM Luncurkan Program Beasiswa Indonesia Emas | PWMU | UMM dalam Berita | On Ne…" at bounding box center [292, 247] width 123 height 12
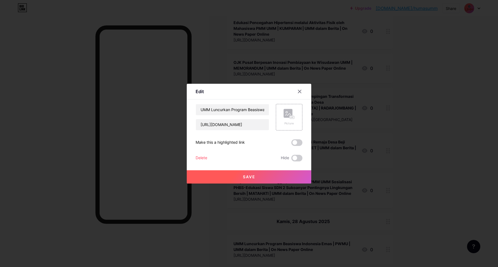
click at [201, 155] on div "Delete" at bounding box center [202, 158] width 12 height 7
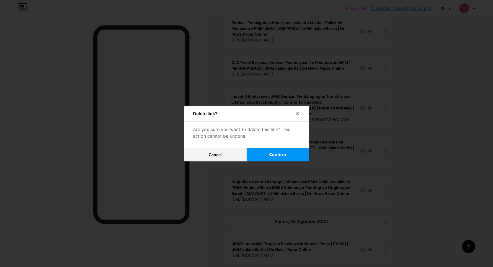
click at [277, 156] on span "Confirm" at bounding box center [277, 155] width 17 height 6
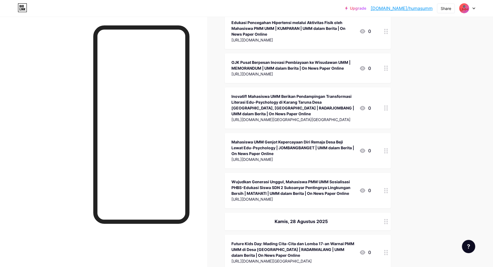
click at [273, 241] on div "Future Kids Day: Mading Cita-Cita dan Lomba 17-an Warnai PMM UMM di Desa [GEOGR…" at bounding box center [292, 249] width 123 height 17
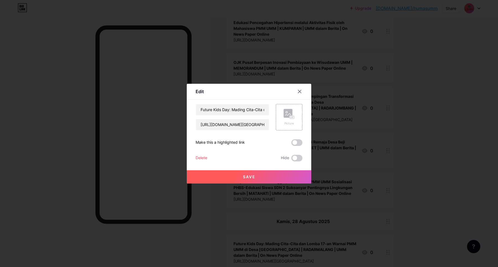
click at [207, 159] on div "Delete" at bounding box center [202, 158] width 12 height 7
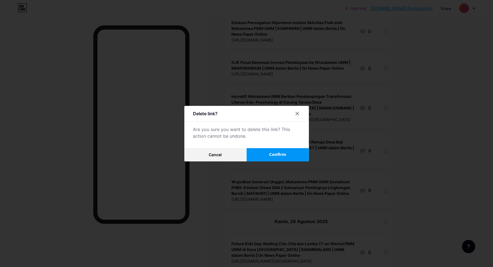
click at [279, 155] on span "Confirm" at bounding box center [277, 155] width 17 height 6
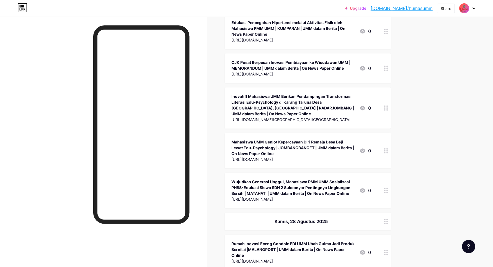
click at [267, 241] on div "Rumah Inovasi Eceng Gondok: FDI UMM Ubah Gulma Jadi Produk Bernilai |MALANGPOST…" at bounding box center [292, 249] width 123 height 17
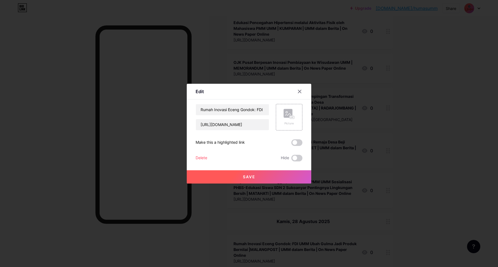
click at [206, 155] on div "Delete" at bounding box center [202, 158] width 12 height 7
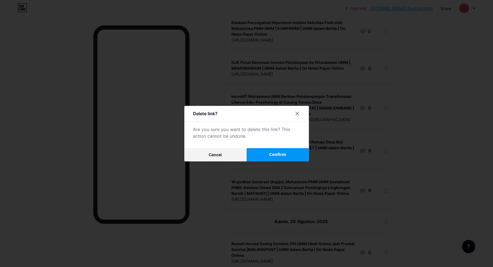
click at [276, 153] on span "Confirm" at bounding box center [277, 155] width 17 height 6
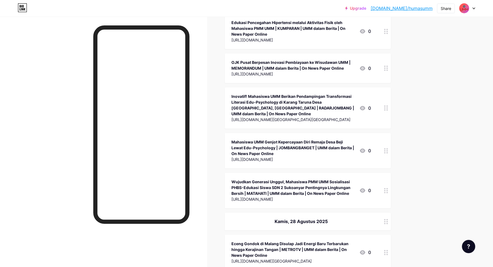
click at [265, 241] on div "Eceng Gondok di Malang Disulap Jadi Energi Baru Terbarukan hingga Kerajinan Tan…" at bounding box center [292, 249] width 123 height 17
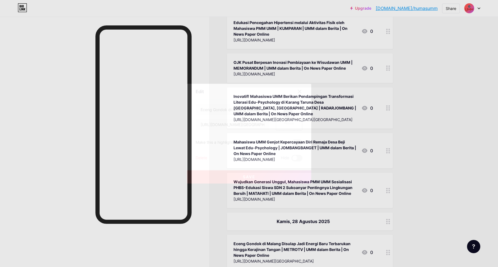
click at [204, 159] on div "Delete" at bounding box center [202, 158] width 12 height 7
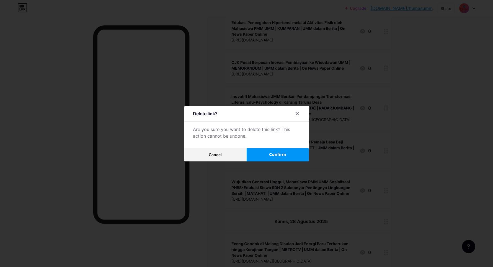
click at [268, 155] on button "Confirm" at bounding box center [278, 154] width 62 height 13
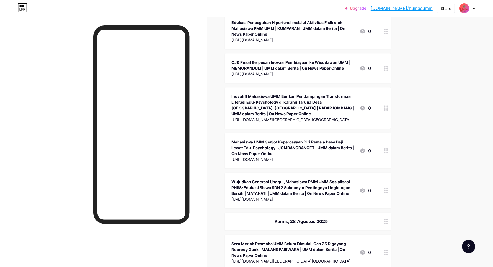
click at [263, 241] on div "Seru Meriah Pesmaba UMM Belum Dimulai, Gen 25 Digoyang Ndarboy Genk | MALANGPAR…" at bounding box center [292, 249] width 123 height 17
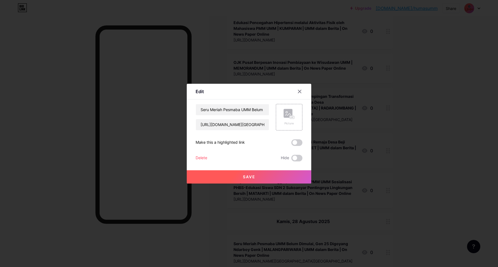
click at [197, 155] on div "Delete" at bounding box center [202, 158] width 12 height 7
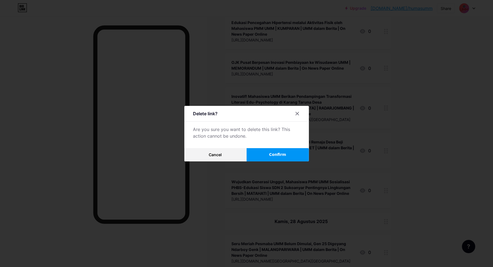
click at [274, 151] on button "Confirm" at bounding box center [278, 154] width 62 height 13
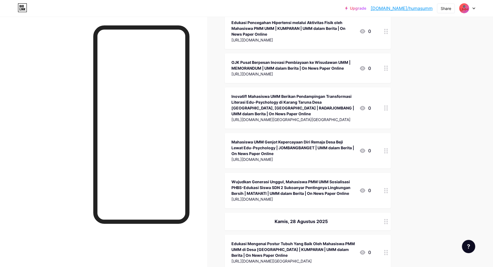
click at [264, 241] on div "Edukasi Mengenai Postur Tubuh Yang Baik Oleh Mahasiswa PMM UMM di Desa [GEOGRAP…" at bounding box center [292, 249] width 123 height 17
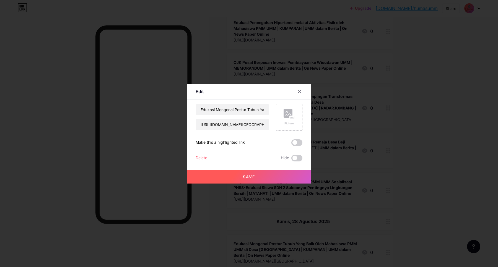
click at [207, 157] on div "Delete" at bounding box center [202, 158] width 12 height 7
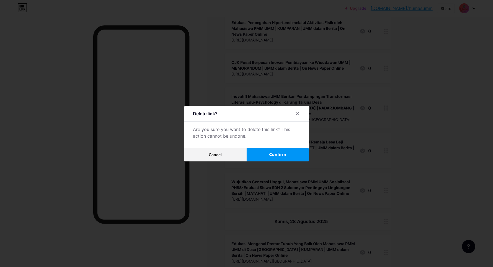
click at [274, 154] on span "Confirm" at bounding box center [277, 155] width 17 height 6
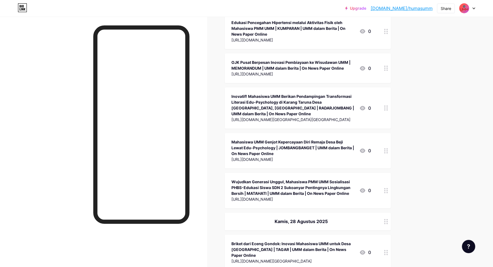
click at [258, 241] on div "Briket dari Eceng Gondok: Inovasi Mahasiswa UMM untuk Desa [GEOGRAPHIC_DATA] | …" at bounding box center [292, 249] width 123 height 17
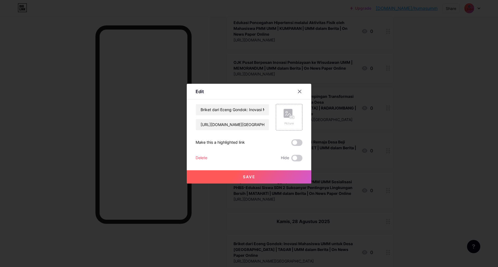
click at [204, 156] on div "Delete" at bounding box center [202, 158] width 12 height 7
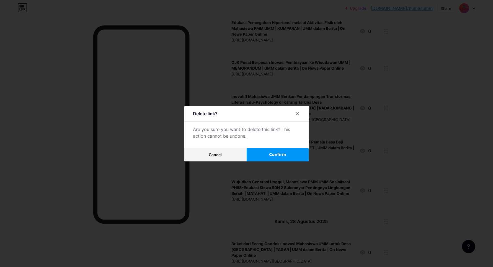
click at [293, 155] on button "Confirm" at bounding box center [278, 154] width 62 height 13
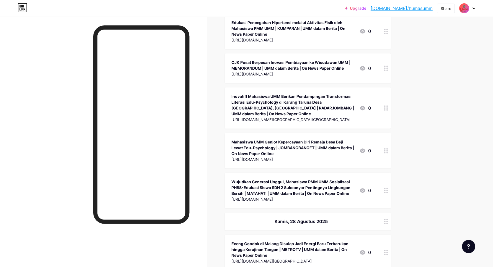
click at [277, 241] on div "Eceng Gondok di Malang Disulap Jadi Energi Baru Terbarukan hingga Kerajinan Tan…" at bounding box center [292, 249] width 123 height 17
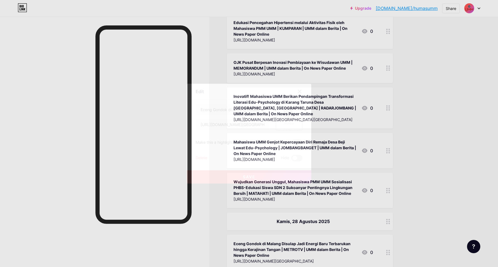
click at [204, 158] on div "Delete" at bounding box center [202, 158] width 12 height 7
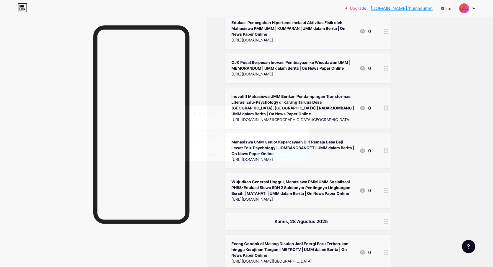
click at [274, 151] on button "Confirm" at bounding box center [278, 154] width 62 height 13
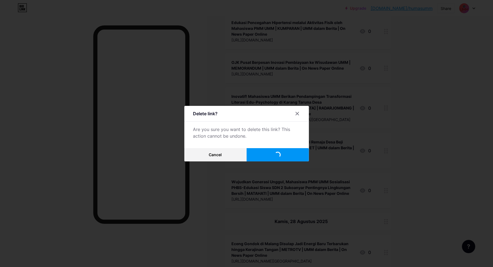
scroll to position [9157, 0]
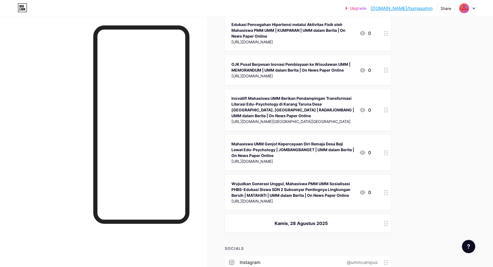
click at [289, 215] on div "Kamis, 28 Agustus 2025" at bounding box center [308, 224] width 166 height 18
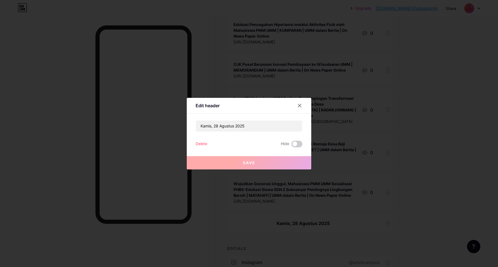
click at [206, 147] on div "Delete" at bounding box center [202, 144] width 12 height 7
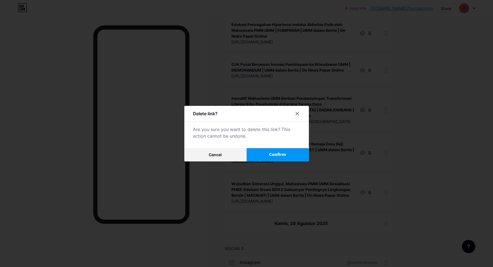
click at [273, 154] on span "Confirm" at bounding box center [277, 155] width 17 height 6
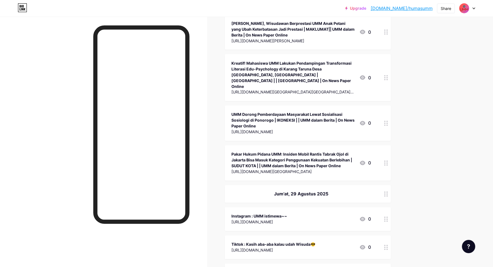
scroll to position [8755, 0]
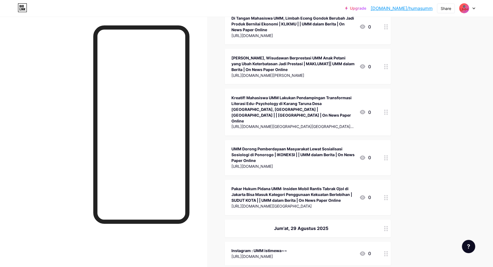
click at [287, 254] on div "[URL][DOMAIN_NAME]" at bounding box center [259, 257] width 56 height 6
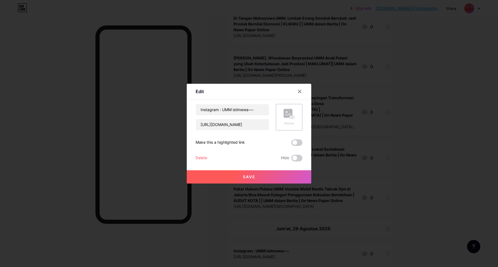
click at [203, 156] on div "Delete" at bounding box center [202, 158] width 12 height 7
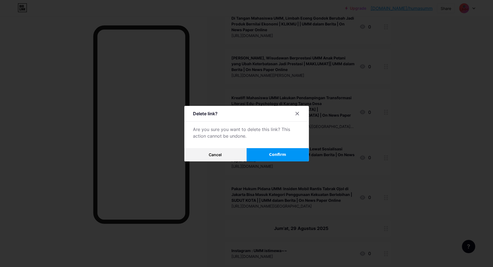
click at [265, 150] on button "Confirm" at bounding box center [278, 154] width 62 height 13
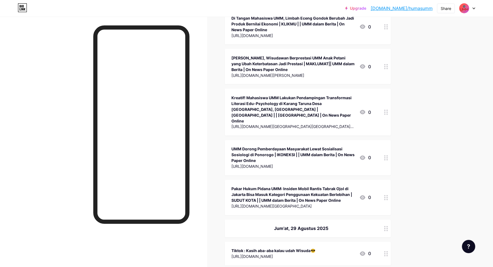
click at [255, 254] on div "[URL][DOMAIN_NAME]" at bounding box center [273, 257] width 84 height 6
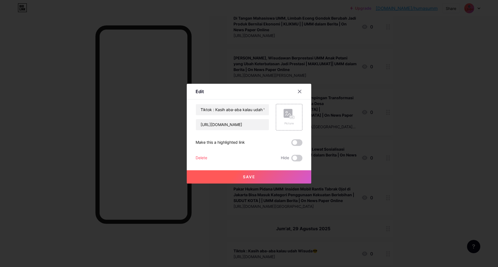
click at [207, 157] on div "Delete" at bounding box center [202, 158] width 12 height 7
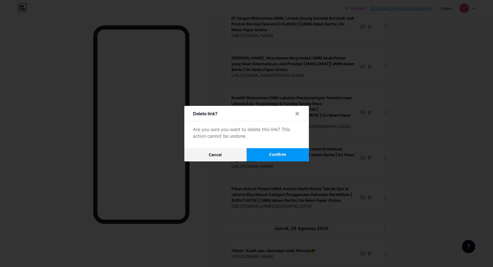
click at [271, 156] on button "Confirm" at bounding box center [278, 154] width 62 height 13
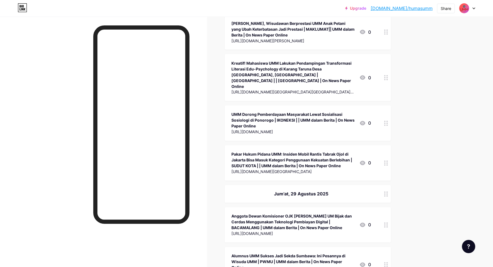
click at [255, 214] on div "Anggota Dewan Komisioner OJK [PERSON_NAME] UM Bijak dan Cerdas Menggunakan Tekn…" at bounding box center [292, 222] width 123 height 17
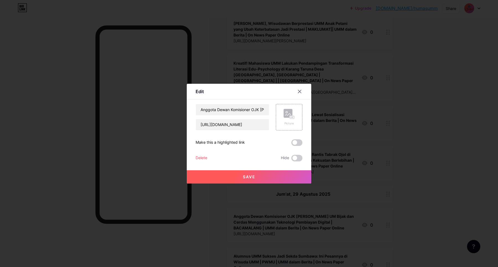
click at [206, 156] on div "Delete" at bounding box center [202, 158] width 12 height 7
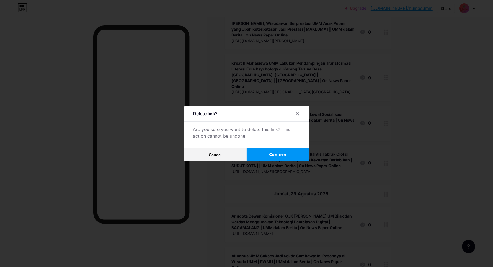
click at [290, 152] on button "Confirm" at bounding box center [278, 154] width 62 height 13
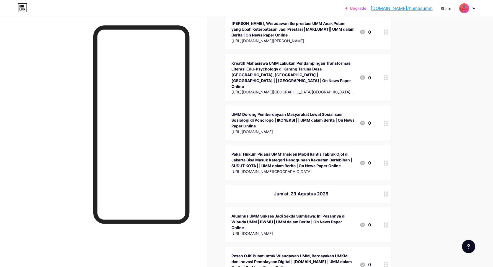
click at [265, 214] on div "Alumnus UMM Sukses Jadi Sekda Sumbawa: Ini Pesannya di Wisuda UMM | PWMU | UMM …" at bounding box center [292, 222] width 123 height 17
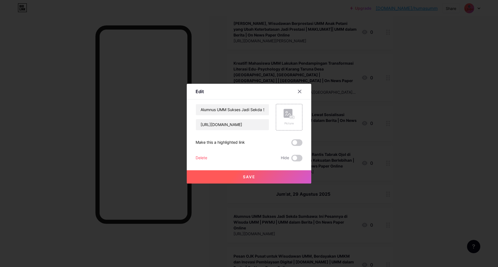
click at [208, 156] on div "Delete Hide" at bounding box center [249, 158] width 107 height 7
click at [206, 158] on div "Delete" at bounding box center [202, 158] width 12 height 7
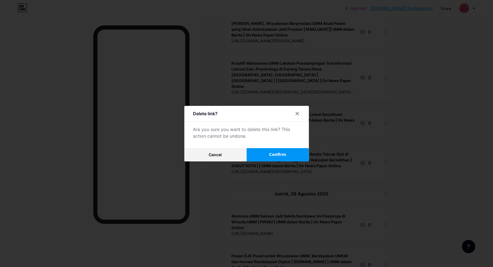
click at [281, 156] on span "Confirm" at bounding box center [277, 155] width 17 height 6
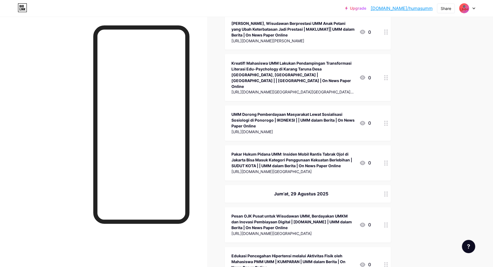
click at [251, 214] on div "Pesan OJK Pusat untuk Wisudawan UMM, Berdayakan UMKM dan Inovasi Pembiayaan Dig…" at bounding box center [292, 222] width 123 height 17
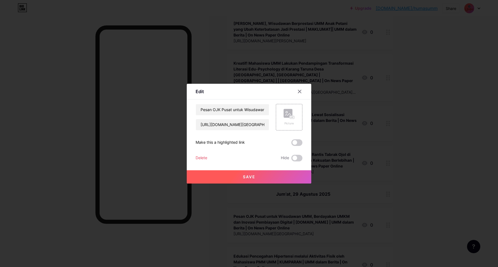
click at [205, 157] on div "Delete" at bounding box center [202, 158] width 12 height 7
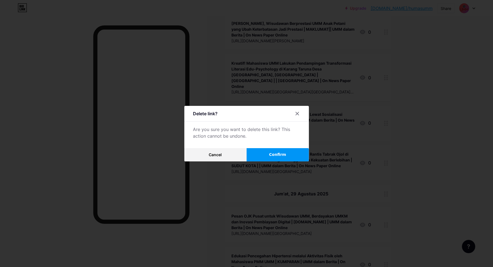
click at [275, 153] on span "Confirm" at bounding box center [277, 155] width 17 height 6
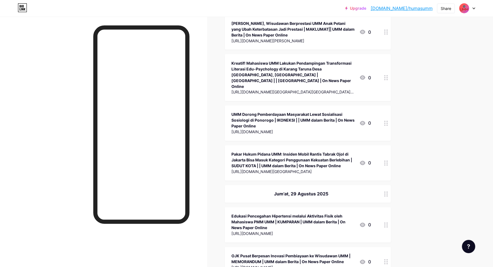
click at [255, 214] on div "Edukasi Pencegahan Hipertensi melalui Aktivitas Fisik oleh Mahasiswa PMM UMM | …" at bounding box center [292, 222] width 123 height 17
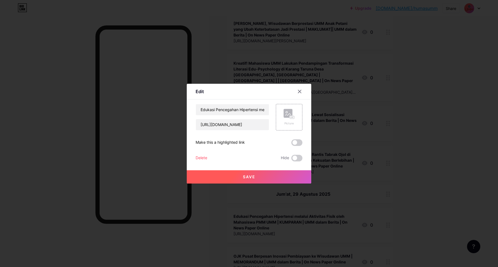
click at [204, 157] on div "Delete" at bounding box center [202, 158] width 12 height 7
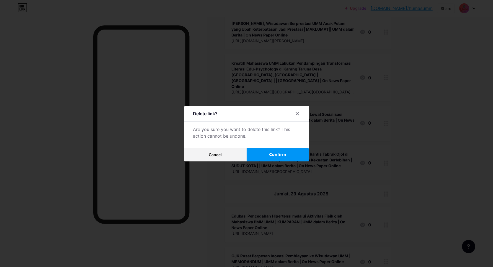
click at [264, 154] on button "Confirm" at bounding box center [278, 154] width 62 height 13
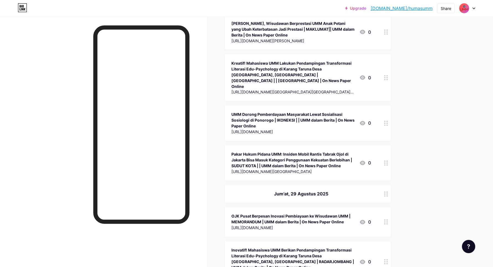
click at [265, 214] on div "OJK Pusat Berpesan Inovasi Pembiayaan ke Wisudawan UMM | MEMORANDUM | UMM dalam…" at bounding box center [292, 220] width 123 height 12
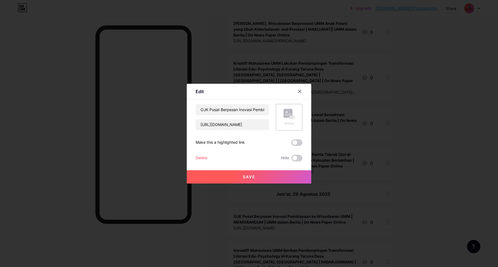
click at [206, 158] on div "Delete" at bounding box center [202, 158] width 12 height 7
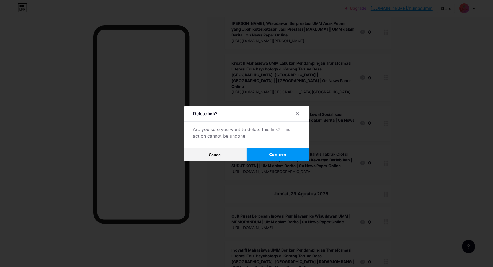
click at [269, 155] on button "Confirm" at bounding box center [278, 154] width 62 height 13
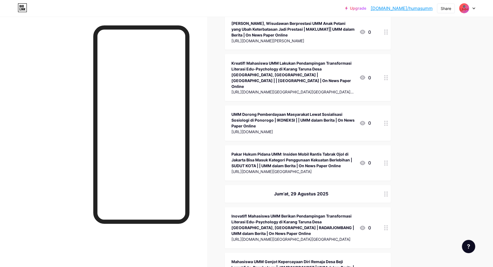
click at [258, 214] on div "Inovatif! Mahasiswa UMM Berikan Pendampingan Transformasi Literasi Edu-Psycholo…" at bounding box center [292, 225] width 123 height 23
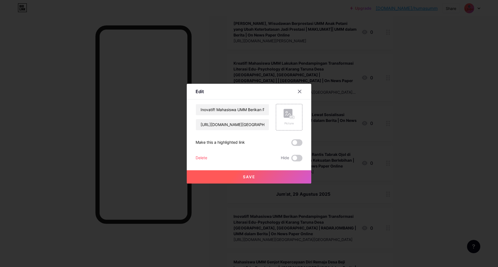
click at [204, 156] on div "Delete" at bounding box center [202, 158] width 12 height 7
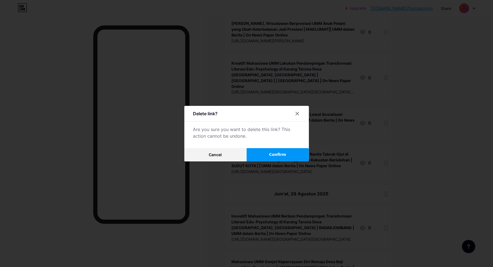
click at [271, 151] on button "Confirm" at bounding box center [278, 154] width 62 height 13
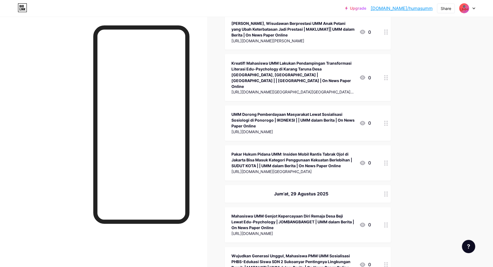
click at [251, 214] on div "Mahasiswa UMM Genjot Kepercayaan Diri Remaja Desa Beji Lewat Edu-Psychology | J…" at bounding box center [292, 222] width 123 height 17
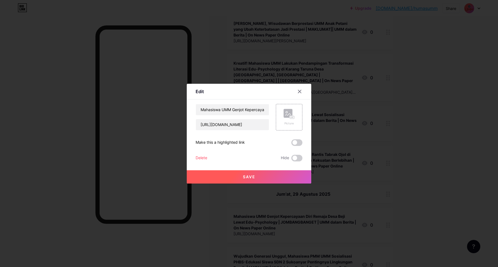
click at [207, 155] on div "Delete" at bounding box center [202, 158] width 12 height 7
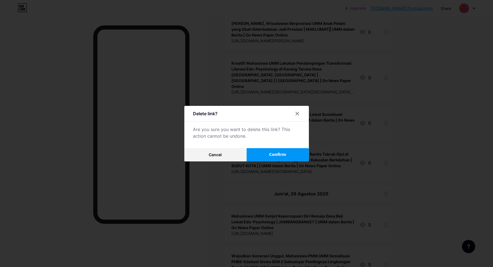
click at [285, 151] on button "Confirm" at bounding box center [278, 154] width 62 height 13
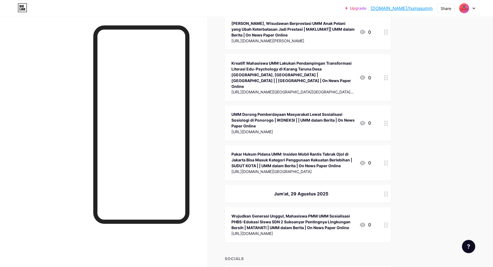
click at [267, 214] on div "Wujudkan Generasi Unggul, Mahasiswa PMM UMM Sosialisasi PHBS-Edukasi Siswa SDN …" at bounding box center [292, 222] width 123 height 17
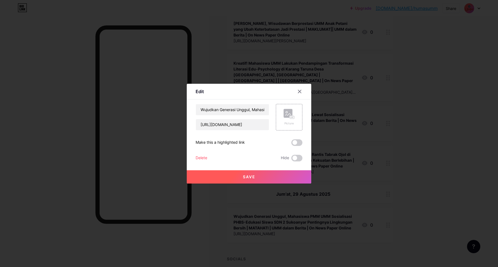
click at [202, 159] on div "Delete" at bounding box center [202, 158] width 12 height 7
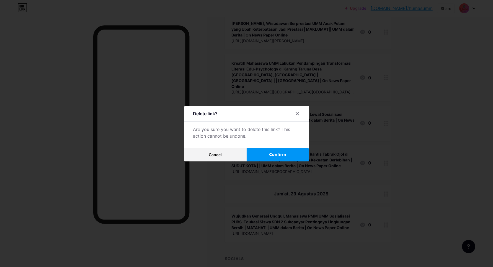
click at [277, 153] on span "Confirm" at bounding box center [277, 155] width 17 height 6
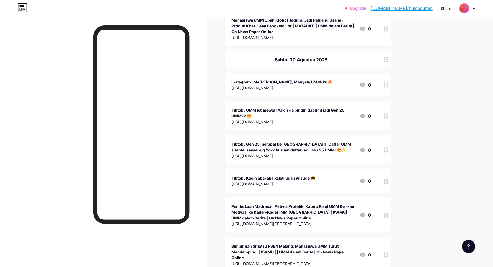
scroll to position [8177, 0]
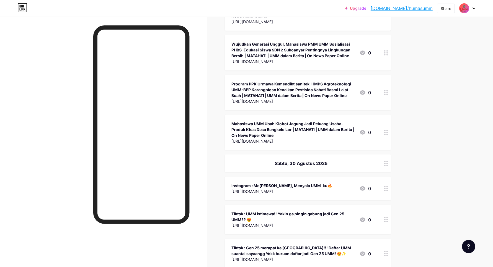
click at [278, 177] on div "Instagram : Menyala Mabaku, Menyala UMM-ku🔥 https://www.instagram.com/reel/DN9f…" at bounding box center [308, 189] width 166 height 24
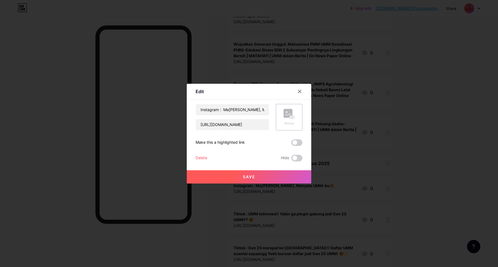
click at [206, 156] on div "Delete" at bounding box center [202, 158] width 12 height 7
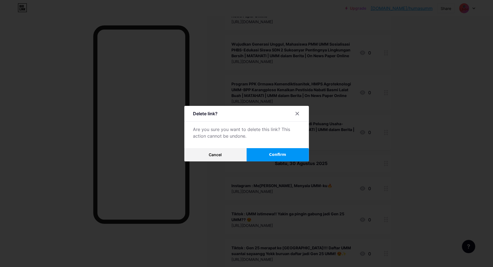
click at [255, 154] on button "Confirm" at bounding box center [278, 154] width 62 height 13
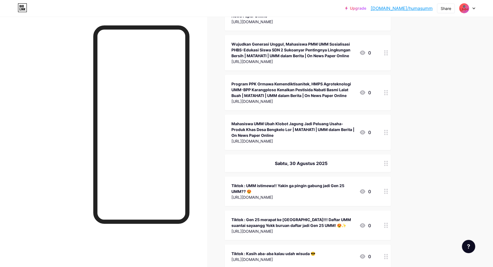
click at [253, 183] on div "Tiktok : UMM istimewa!! Yakin ga pingin gabung jadi Gen 25 UMM?? 😍" at bounding box center [292, 189] width 123 height 12
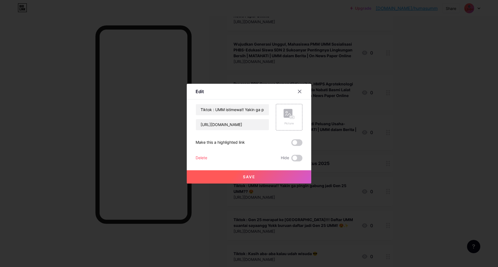
click at [204, 157] on div "Delete" at bounding box center [202, 158] width 12 height 7
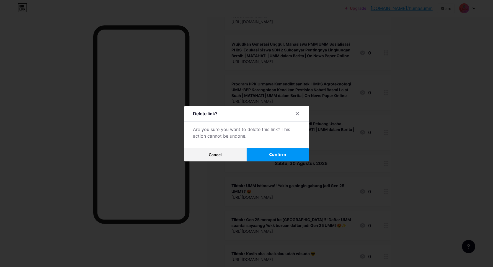
click at [263, 154] on button "Confirm" at bounding box center [278, 154] width 62 height 13
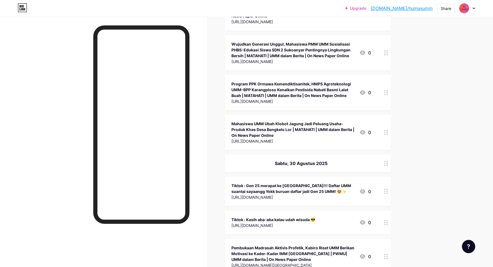
click at [248, 183] on div "Tiktok : Gen 25 merapat ke [GEOGRAPHIC_DATA]!!! Daftar UMM suantai sayaangg Yok…" at bounding box center [292, 189] width 123 height 12
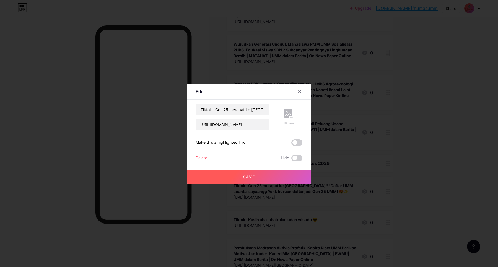
click at [199, 158] on div "Delete" at bounding box center [202, 158] width 12 height 7
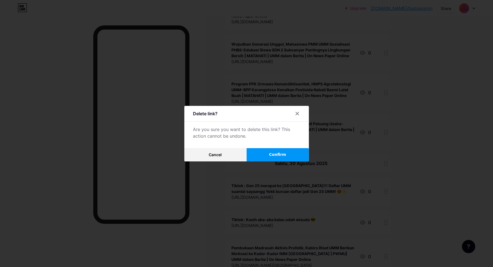
click at [273, 152] on span "Confirm" at bounding box center [277, 155] width 17 height 6
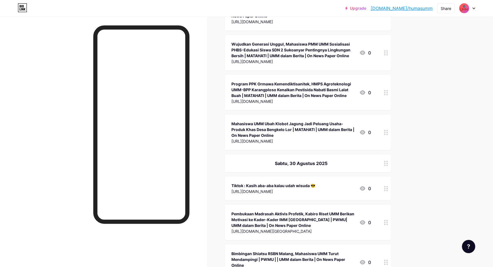
click at [251, 189] on div "[URL][DOMAIN_NAME]" at bounding box center [273, 192] width 84 height 6
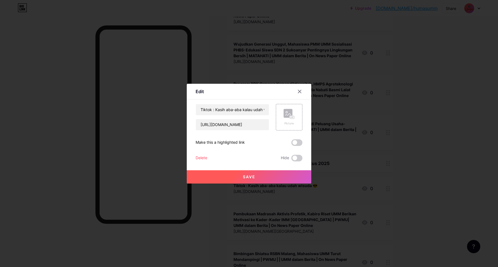
click at [200, 156] on div "Delete" at bounding box center [202, 158] width 12 height 7
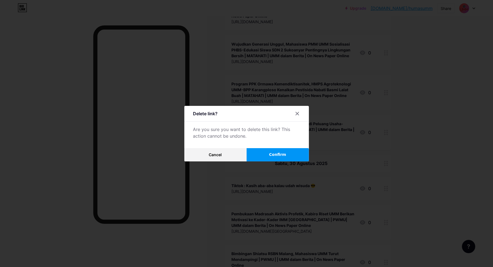
click at [273, 150] on button "Confirm" at bounding box center [278, 154] width 62 height 13
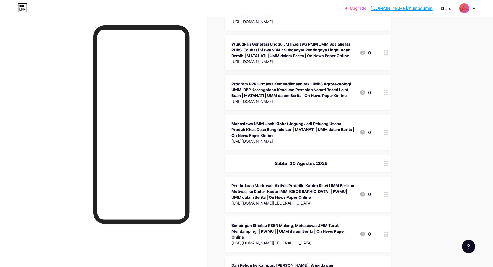
click at [256, 183] on div "Pembukaan Madrasah Aktivis Profetik, Kabiro Riset UMM Berikan Motivasi ke Kader…" at bounding box center [292, 191] width 123 height 17
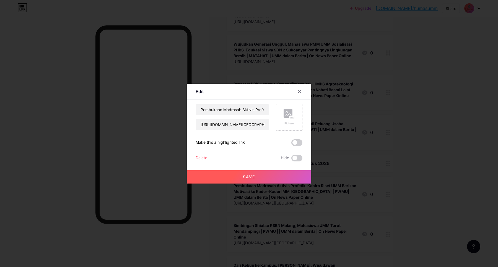
click at [204, 158] on div "Delete" at bounding box center [202, 158] width 12 height 7
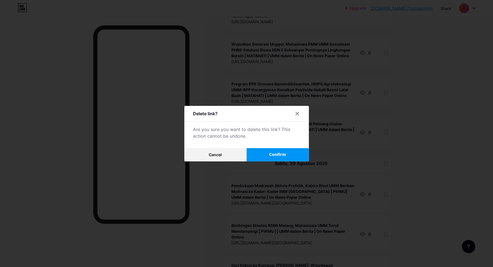
click at [273, 154] on span "Confirm" at bounding box center [277, 155] width 17 height 6
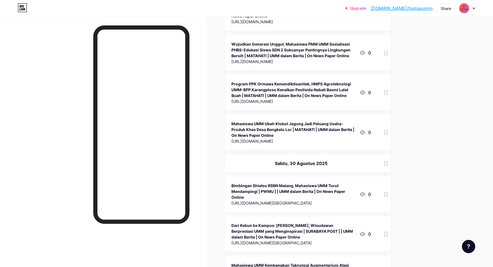
click at [259, 183] on div "Bimbingan Shiatsu RSBN Malang, Mahasiswa UMM Turut Mendampingi | PWMU | | UMM d…" at bounding box center [292, 191] width 123 height 17
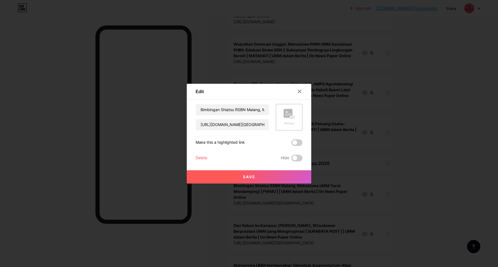
click at [205, 158] on div "Delete" at bounding box center [202, 158] width 12 height 7
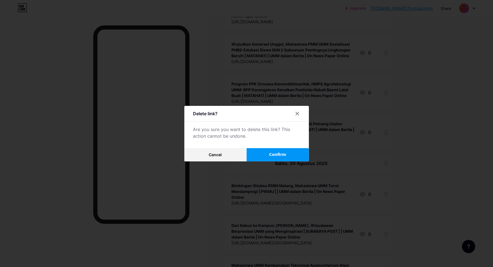
click at [273, 155] on span "Confirm" at bounding box center [277, 155] width 17 height 6
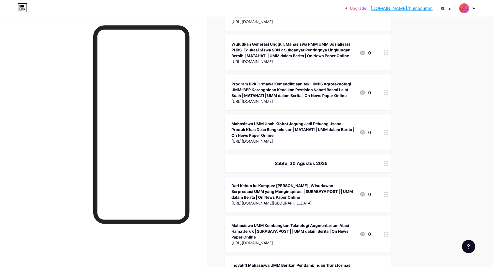
click at [271, 183] on div "Dari Kebun ke Kampus: [PERSON_NAME], Wisudawan Berprestasi UMM yang Menginspira…" at bounding box center [292, 191] width 123 height 17
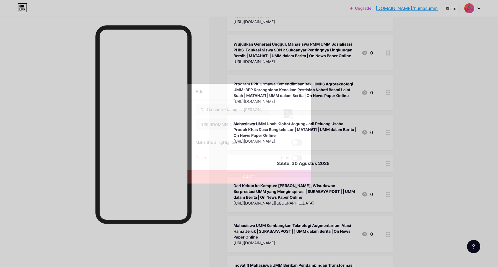
click at [201, 161] on div "Delete" at bounding box center [202, 158] width 12 height 7
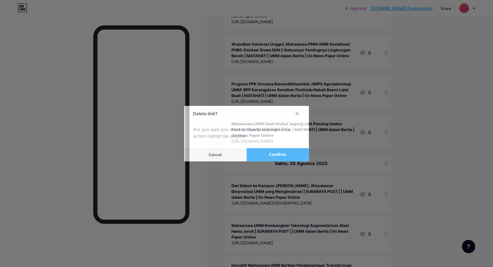
click at [275, 154] on span "Confirm" at bounding box center [277, 155] width 17 height 6
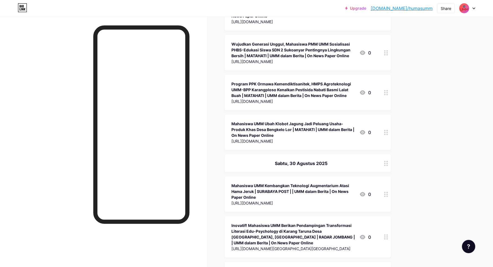
click at [268, 183] on div "Mahasiswa UMM Kembangkan Teknologi Augmentarium Atasi Hama Jeruk | SURABAYA POS…" at bounding box center [292, 191] width 123 height 17
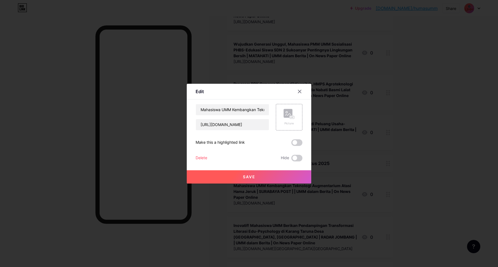
click at [204, 160] on div "Delete" at bounding box center [202, 158] width 12 height 7
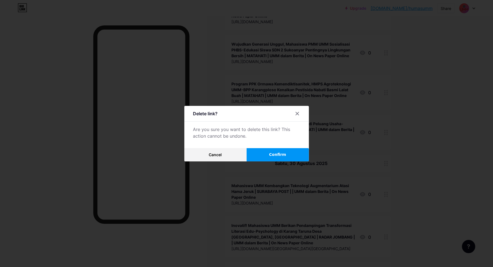
click at [278, 146] on div "Delete link? Are you sure you want to delete this link? This action cannot be u…" at bounding box center [246, 134] width 125 height 56
click at [277, 151] on button "Confirm" at bounding box center [278, 154] width 62 height 13
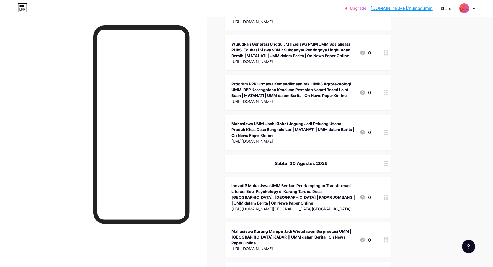
click at [249, 183] on div "Inovatif! Mahasiswa UMM Berikan Pendampingan Transformasi Literasi Edu-Psycholo…" at bounding box center [292, 194] width 123 height 23
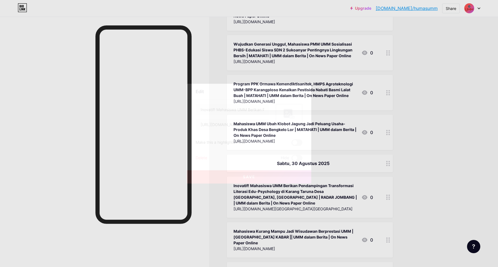
click at [200, 155] on div "Delete" at bounding box center [202, 158] width 12 height 7
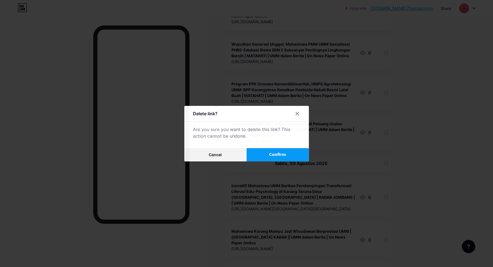
click at [258, 153] on button "Confirm" at bounding box center [278, 154] width 62 height 13
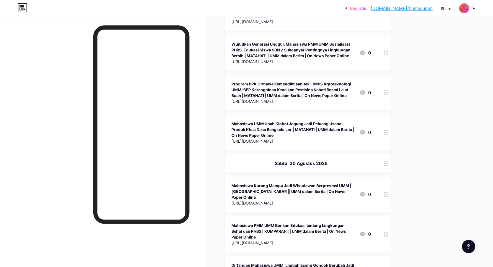
click at [244, 183] on div "Mahasiswa Kurang Mampu Jadi Wisudawan Berprestasi UMM | [GEOGRAPHIC_DATA] KABAR…" at bounding box center [292, 191] width 123 height 17
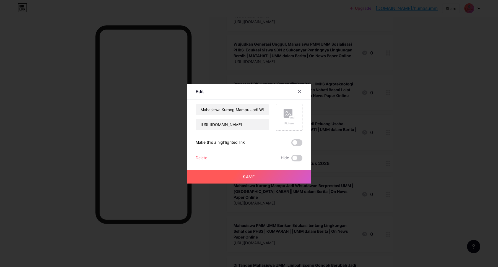
click at [200, 156] on div "Delete" at bounding box center [202, 158] width 12 height 7
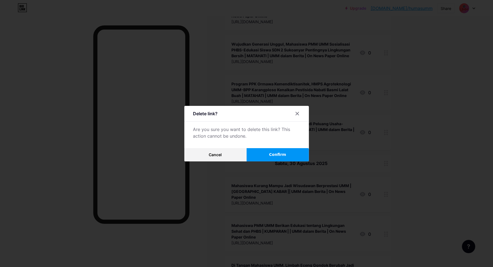
click at [281, 152] on span "Confirm" at bounding box center [277, 155] width 17 height 6
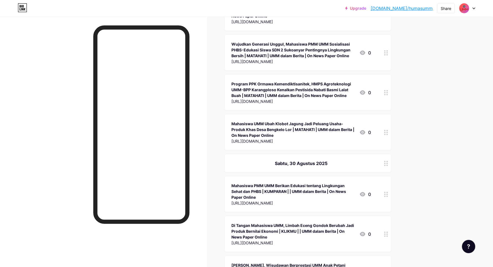
click at [261, 183] on div "Mahasiswa PMM UMM Berikan Edukasi tentang Lingkungan Sehat dan PHBS | KUMPARAN …" at bounding box center [292, 191] width 123 height 17
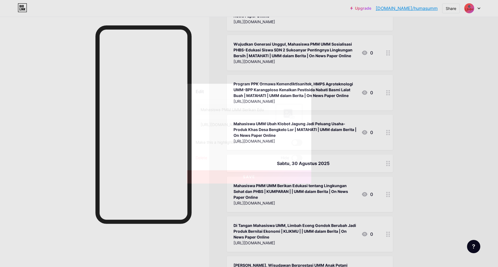
click at [201, 156] on div "Delete" at bounding box center [202, 158] width 12 height 7
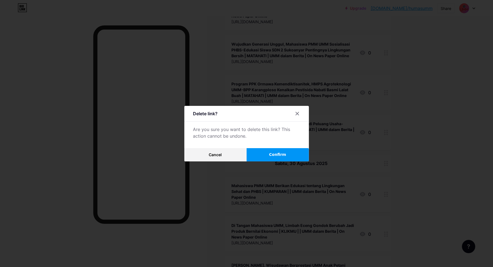
click at [286, 154] on span "Confirm" at bounding box center [277, 155] width 17 height 6
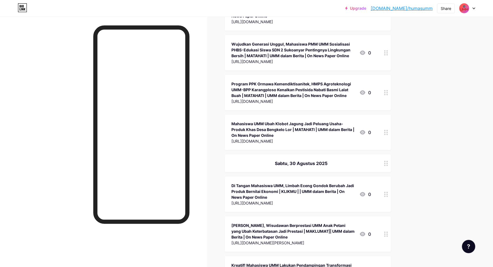
click at [265, 183] on div "Di Tangan Mahasiswa UMM, Limbah Eceng Gondok Berubah Jadi Produk Bernilai Ekono…" at bounding box center [292, 191] width 123 height 17
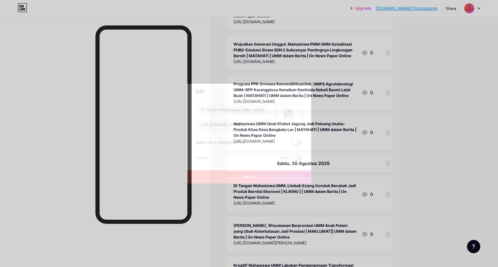
click at [201, 154] on div "Di Tangan Mahasiswa UMM, Limbah Eceng Gondok Berubah Jadi Produk Bernilai Ekono…" at bounding box center [249, 133] width 107 height 58
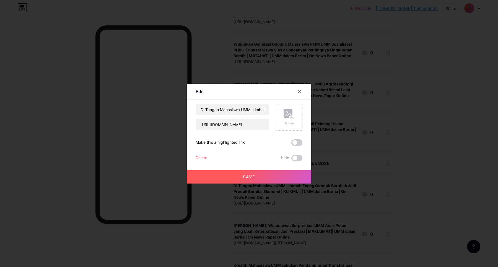
click at [203, 156] on div "Delete" at bounding box center [202, 158] width 12 height 7
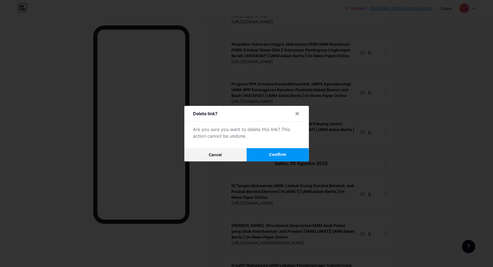
click at [288, 153] on button "Confirm" at bounding box center [278, 154] width 62 height 13
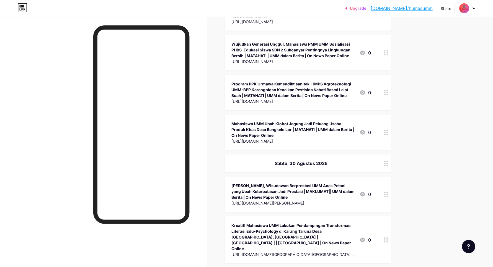
click at [257, 183] on div "[PERSON_NAME], Wisudawan Berprestasi UMM Anak Petani yang Ubah Keterbatasan Jad…" at bounding box center [292, 191] width 123 height 17
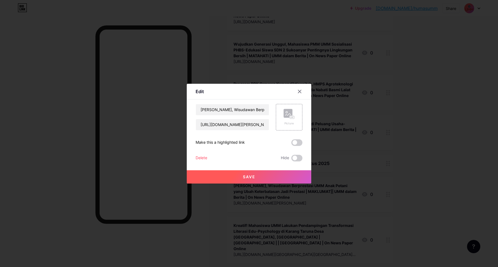
click at [201, 160] on div "Delete" at bounding box center [202, 158] width 12 height 7
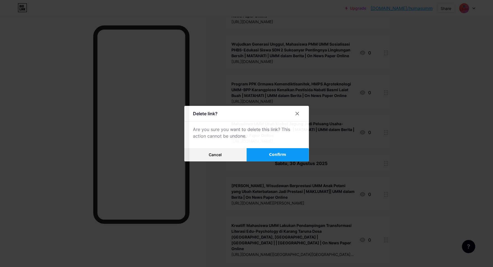
click at [281, 156] on span "Confirm" at bounding box center [277, 155] width 17 height 6
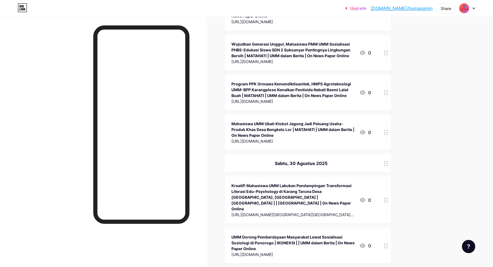
click at [263, 183] on div "Kreatif! Mahasiswa UMM Lakukan Pendampingan Transformasi Literasi Edu-Psycholog…" at bounding box center [292, 197] width 123 height 29
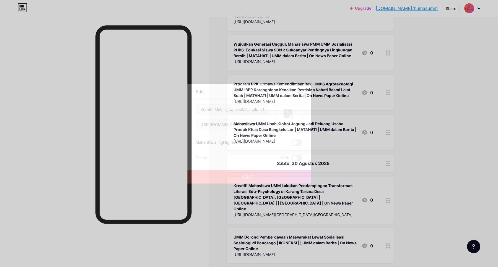
click at [205, 158] on div "Delete" at bounding box center [202, 158] width 12 height 7
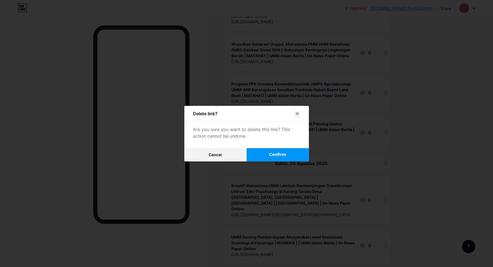
click at [271, 154] on button "Confirm" at bounding box center [278, 154] width 62 height 13
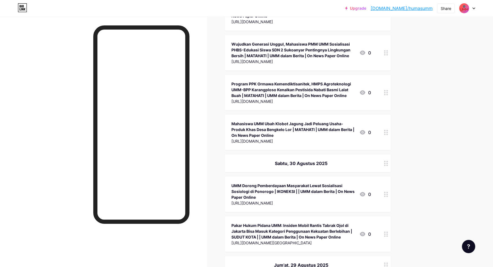
click at [264, 183] on div "UMM Dorong Pemberdayaan Masyarakat Lewat Sosialisasi Sosiologi di Ponorogo | IK…" at bounding box center [292, 191] width 123 height 17
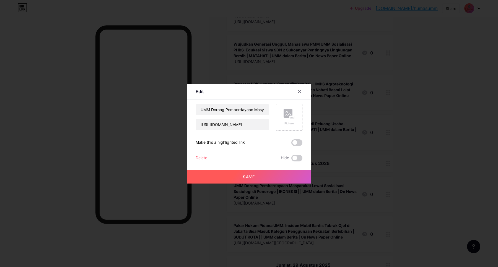
click at [207, 158] on div "Delete" at bounding box center [202, 158] width 12 height 7
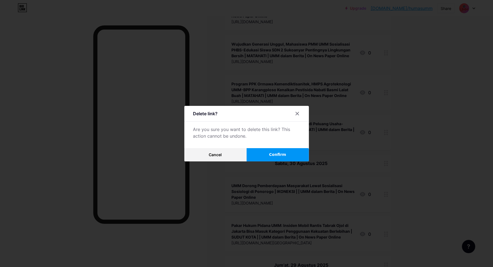
click at [268, 154] on button "Confirm" at bounding box center [278, 154] width 62 height 13
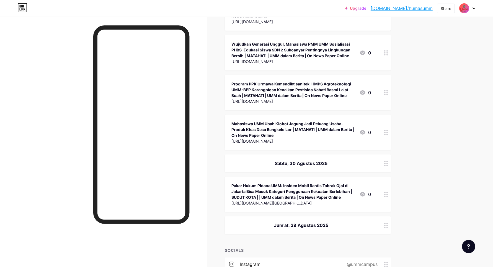
click at [254, 183] on div "Pakar Hukum Pidana UMM: Insiden Mobil Rantis Tabrak Ojol di Jakarta Bisa Masuk …" at bounding box center [292, 191] width 123 height 17
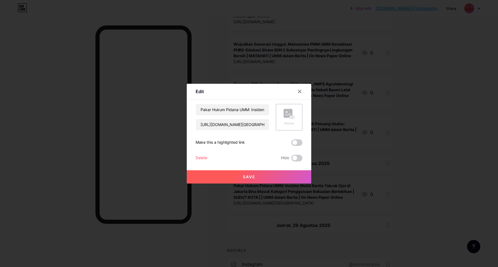
click at [202, 158] on div "Delete" at bounding box center [202, 158] width 12 height 7
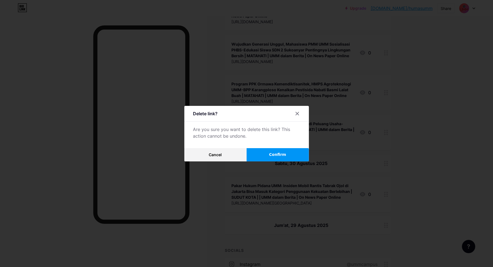
click at [274, 154] on span "Confirm" at bounding box center [277, 155] width 17 height 6
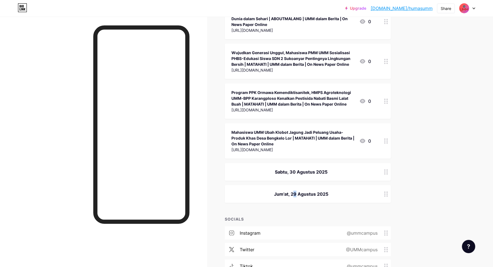
click at [292, 191] on div "Jum'at, 29 Agustus 2025" at bounding box center [301, 194] width 140 height 7
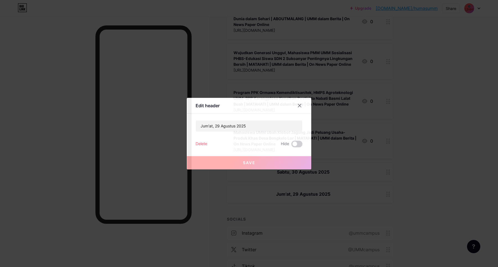
click at [207, 144] on div "Delete" at bounding box center [202, 144] width 12 height 7
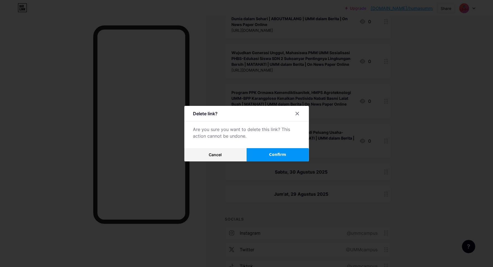
click at [282, 154] on span "Confirm" at bounding box center [277, 155] width 17 height 6
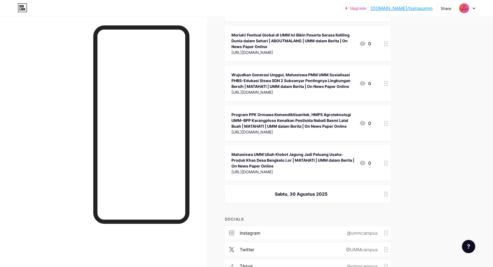
click at [300, 186] on div "Sabtu, 30 Agustus 2025" at bounding box center [308, 195] width 166 height 18
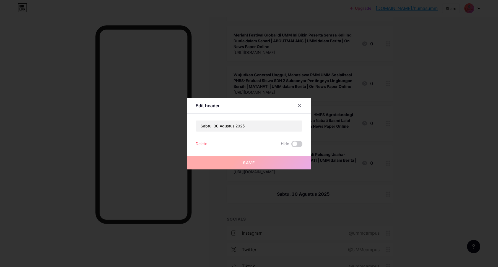
click at [206, 146] on div "Delete" at bounding box center [202, 144] width 12 height 7
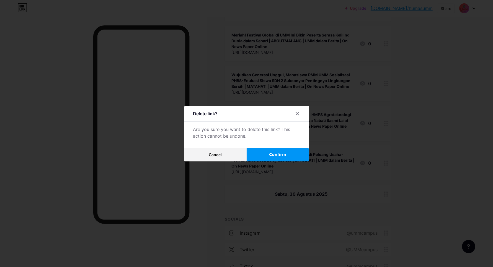
click at [265, 154] on button "Confirm" at bounding box center [278, 154] width 62 height 13
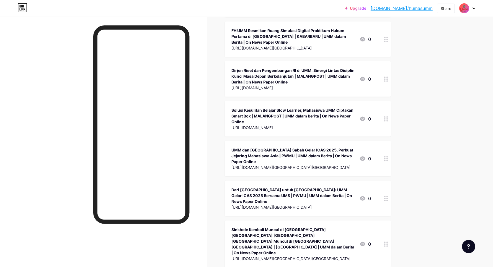
scroll to position [0, 0]
